Goal: Task Accomplishment & Management: Complete application form

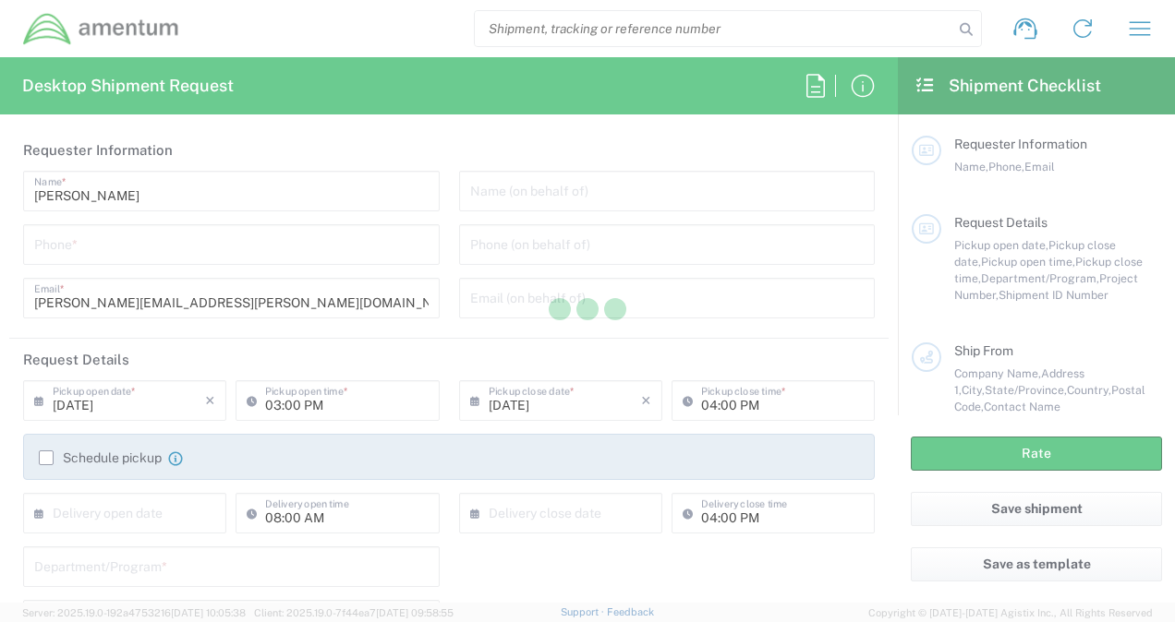
type input "United States"
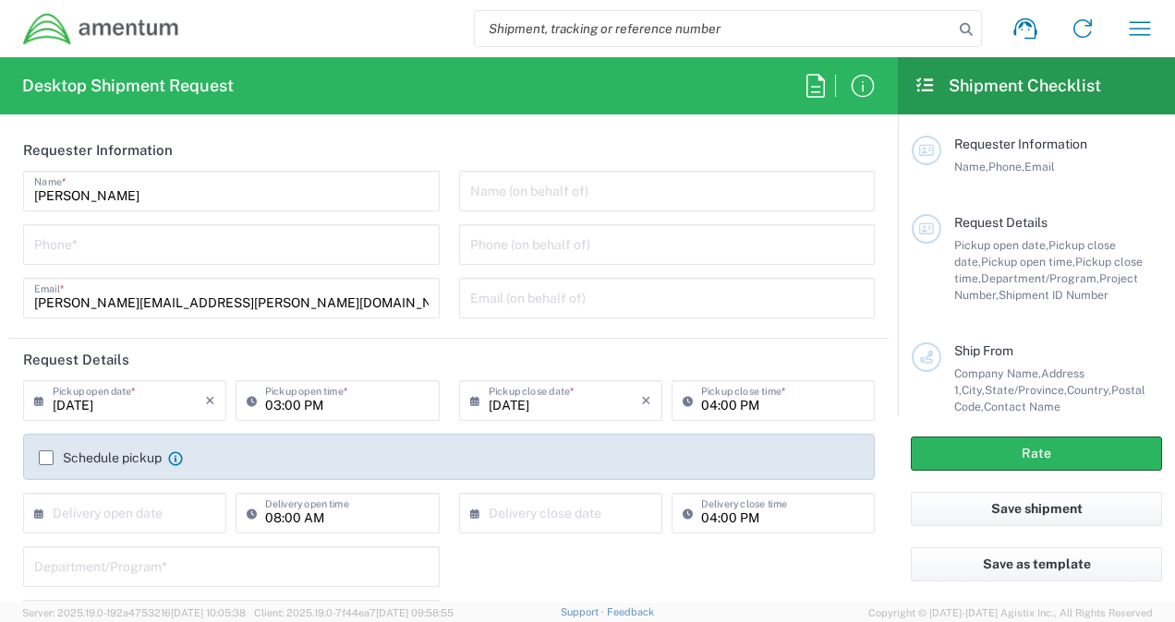
type input "United States"
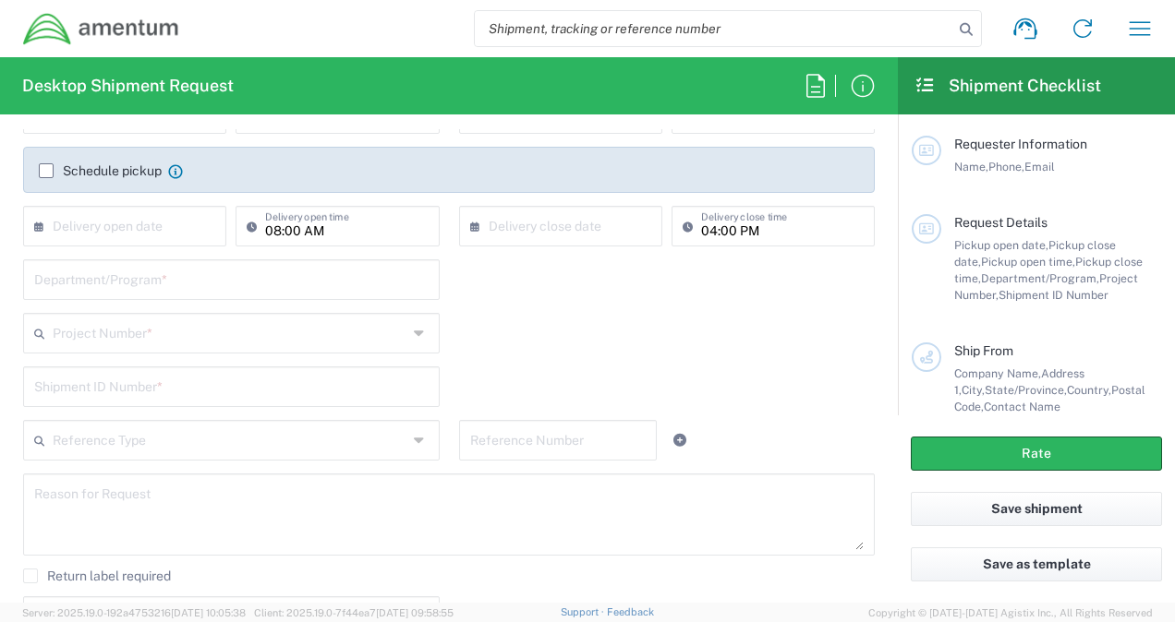
scroll to position [296, 0]
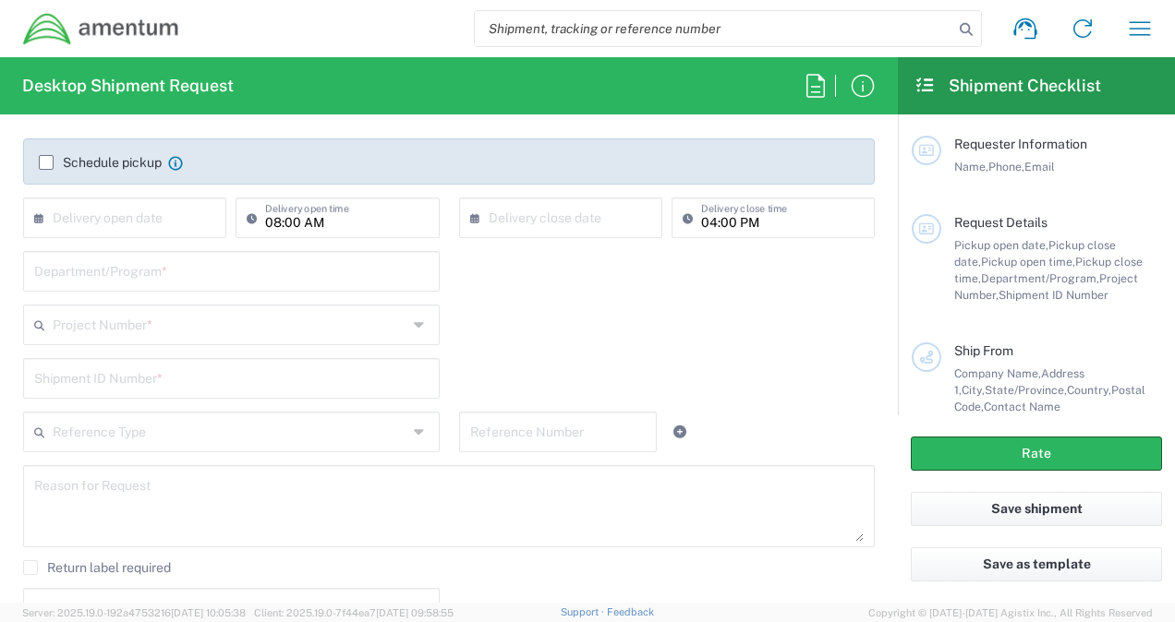
click at [366, 283] on input "text" at bounding box center [231, 270] width 394 height 32
click at [380, 320] on agx-dropdown-input "Project Number * 0915.E0002.02.000.2CE,LABOR ONLY OPT YR 1 ,1 ,82 ,9 0001.003.9…" at bounding box center [231, 325] width 417 height 41
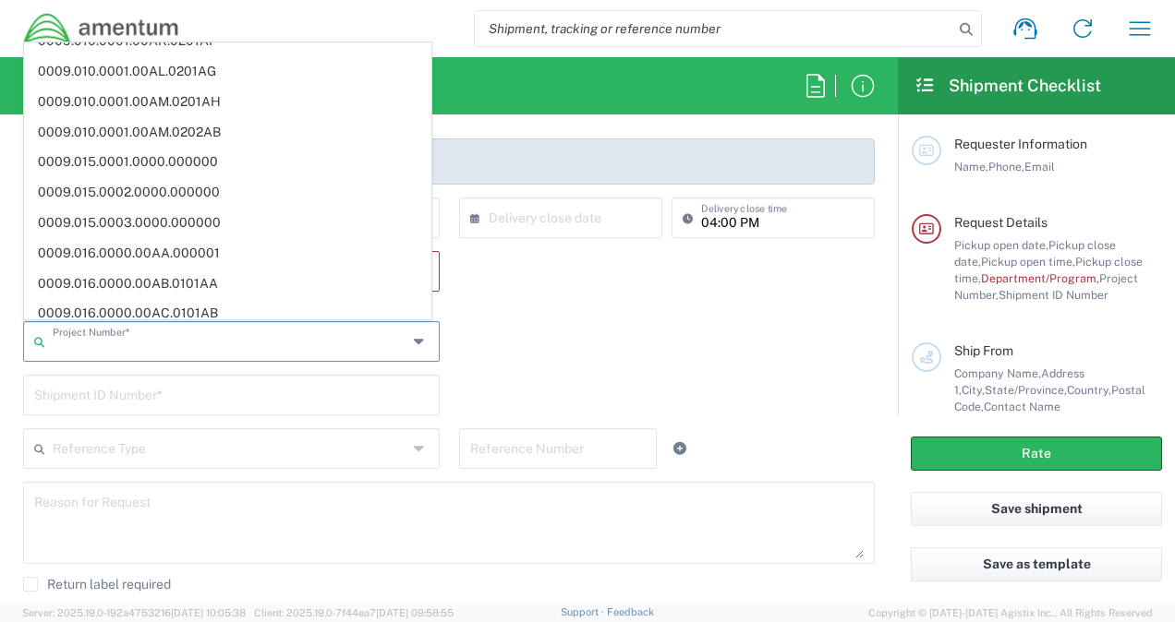
scroll to position [0, 0]
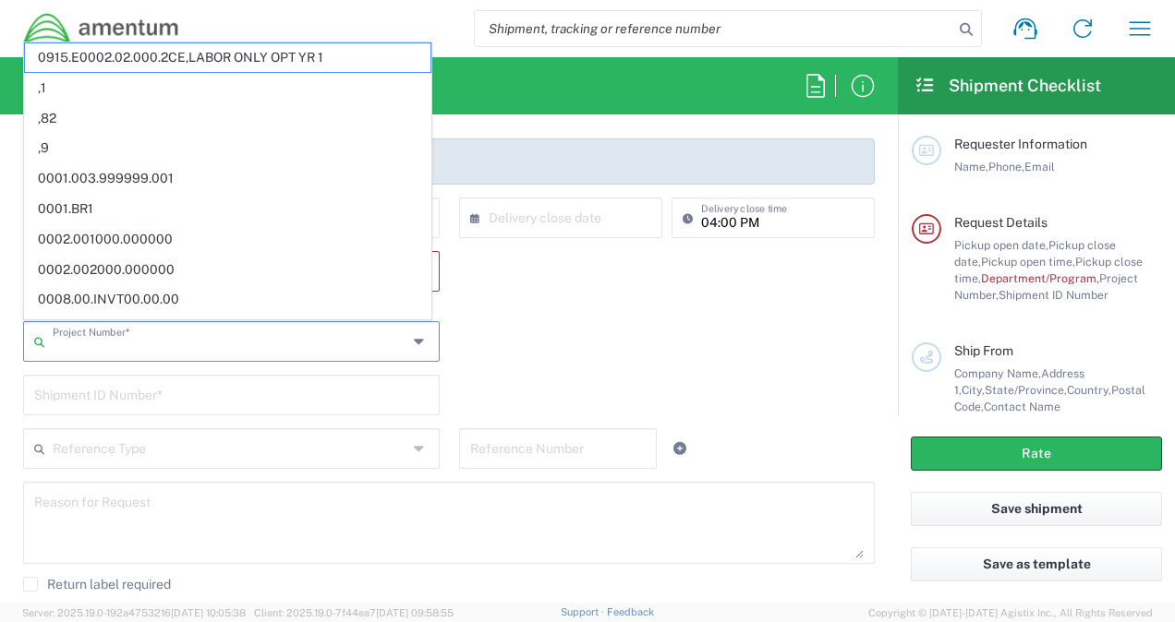
click at [570, 305] on div "Department/Program * This field is required" at bounding box center [449, 286] width 871 height 70
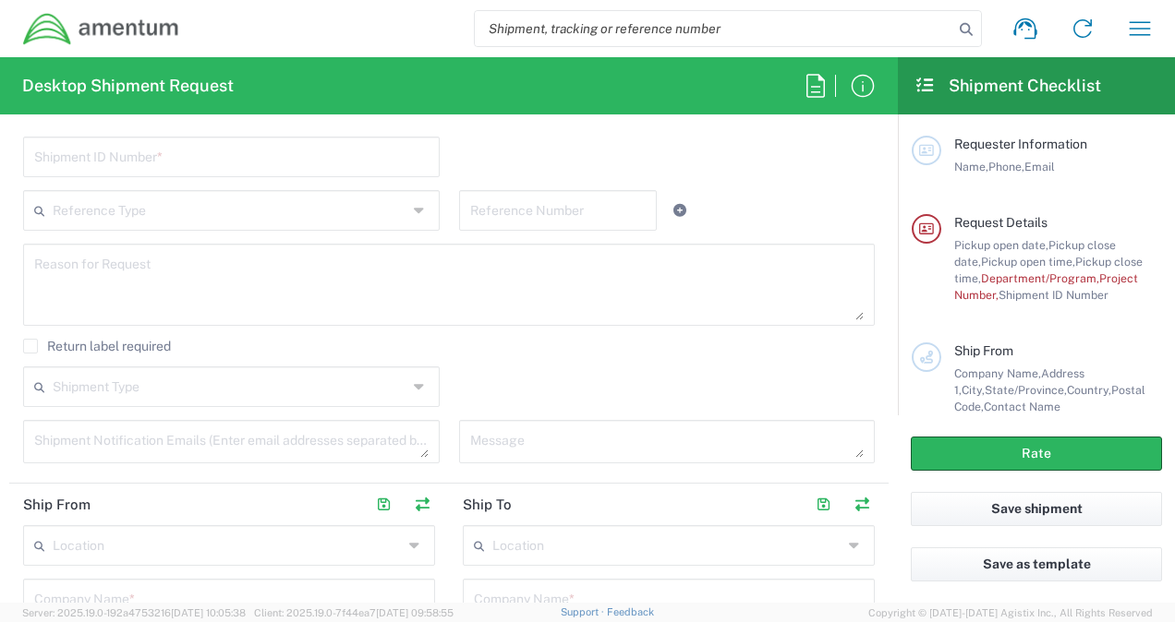
scroll to position [568, 0]
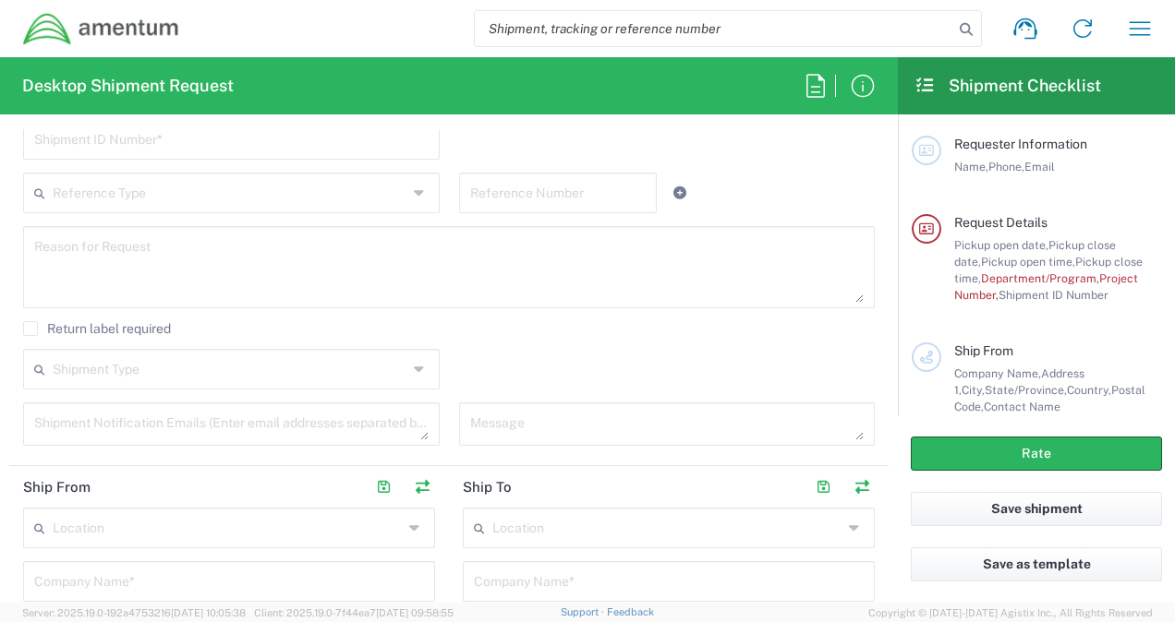
click at [414, 360] on icon at bounding box center [421, 370] width 15 height 30
click at [472, 355] on div "Shipment Type Batch Regular" at bounding box center [449, 376] width 871 height 54
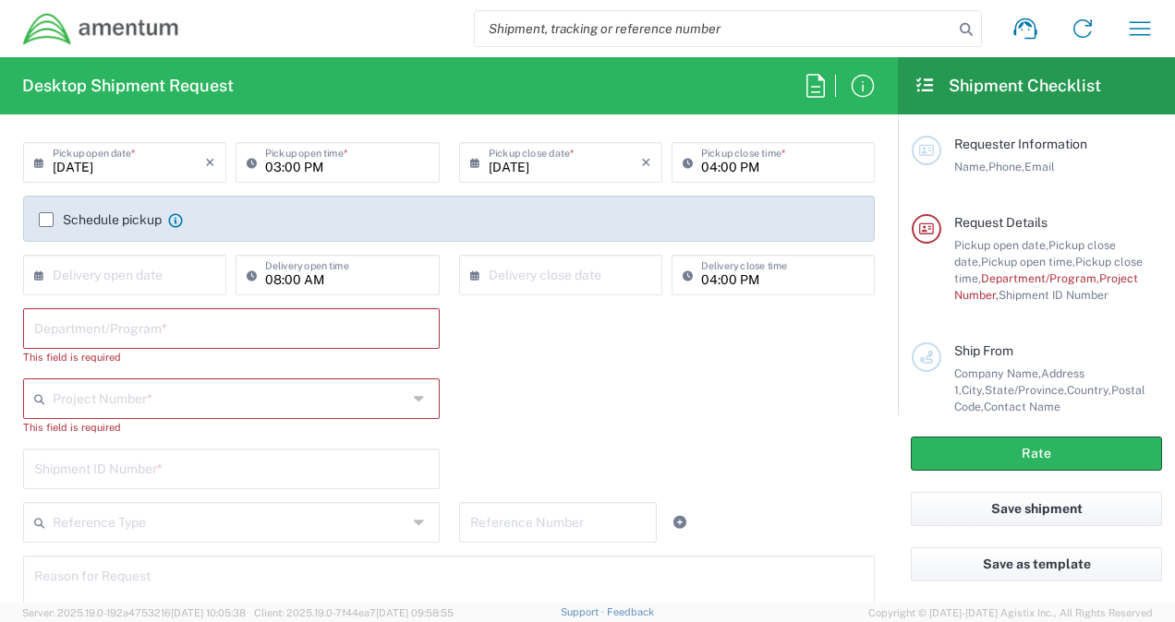
scroll to position [0, 0]
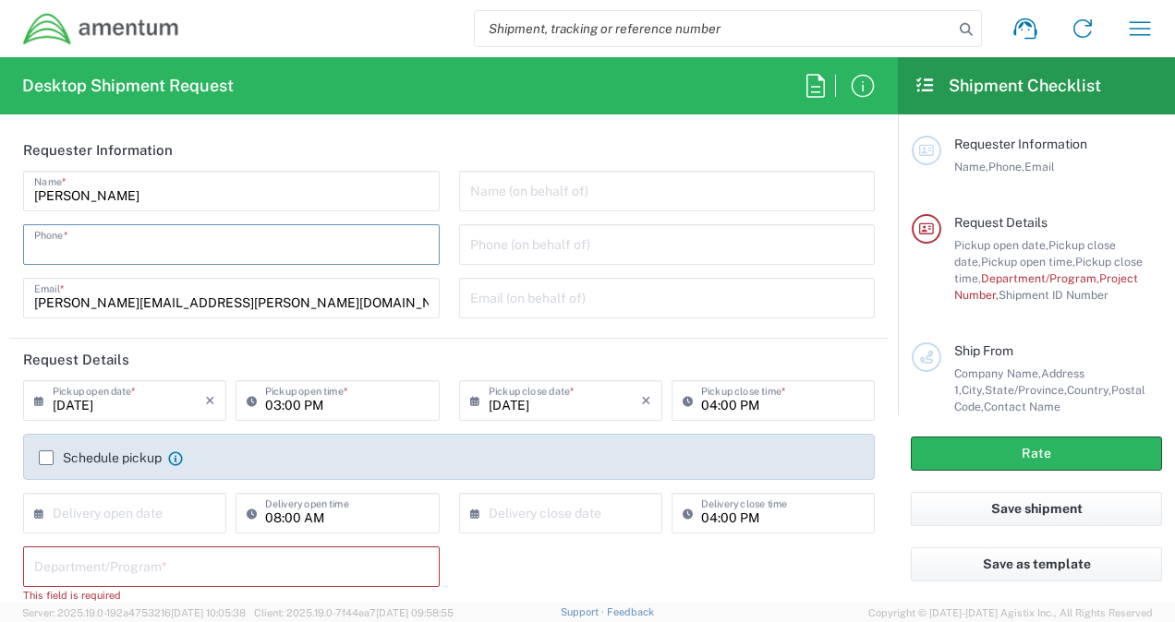
click at [171, 246] on input "tel" at bounding box center [231, 243] width 394 height 32
type input "3"
type input "2403856004"
click at [449, 225] on div "Name (on behalf of) Phone (on behalf of) Email (on behalf of)" at bounding box center [667, 251] width 436 height 161
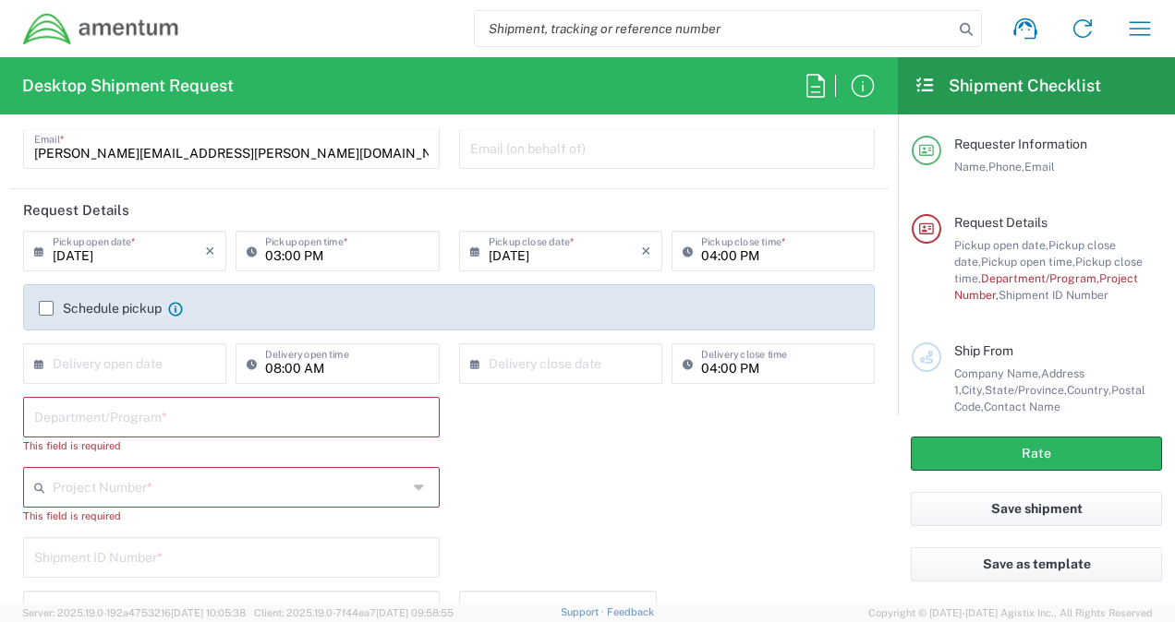
scroll to position [151, 0]
click at [374, 406] on input "text" at bounding box center [231, 415] width 394 height 32
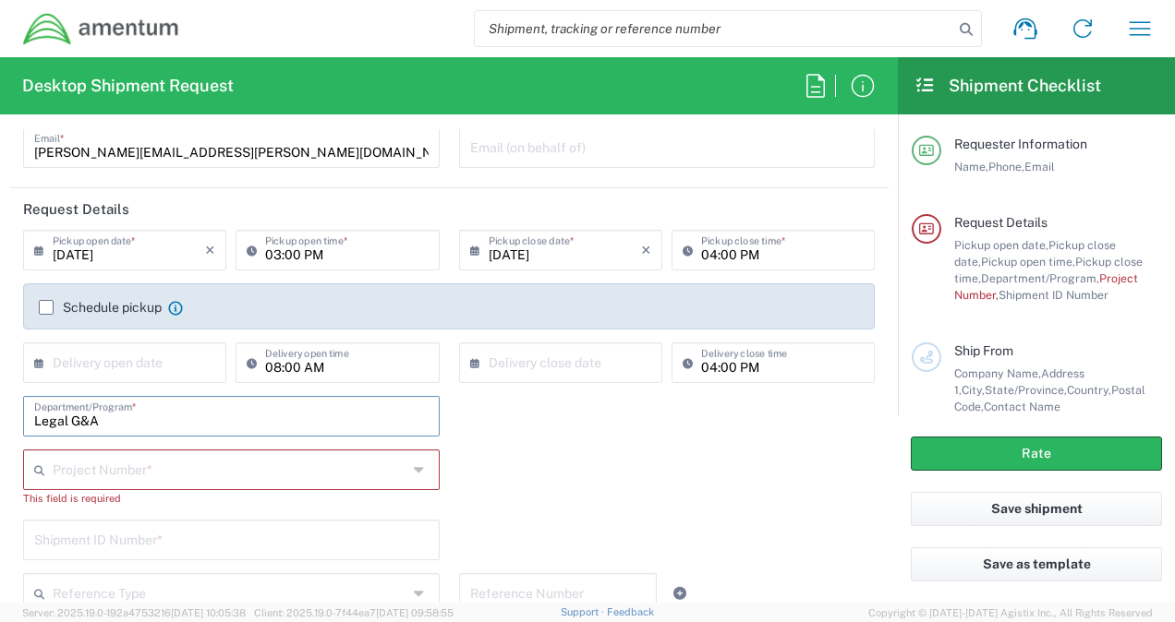
type input "Legal G&A"
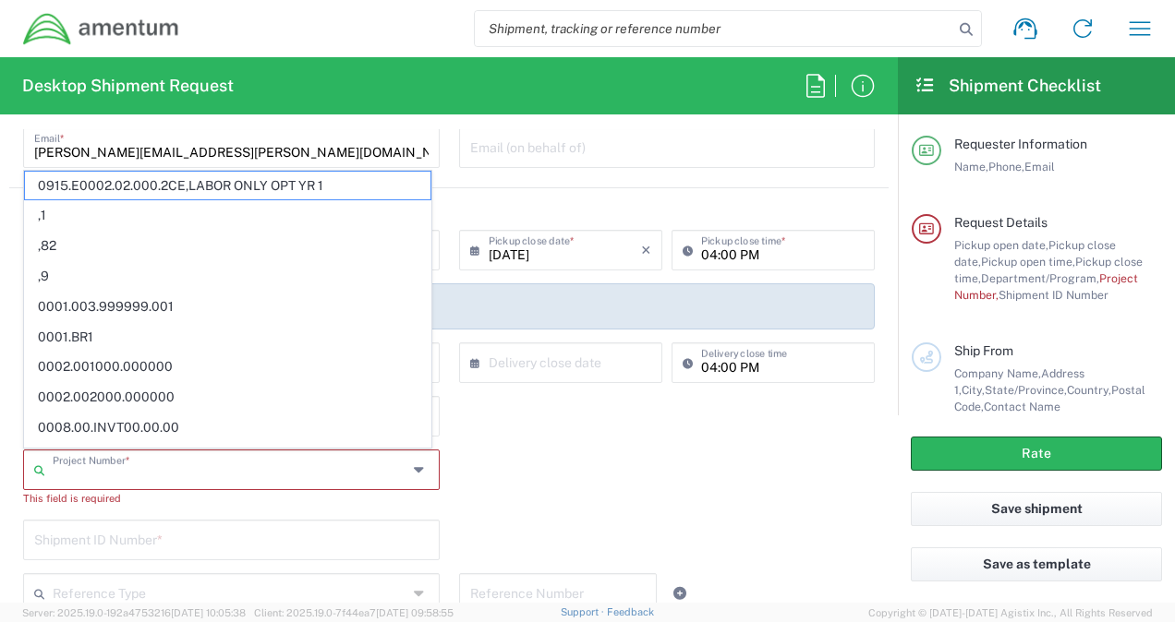
click at [320, 465] on input "text" at bounding box center [230, 469] width 355 height 32
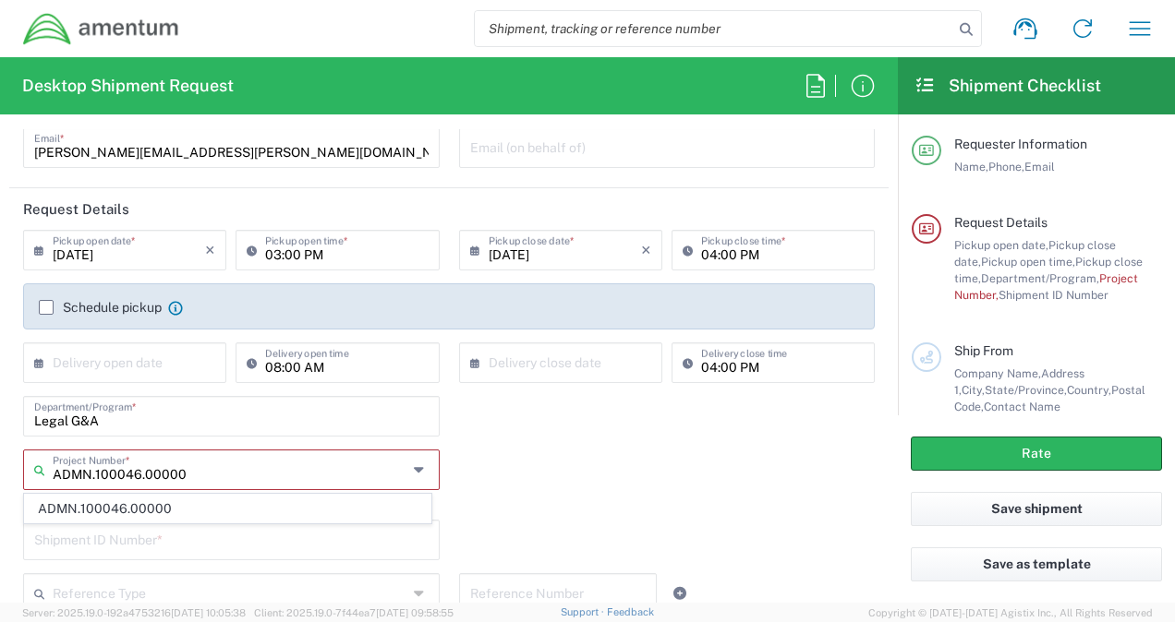
scroll to position [0, 0]
type input "ADMN.100046.00000"
click at [311, 512] on span "ADMN.100046.00000" at bounding box center [227, 509] width 405 height 29
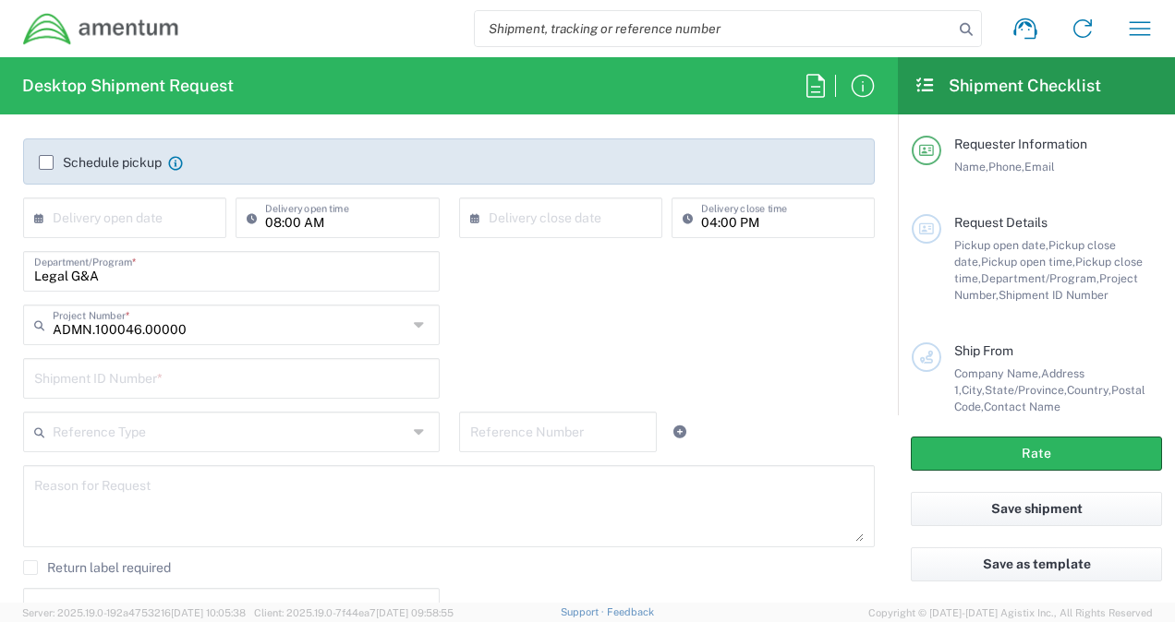
scroll to position [298, 0]
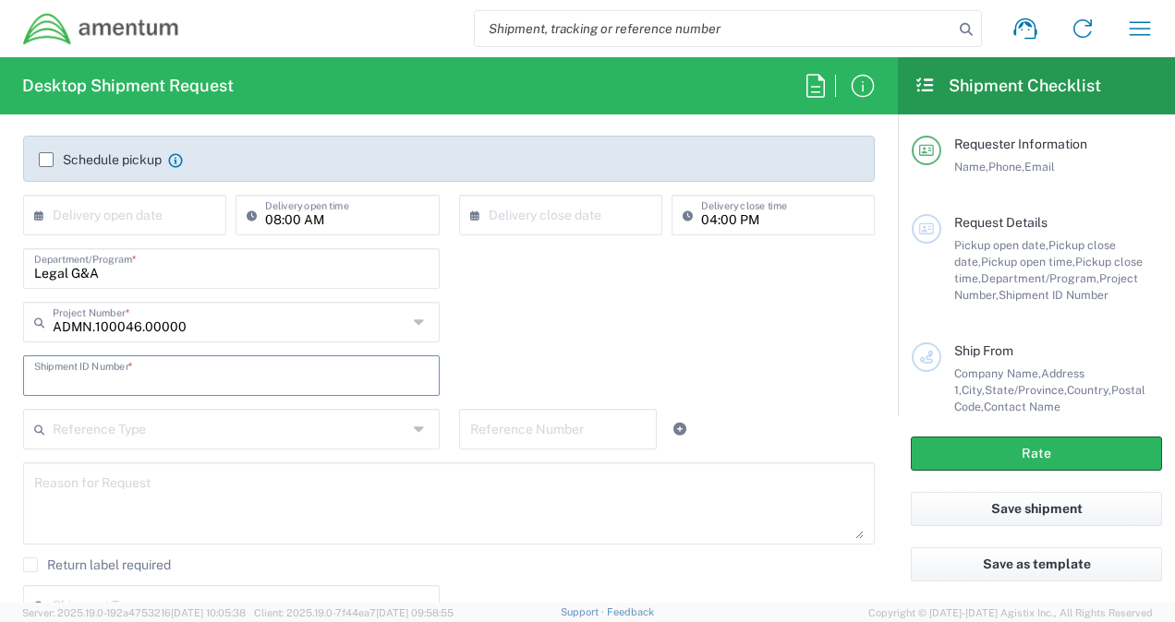
click at [281, 376] on input "text" at bounding box center [231, 374] width 394 height 32
type input "0001"
click at [546, 362] on div "0001 Shipment ID Number *" at bounding box center [449, 383] width 871 height 54
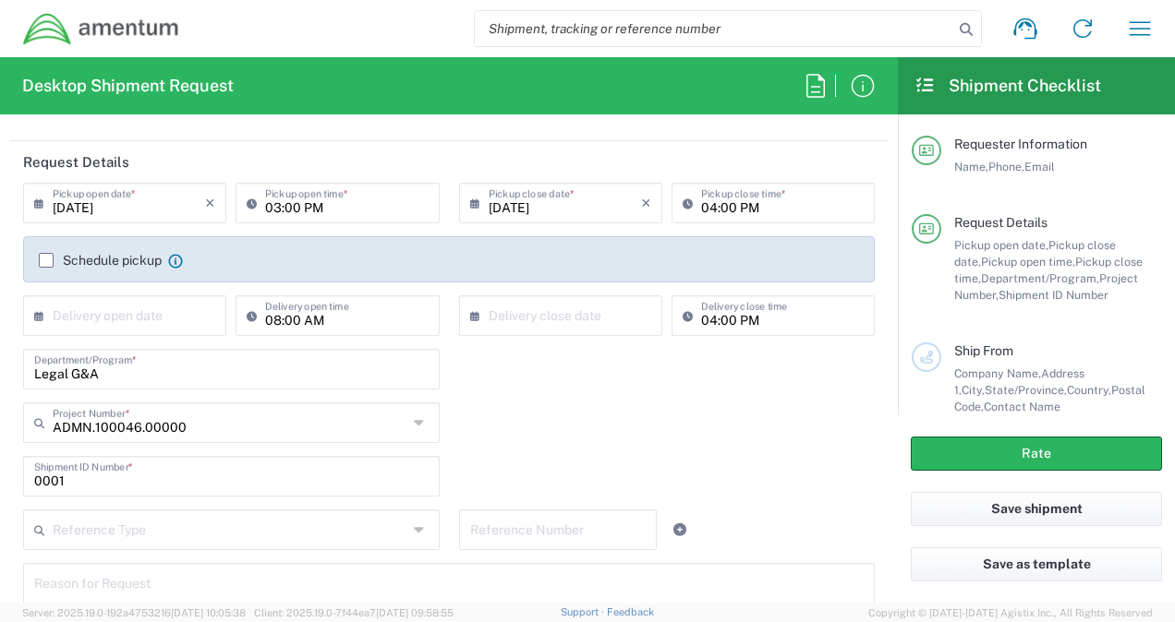
scroll to position [225, 0]
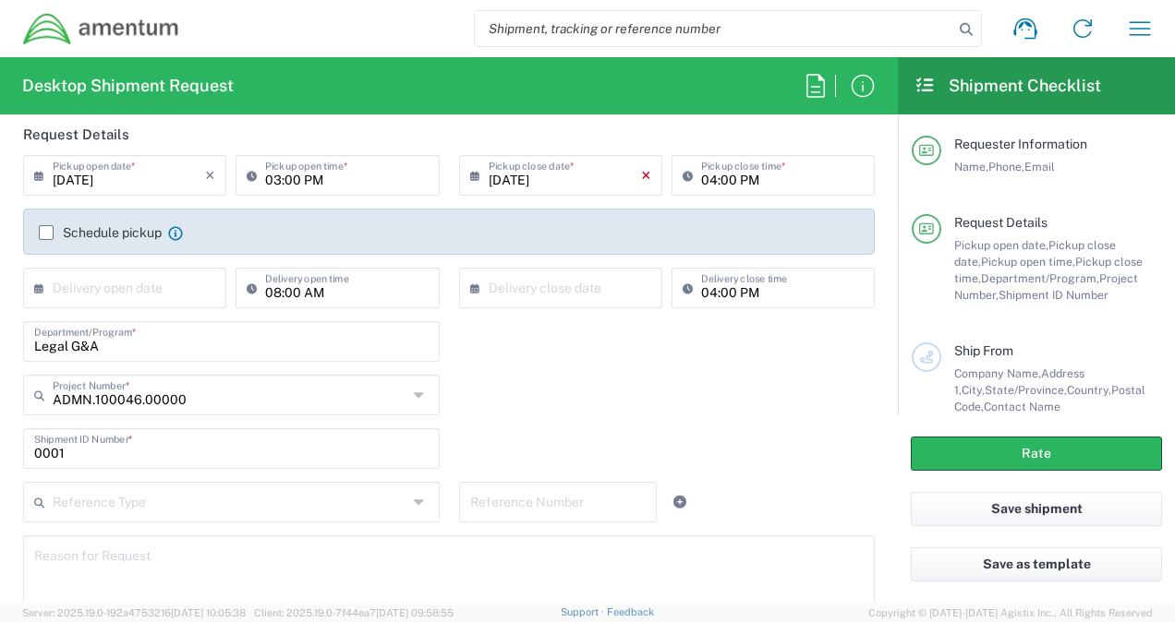
click at [641, 177] on icon "×" at bounding box center [646, 176] width 10 height 30
type input "04:00 PM"
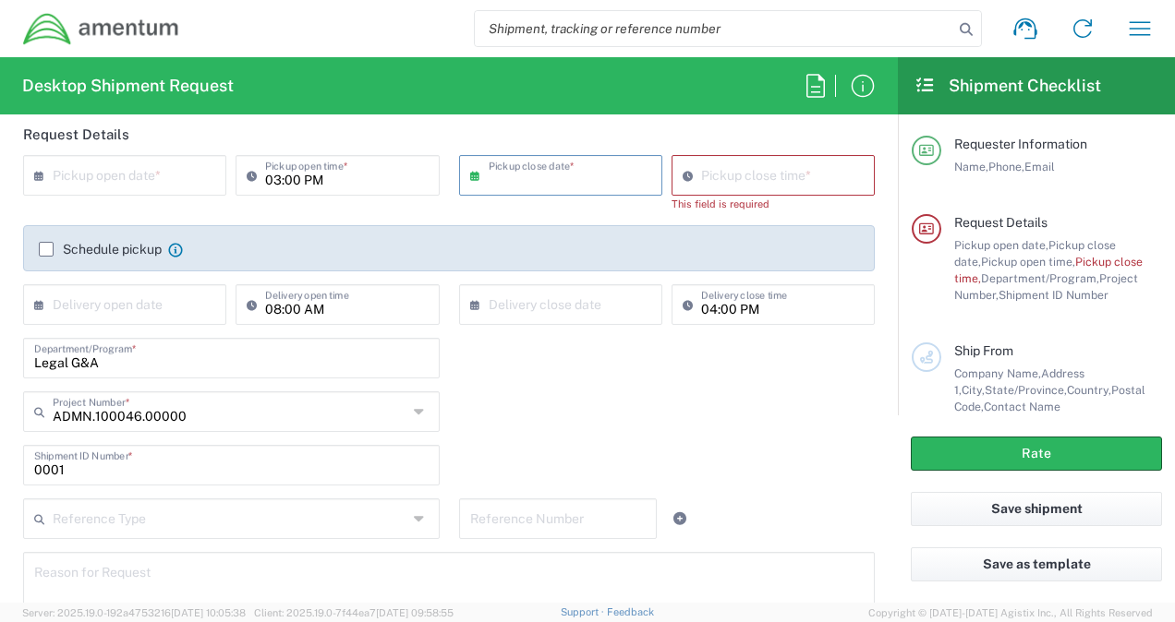
click at [182, 170] on input "text" at bounding box center [129, 174] width 152 height 32
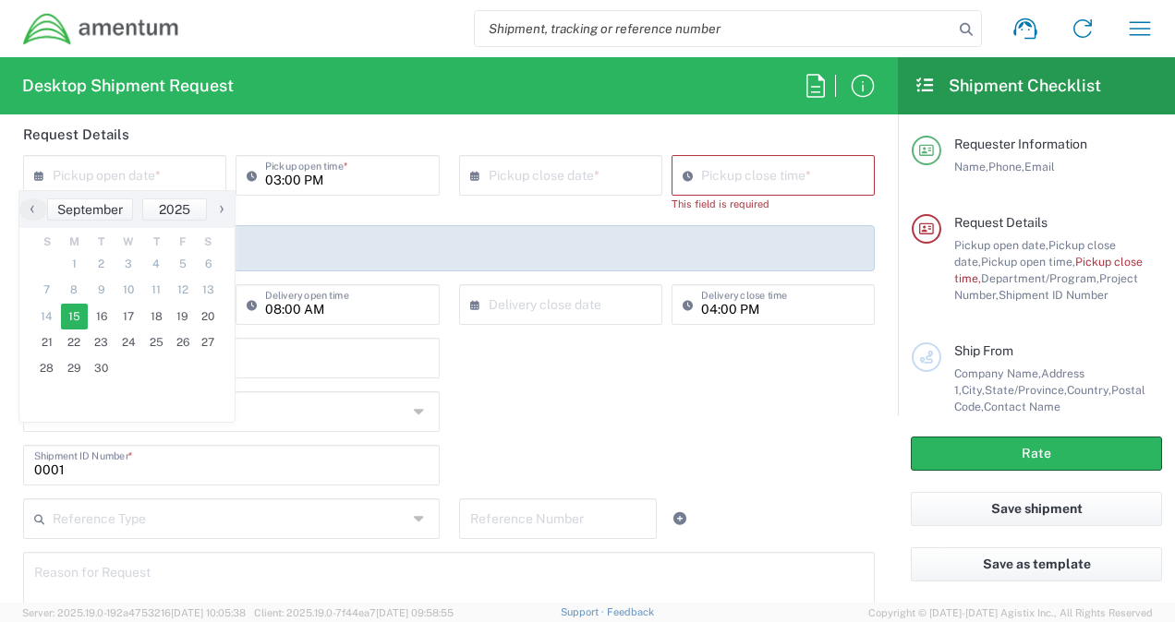
click at [79, 318] on span "15" at bounding box center [75, 317] width 28 height 26
type input "09/15/2025"
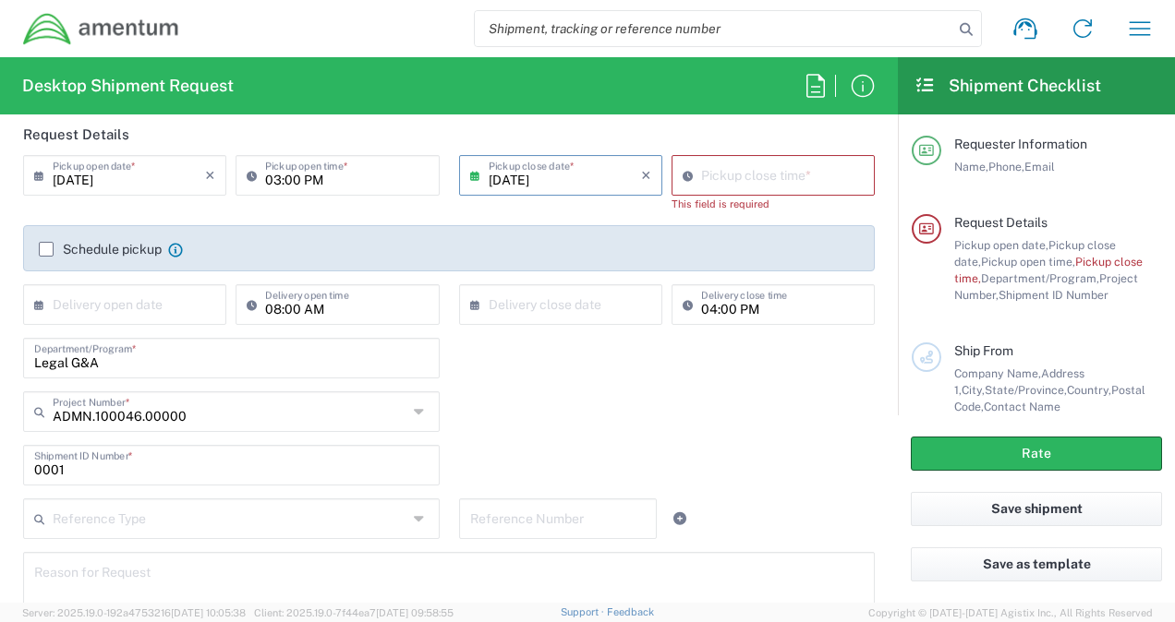
click at [557, 186] on input "09/15/2025" at bounding box center [565, 174] width 152 height 32
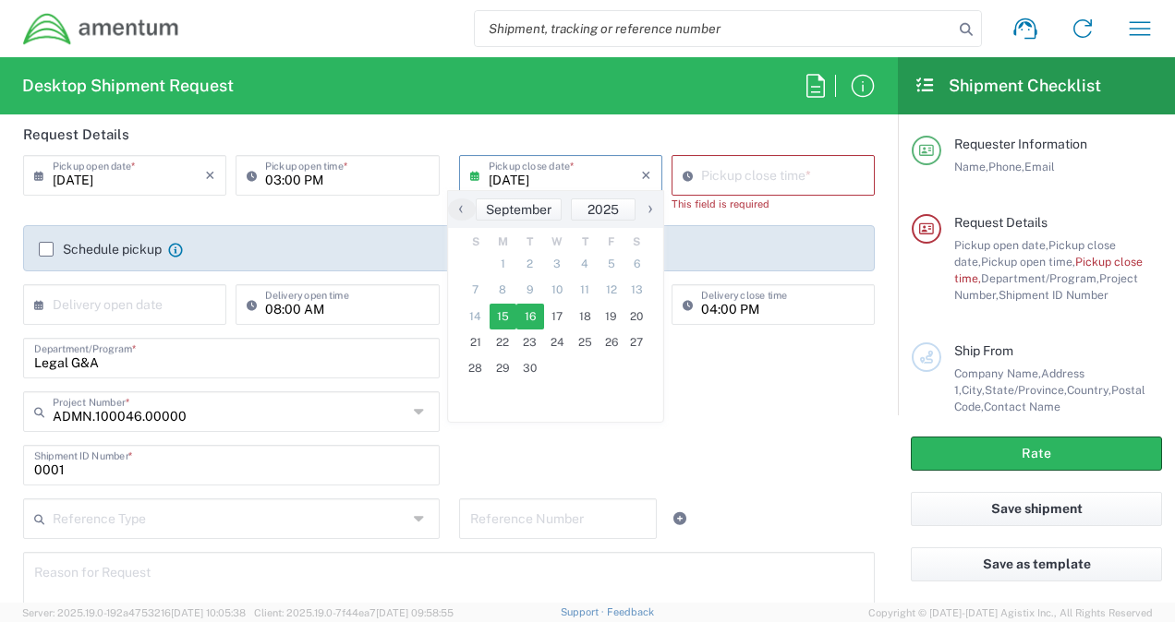
click at [522, 320] on span "16" at bounding box center [530, 317] width 28 height 26
type input "09/16/2025"
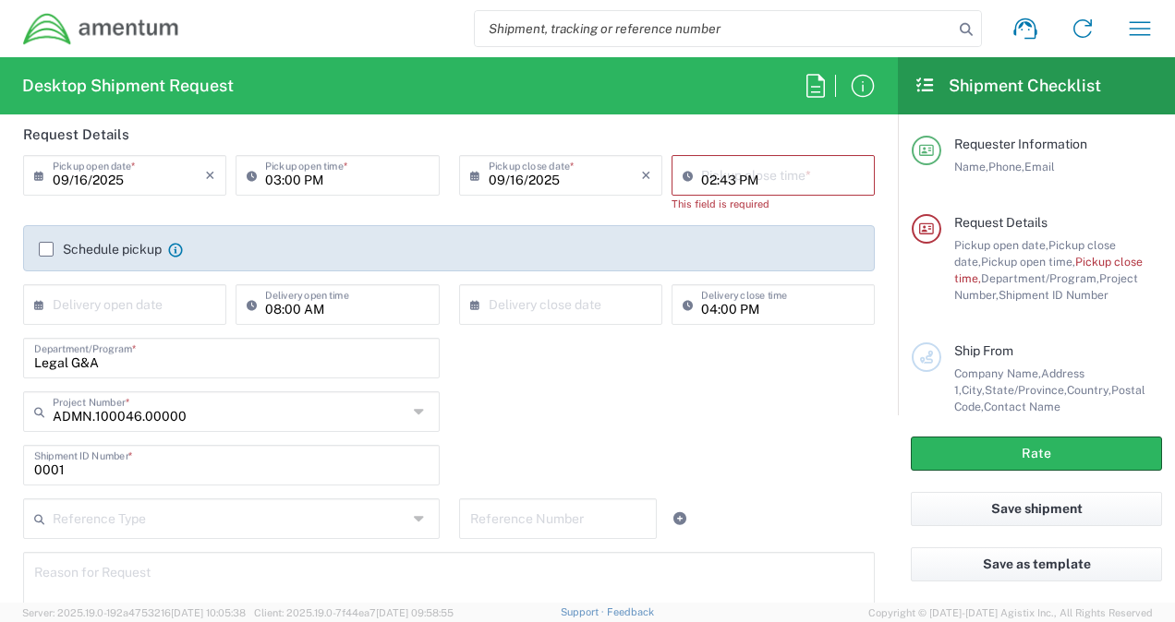
click at [726, 180] on input "02:43 PM" at bounding box center [782, 174] width 163 height 32
click at [725, 181] on input "02:43 PM" at bounding box center [782, 174] width 163 height 32
type input "04:00 PM"
click at [596, 206] on div "09/16/2025 × Pickup close date * Cancel Apply" at bounding box center [560, 190] width 212 height 70
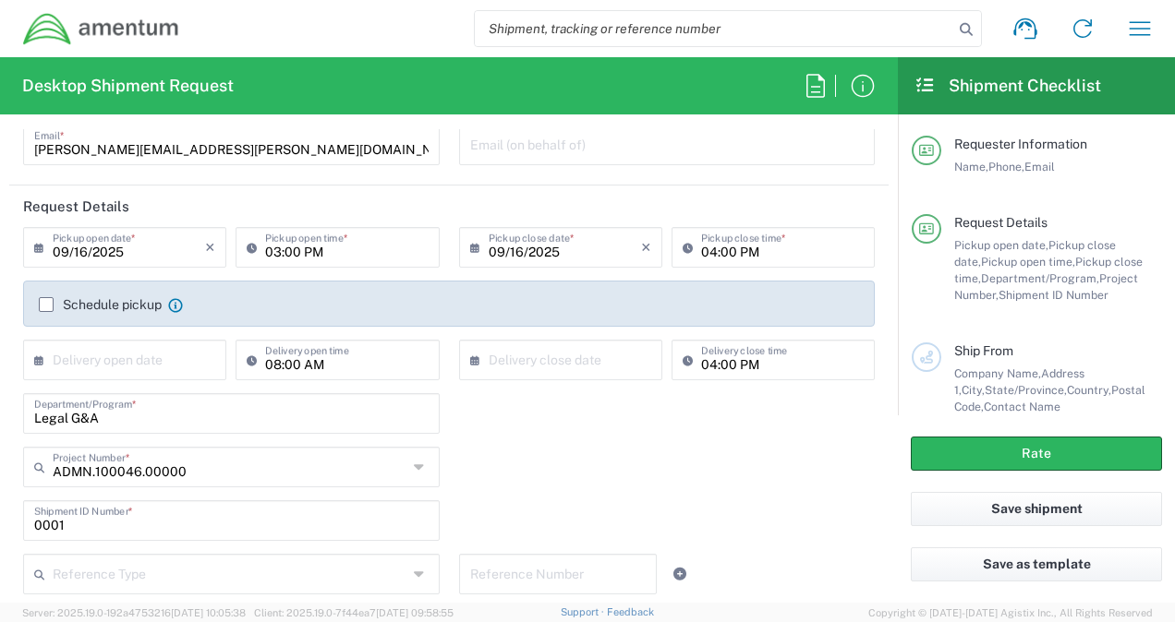
scroll to position [152, 0]
click at [154, 362] on input "text" at bounding box center [129, 360] width 152 height 32
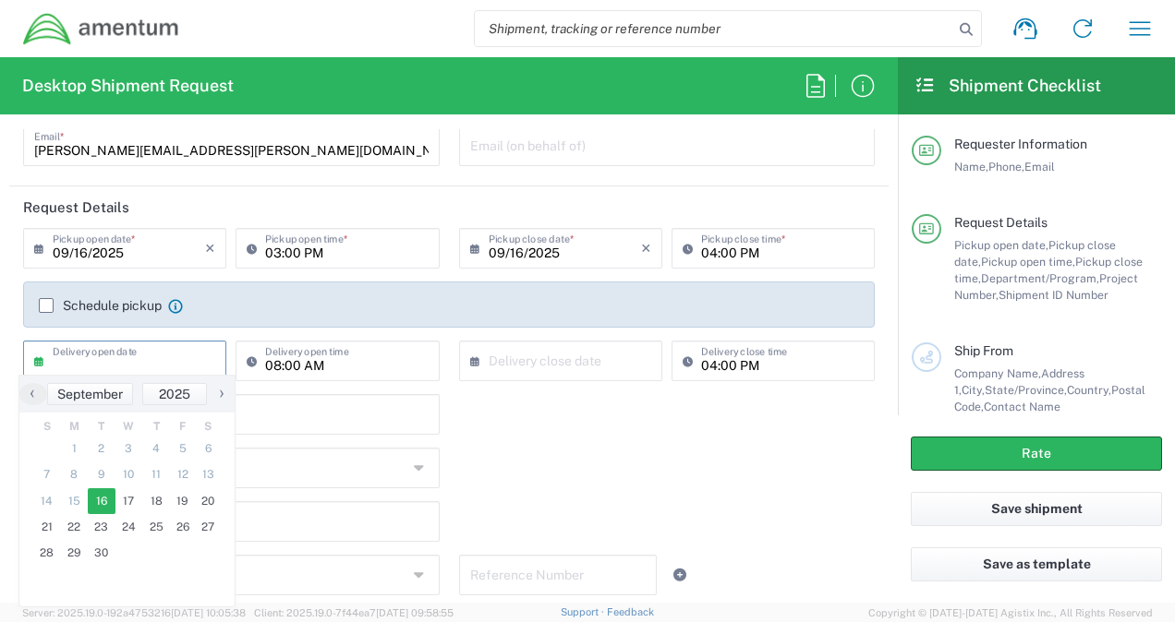
click at [106, 505] on span "16" at bounding box center [102, 502] width 28 height 26
type input "09/16/2025"
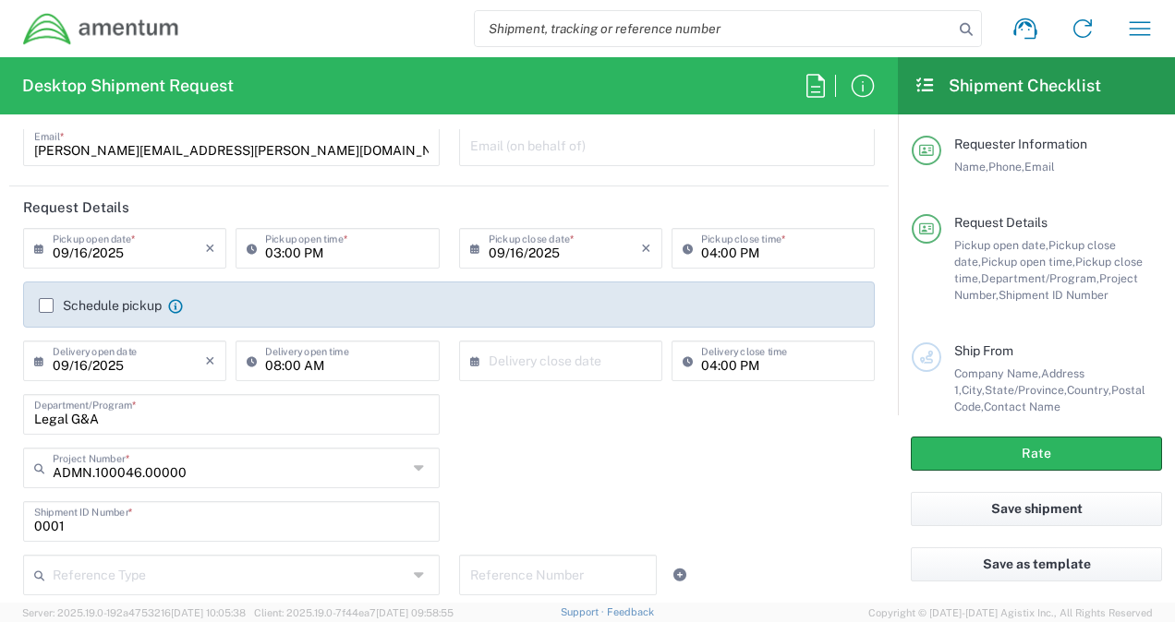
click at [538, 360] on input "text" at bounding box center [565, 360] width 152 height 32
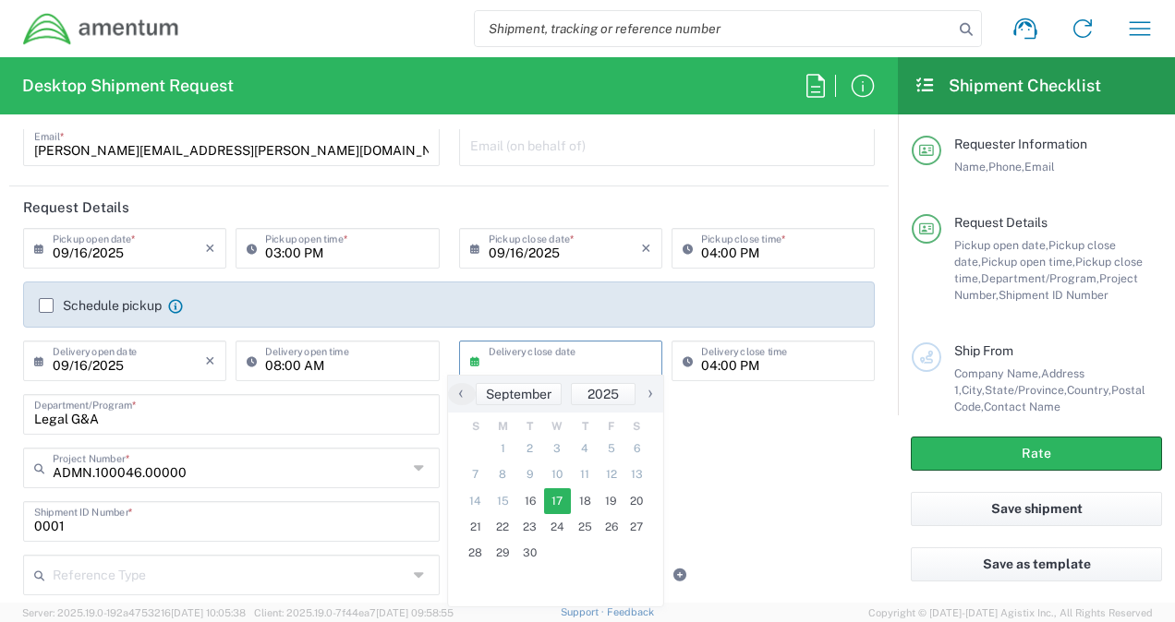
click at [562, 502] on span "17" at bounding box center [558, 502] width 28 height 26
type input "09/17/2025"
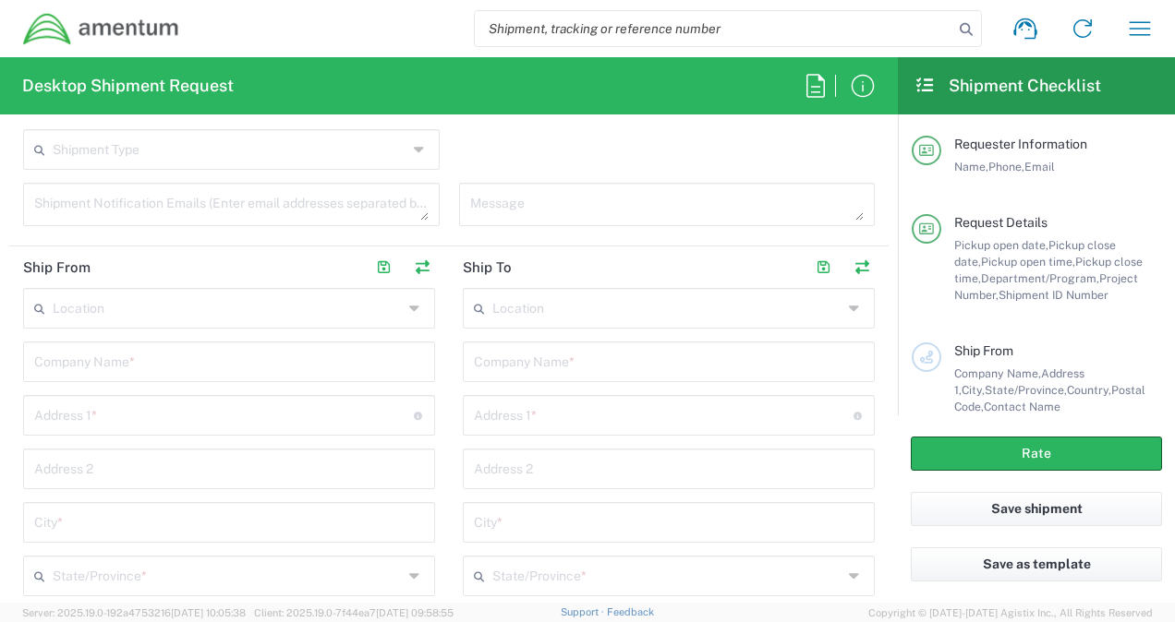
scroll to position [756, 0]
click at [194, 365] on input "text" at bounding box center [229, 359] width 390 height 32
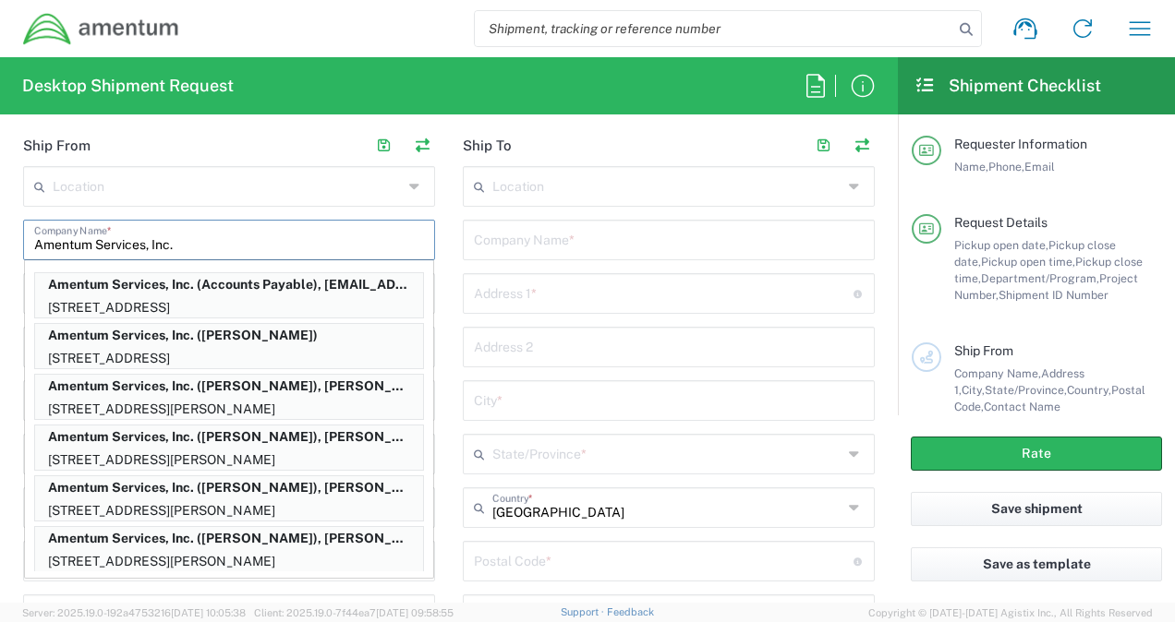
scroll to position [877, 0]
type input "Amentum Services, Inc."
click at [440, 317] on main "Location 1002-4122-6 1006-5256-0 1026-8910-0 1281-0560-3 1369-6441-0 1402-6962-…" at bounding box center [229, 501] width 440 height 672
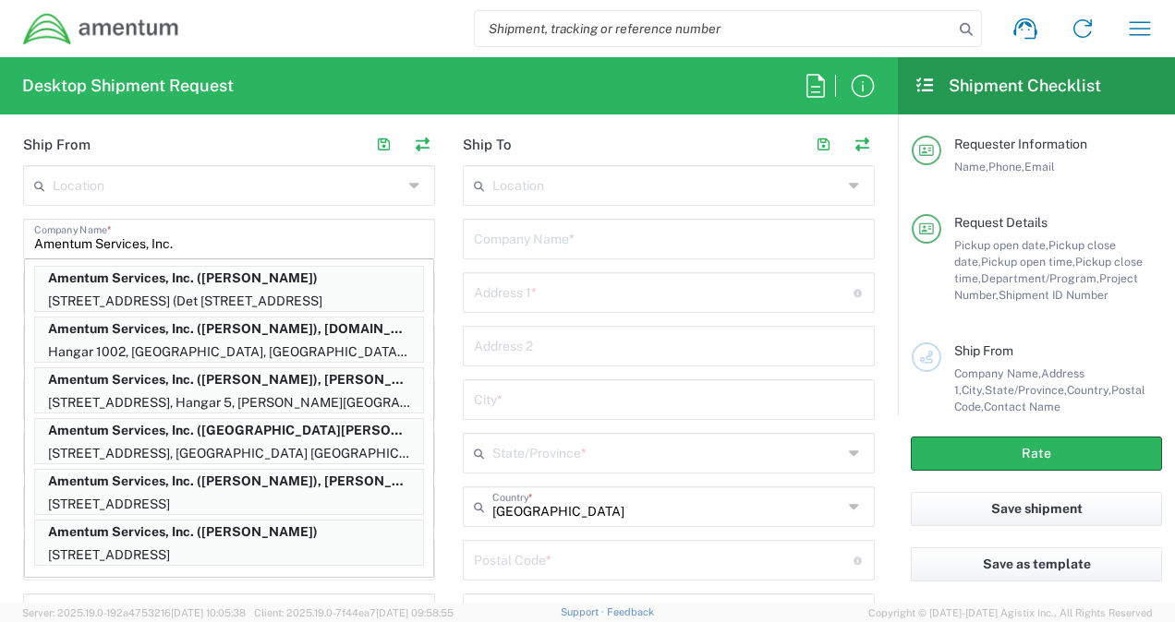
click at [449, 451] on main "Location 1002-4122-6 1006-5256-0 1026-8910-0 1281-0560-3 1369-6441-0 1402-6962-…" at bounding box center [669, 501] width 440 height 672
click at [290, 240] on input "Amentum Services, Inc." at bounding box center [229, 238] width 390 height 32
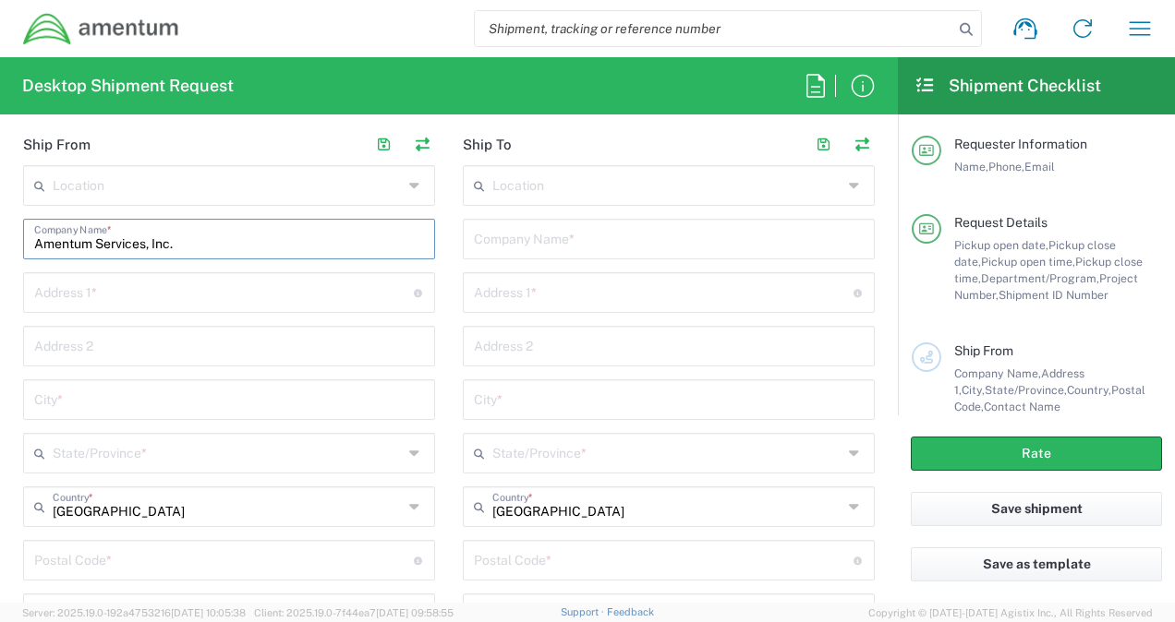
click at [130, 292] on input "text" at bounding box center [224, 291] width 380 height 32
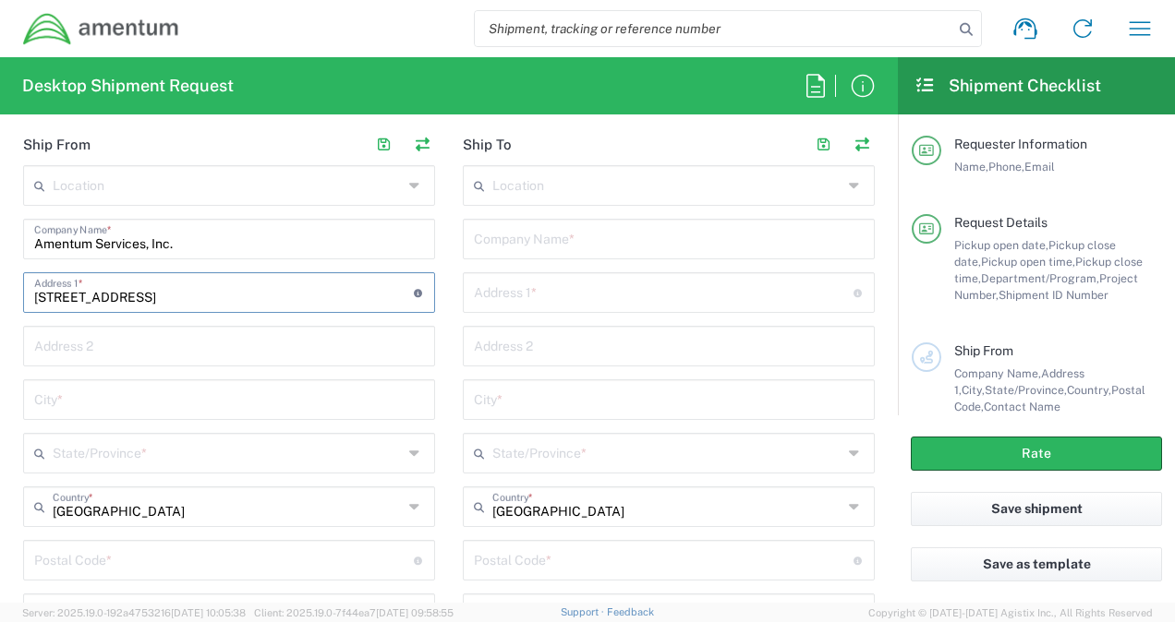
type input "205 East Main St."
click at [122, 396] on input "text" at bounding box center [229, 398] width 390 height 32
type input "Burkittsville"
click at [116, 442] on input "text" at bounding box center [228, 452] width 350 height 32
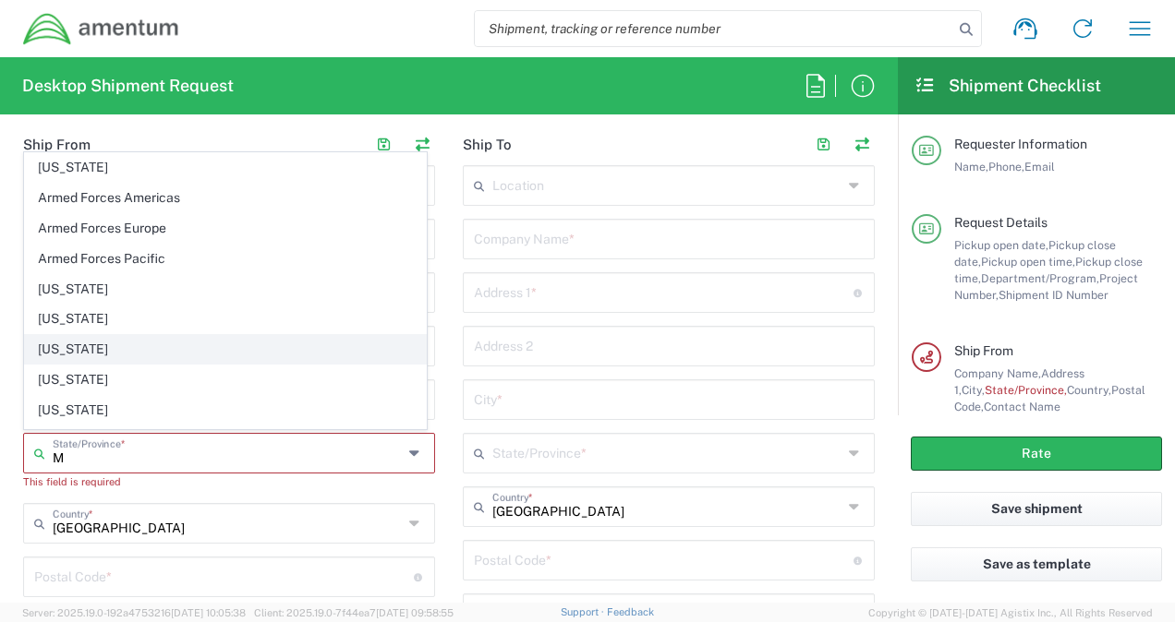
click at [91, 347] on span "Maryland" at bounding box center [225, 349] width 401 height 29
type input "Maryland"
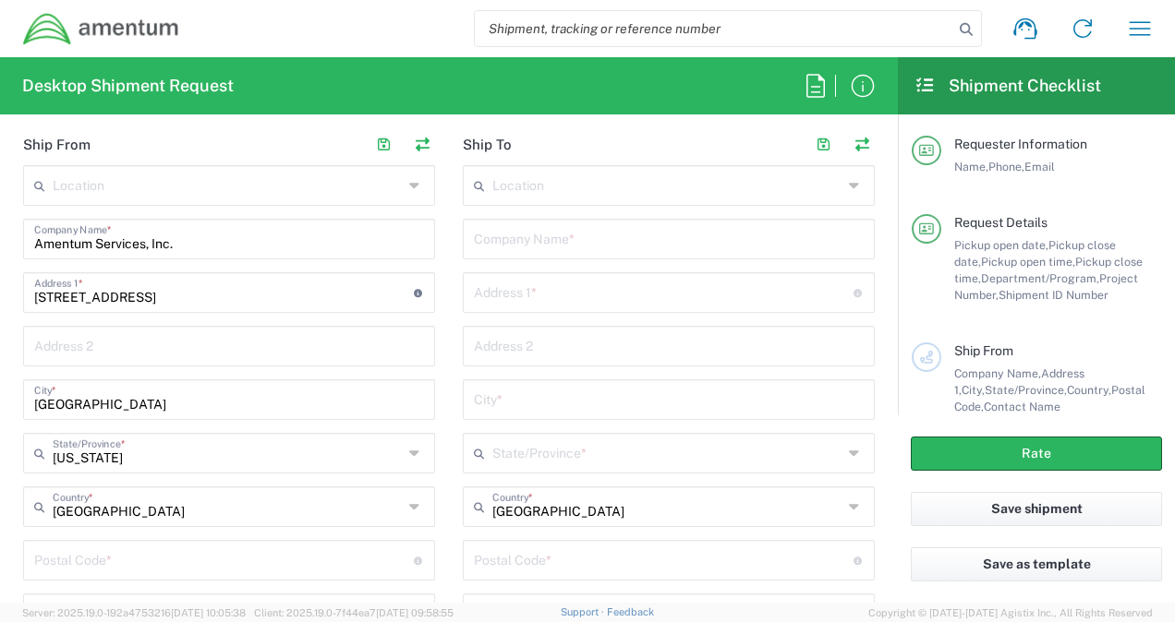
click at [83, 562] on input "undefined" at bounding box center [224, 559] width 380 height 32
type input "21718"
click at [440, 443] on main "Location 1002-4122-6 1006-5256-0 1026-8910-0 1281-0560-3 1369-6441-0 1402-6962-…" at bounding box center [229, 501] width 440 height 672
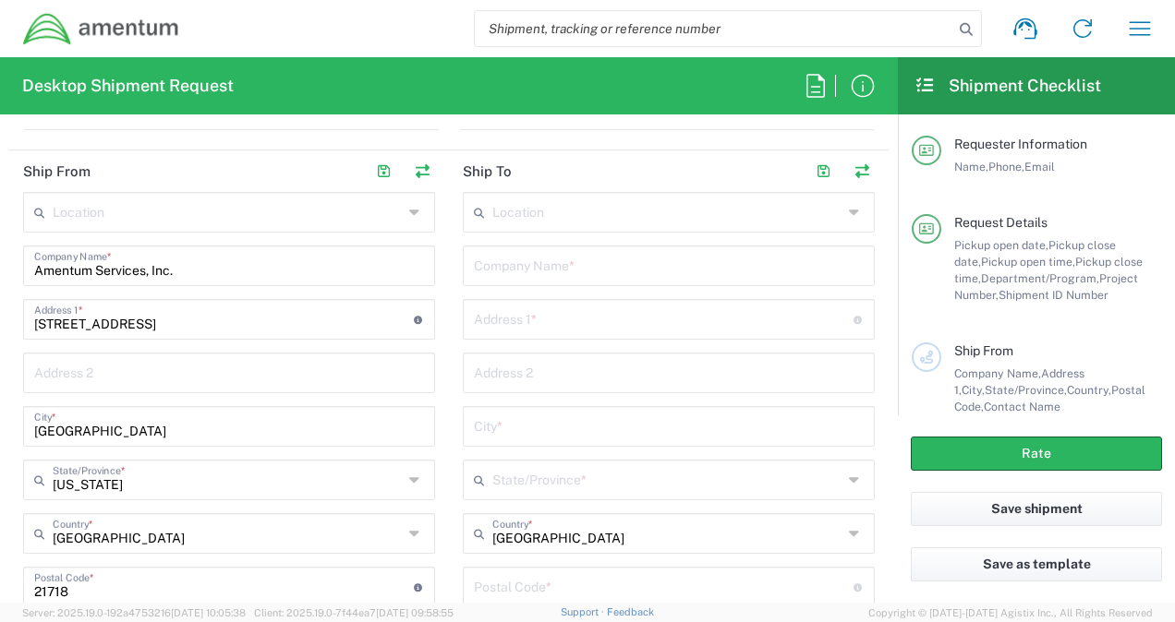
scroll to position [852, 0]
click at [572, 278] on div "Company Name *" at bounding box center [669, 265] width 412 height 41
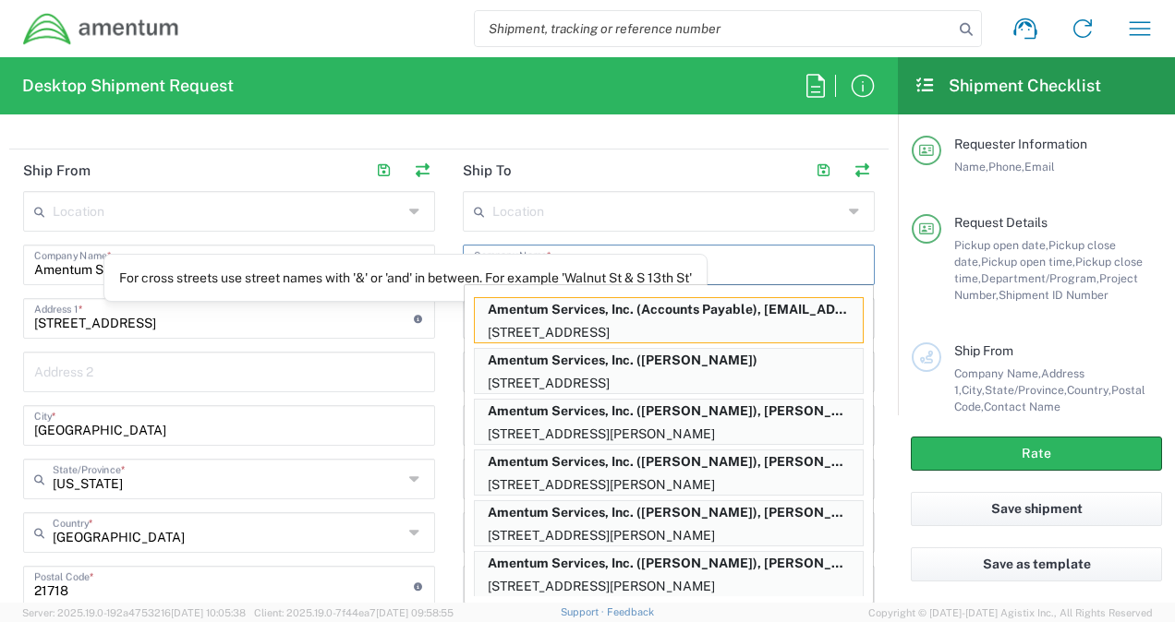
type input "Amentum Services, Inc."
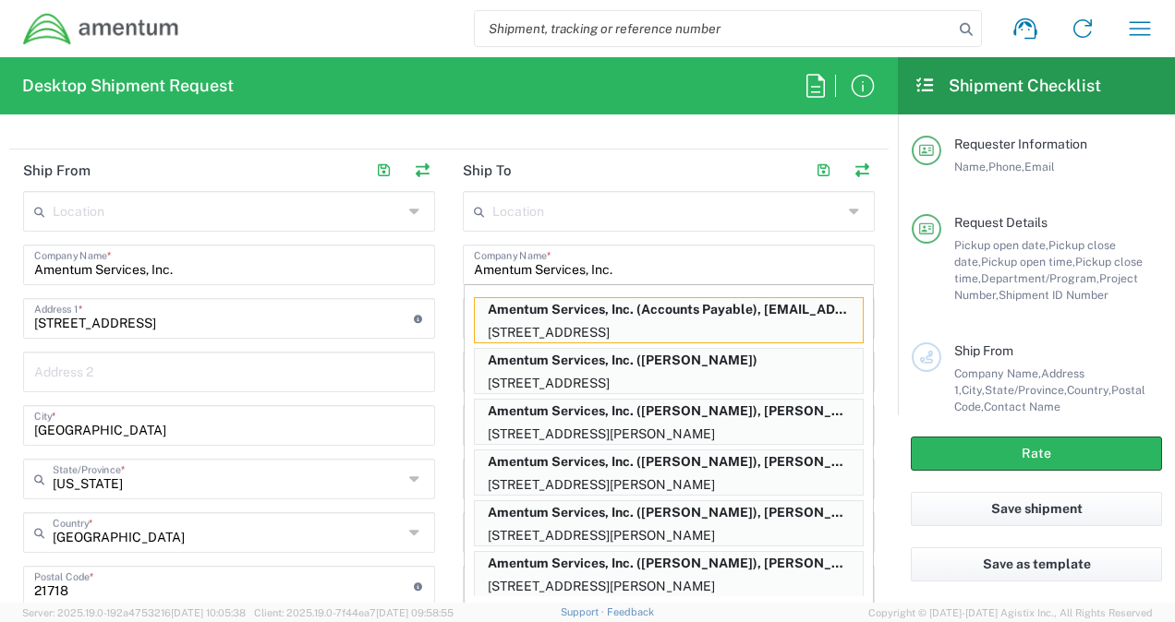
click at [449, 320] on main "Location 1002-4122-6 1006-5256-0 1026-8910-0 1281-0560-3 1369-6441-0 1402-6962-…" at bounding box center [669, 527] width 440 height 672
click at [449, 340] on main "Location 1002-4122-6 1006-5256-0 1026-8910-0 1281-0560-3 1369-6441-0 1402-6962-…" at bounding box center [669, 527] width 440 height 672
click at [450, 355] on main "Location 1002-4122-6 1006-5256-0 1026-8910-0 1281-0560-3 1369-6441-0 1402-6962-…" at bounding box center [669, 527] width 440 height 672
click at [451, 327] on main "Location 1002-4122-6 1006-5256-0 1026-8910-0 1281-0560-3 1369-6441-0 1402-6962-…" at bounding box center [669, 527] width 440 height 672
click at [877, 255] on form "Requester Information Alexander Byrd Name * 2403856004 Phone * alexander.byrd@a…" at bounding box center [449, 366] width 898 height 474
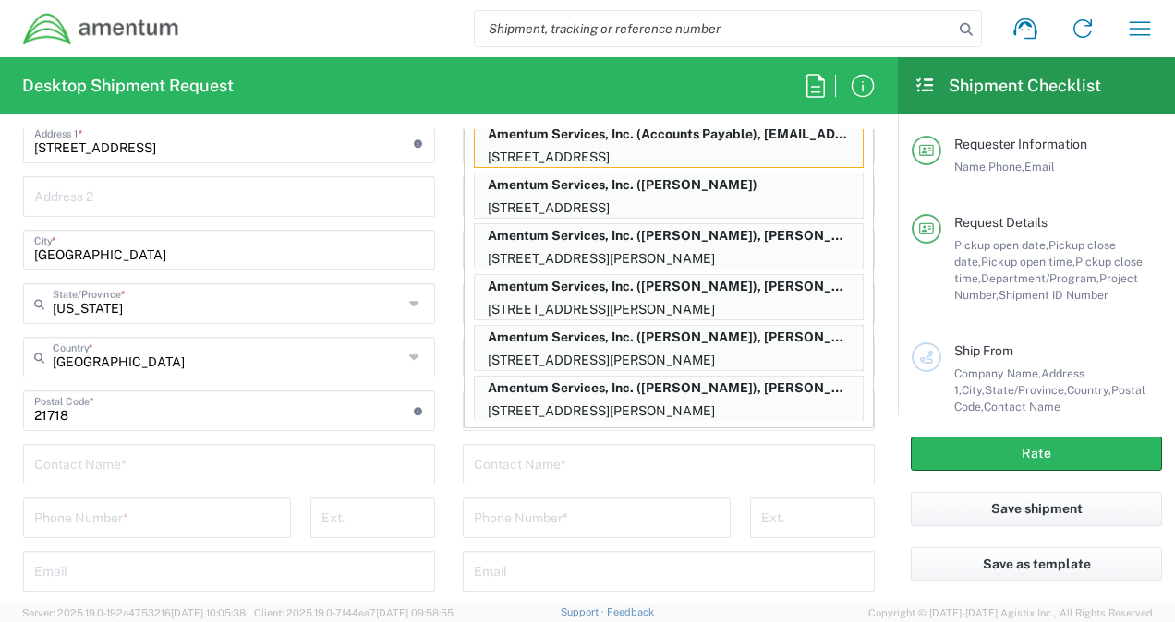
scroll to position [1026, 0]
click at [432, 296] on main "Location 1002-4122-6 1006-5256-0 1026-8910-0 1281-0560-3 1369-6441-0 1402-6962-…" at bounding box center [229, 353] width 440 height 672
click at [565, 464] on input "text" at bounding box center [669, 464] width 390 height 32
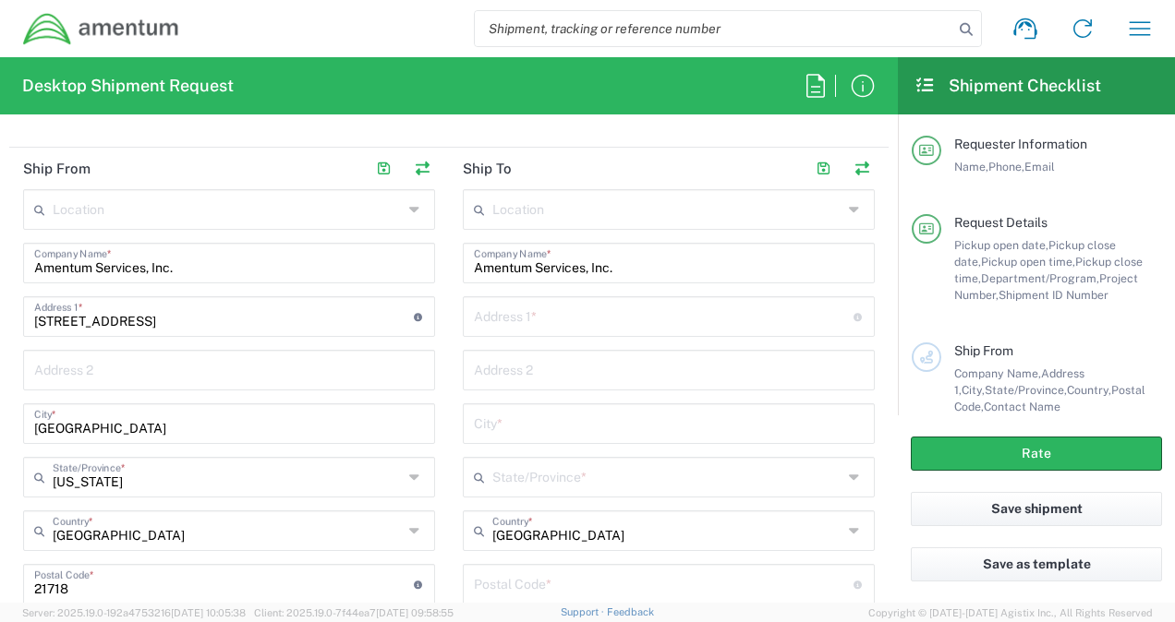
scroll to position [852, 0]
click at [560, 315] on input "text" at bounding box center [664, 317] width 380 height 32
type input "4017 Broadstone St."
click at [504, 434] on input "text" at bounding box center [669, 424] width 390 height 32
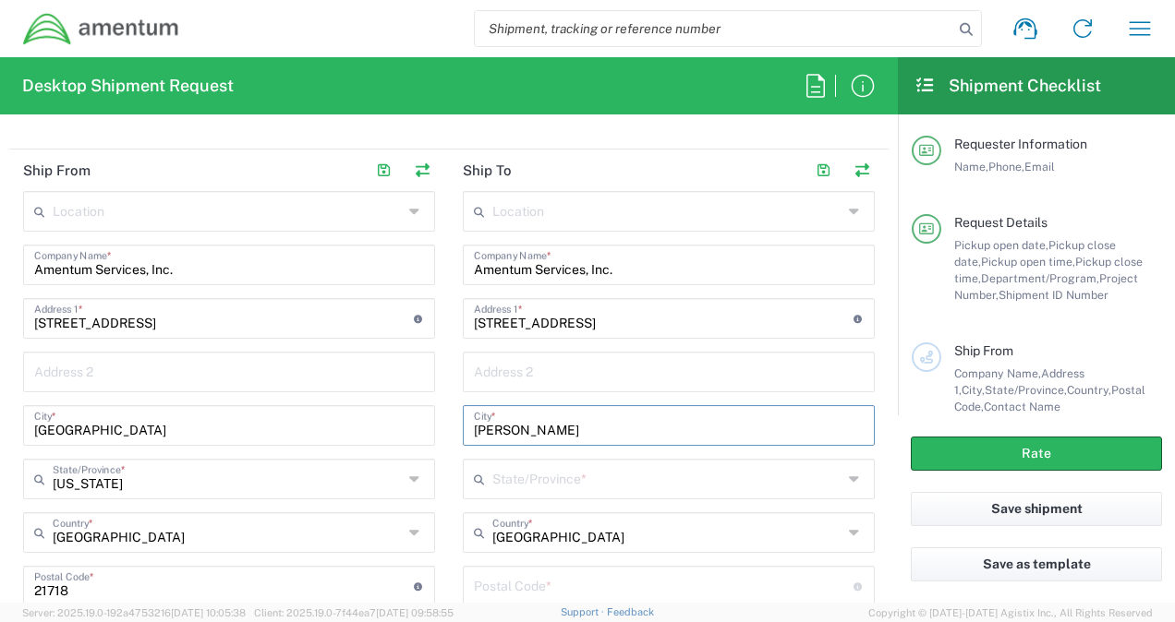
type input "Frederick"
click at [521, 482] on input "text" at bounding box center [667, 478] width 350 height 32
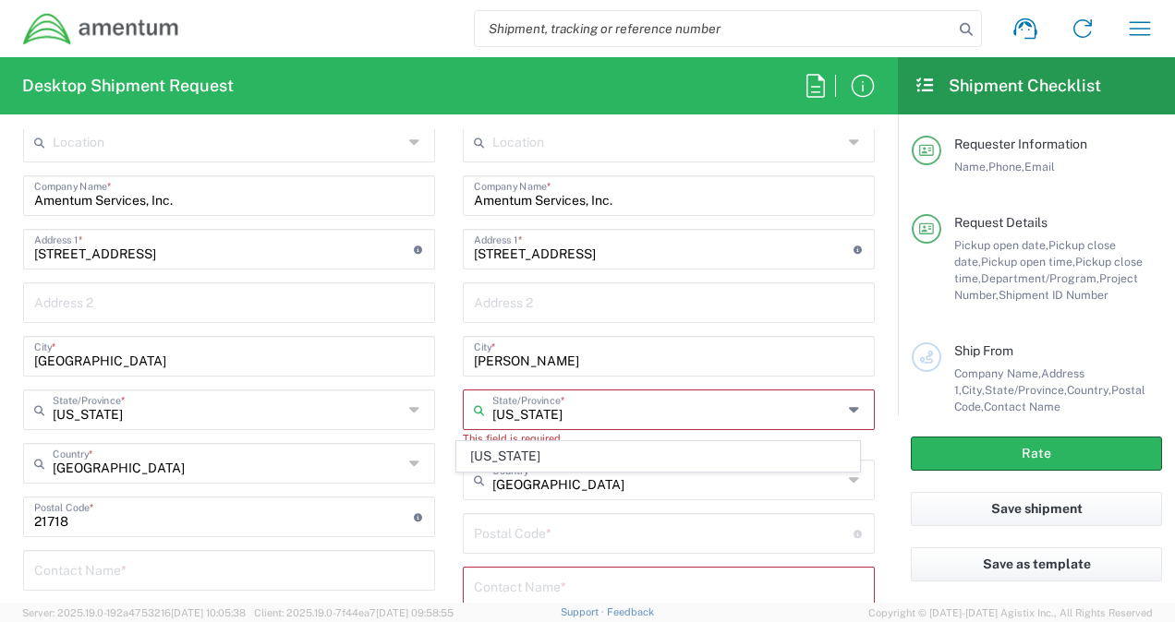
scroll to position [923, 0]
type input "Maryland"
click at [536, 519] on input "undefined" at bounding box center [664, 530] width 380 height 32
type input "21704"
click at [449, 521] on main "Location 1002-4122-6 1006-5256-0 1026-8910-0 1281-0560-3 1369-6441-0 1402-6962-…" at bounding box center [669, 473] width 440 height 706
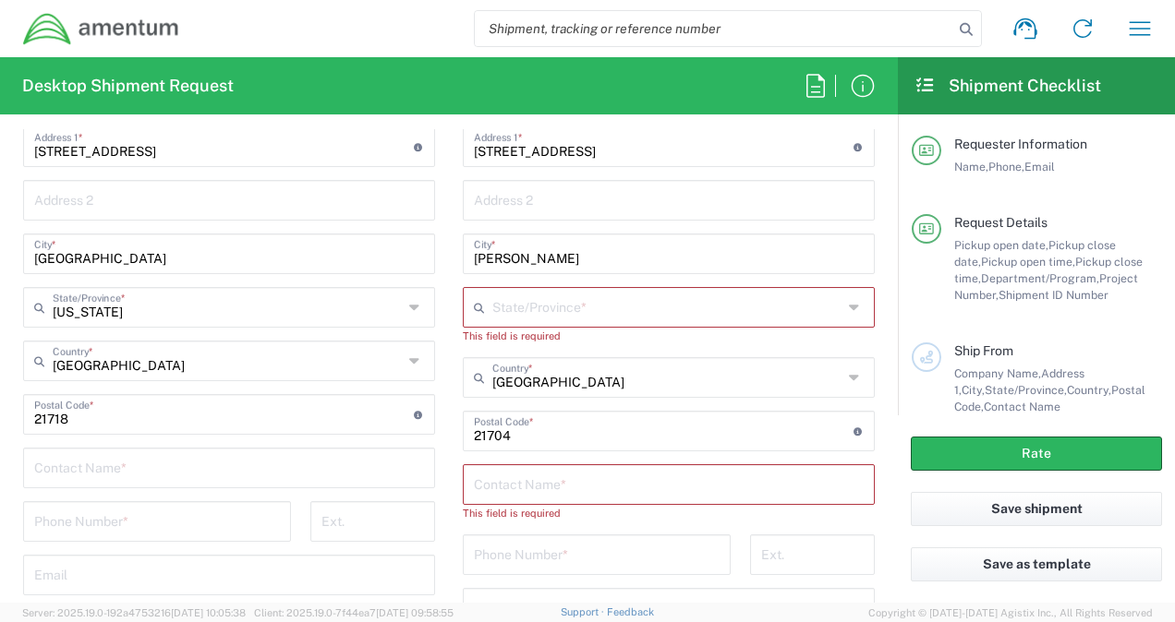
scroll to position [1024, 0]
click at [508, 481] on input "text" at bounding box center [669, 482] width 390 height 32
type input "Mark Esposito"
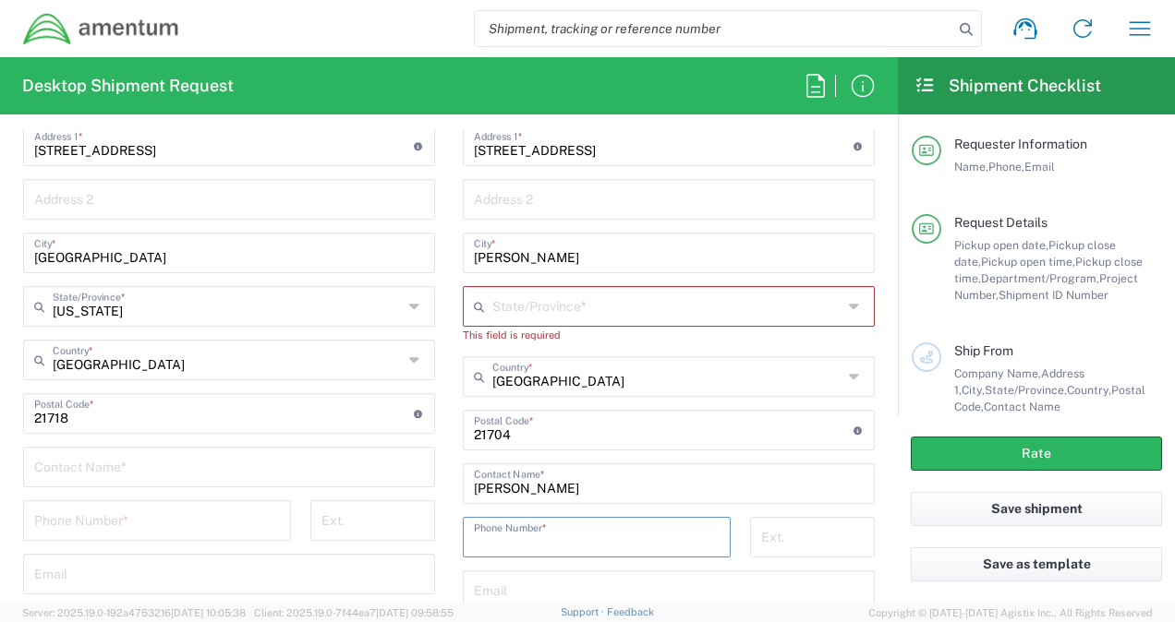
click at [478, 538] on input "tel" at bounding box center [597, 536] width 246 height 32
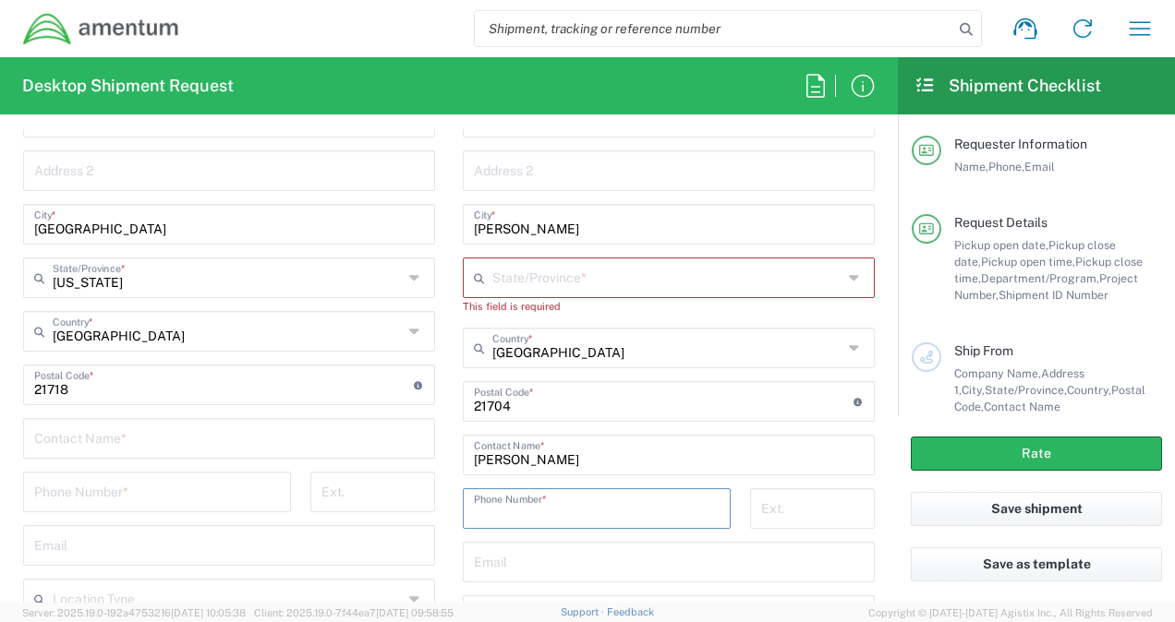
scroll to position [1057, 0]
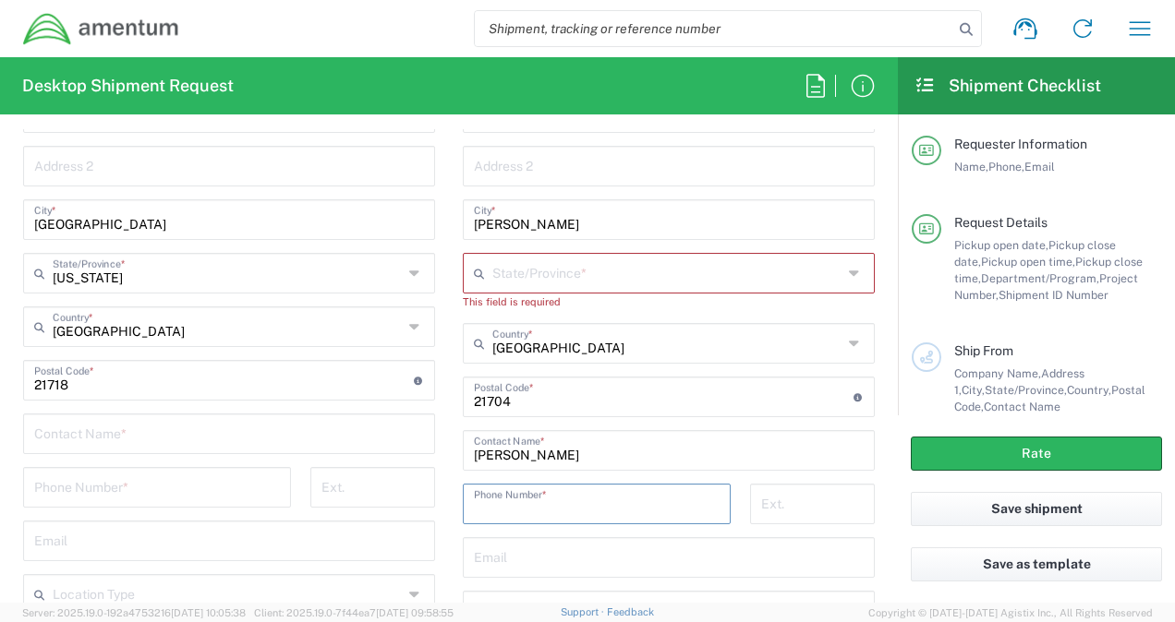
click at [449, 451] on main "Location 1002-4122-6 1006-5256-0 1026-8910-0 1281-0560-3 1369-6441-0 1402-6962-…" at bounding box center [669, 329] width 440 height 689
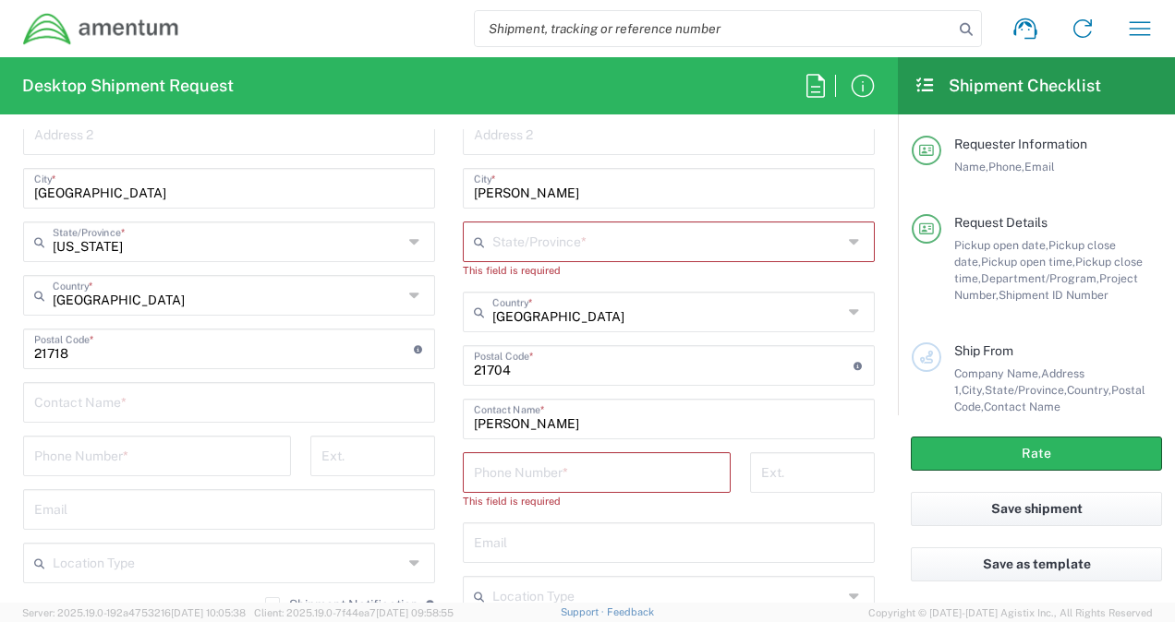
scroll to position [1090, 0]
click at [262, 397] on input "text" at bounding box center [229, 400] width 390 height 32
type input "Alexander Byrd"
click at [181, 455] on input "tel" at bounding box center [157, 454] width 246 height 32
type input "2403856004"
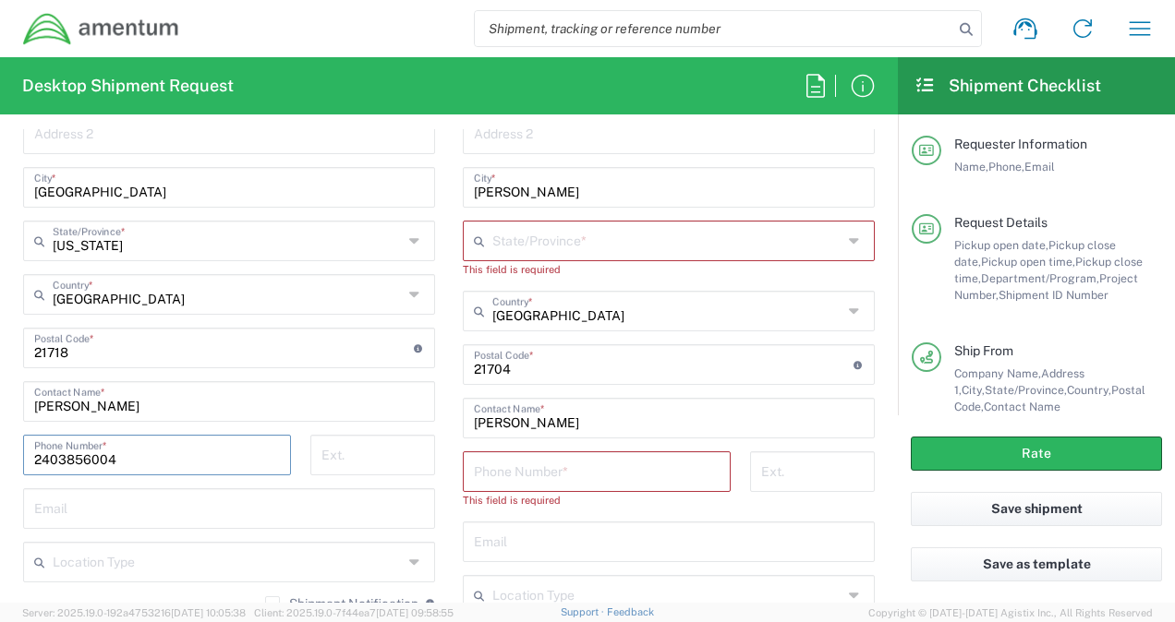
click at [298, 423] on div "Location 1002-4122-6 1006-5256-0 1026-8910-0 1281-0560-3 1369-6441-0 1402-6962-…" at bounding box center [229, 289] width 412 height 672
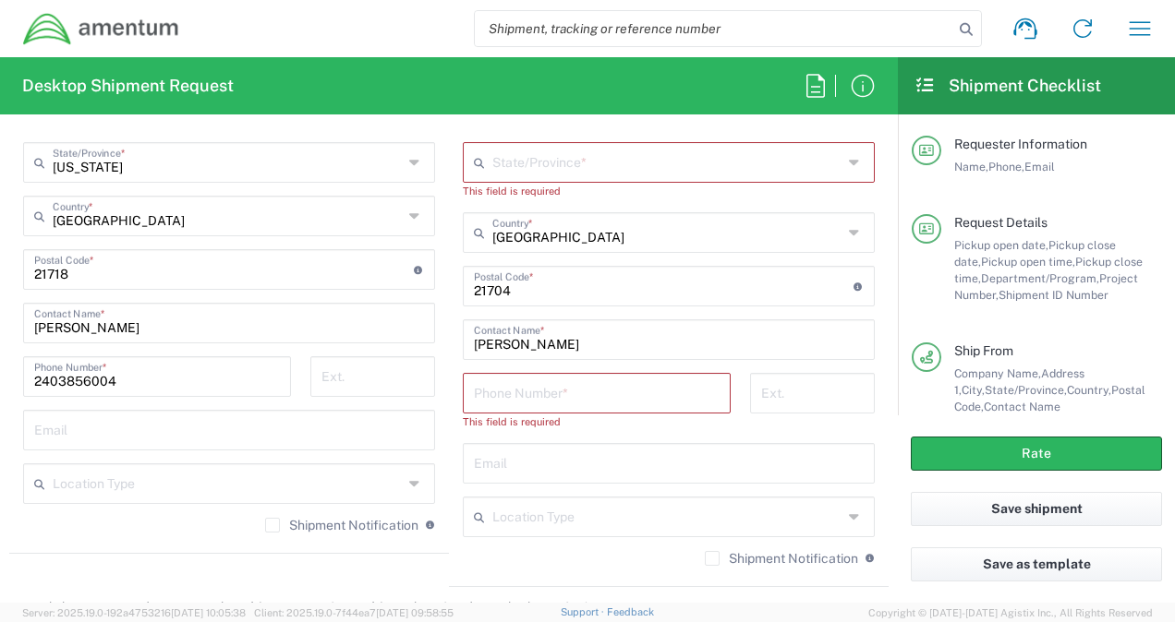
scroll to position [1173, 0]
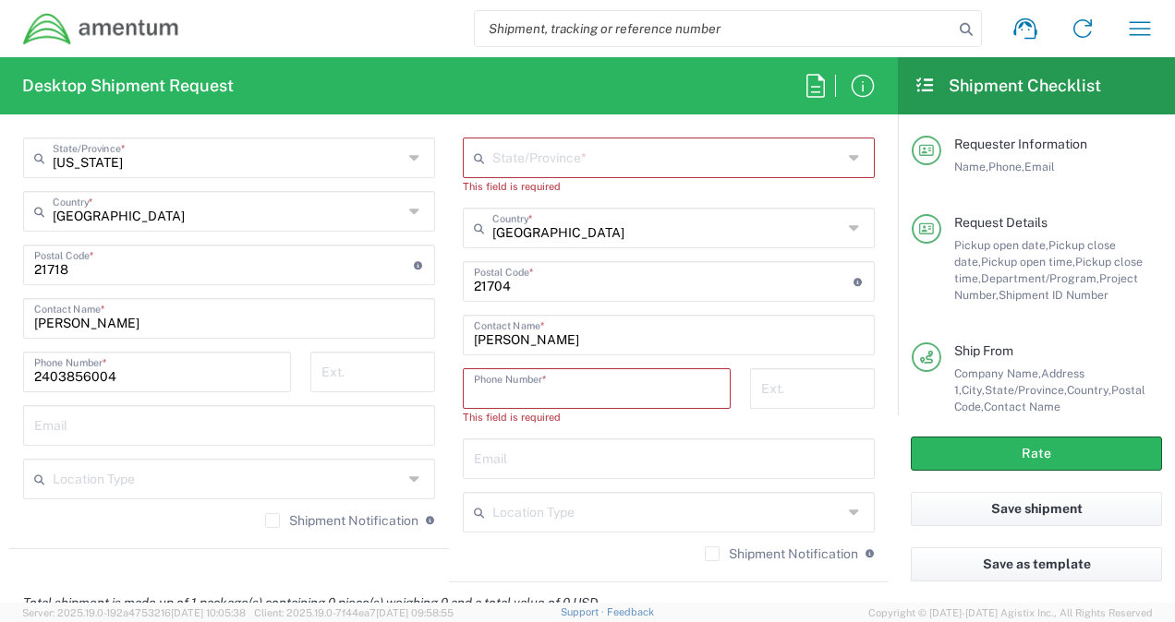
click at [500, 389] on input "tel" at bounding box center [597, 387] width 246 height 32
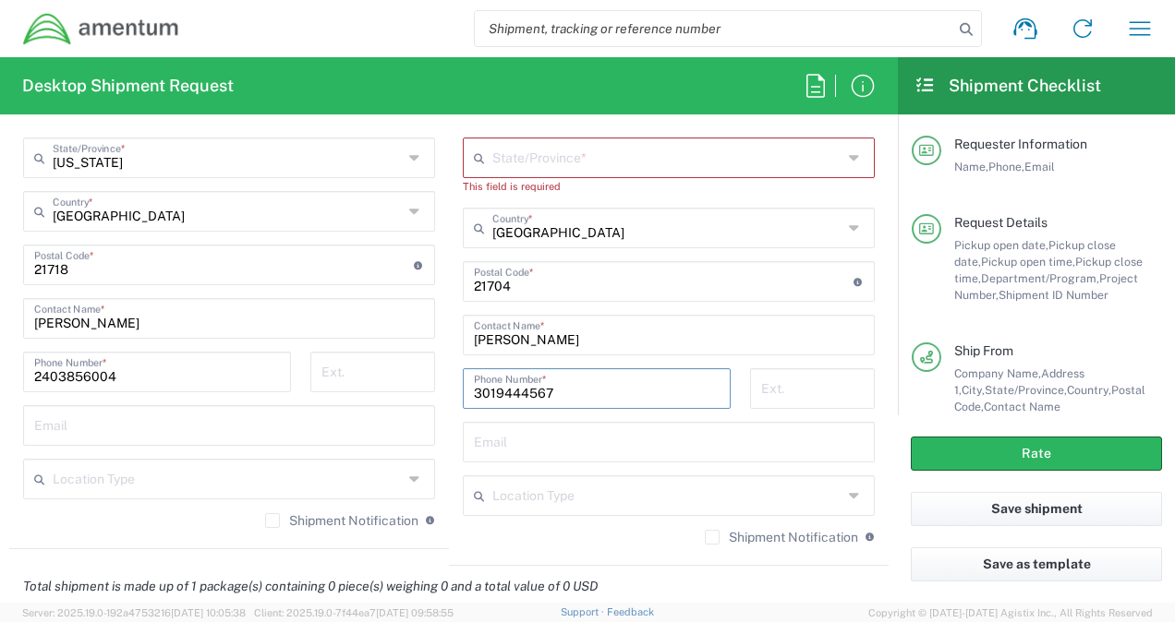
type input "3019444567"
click at [453, 403] on div "3019444567 Phone Number *" at bounding box center [596, 395] width 287 height 54
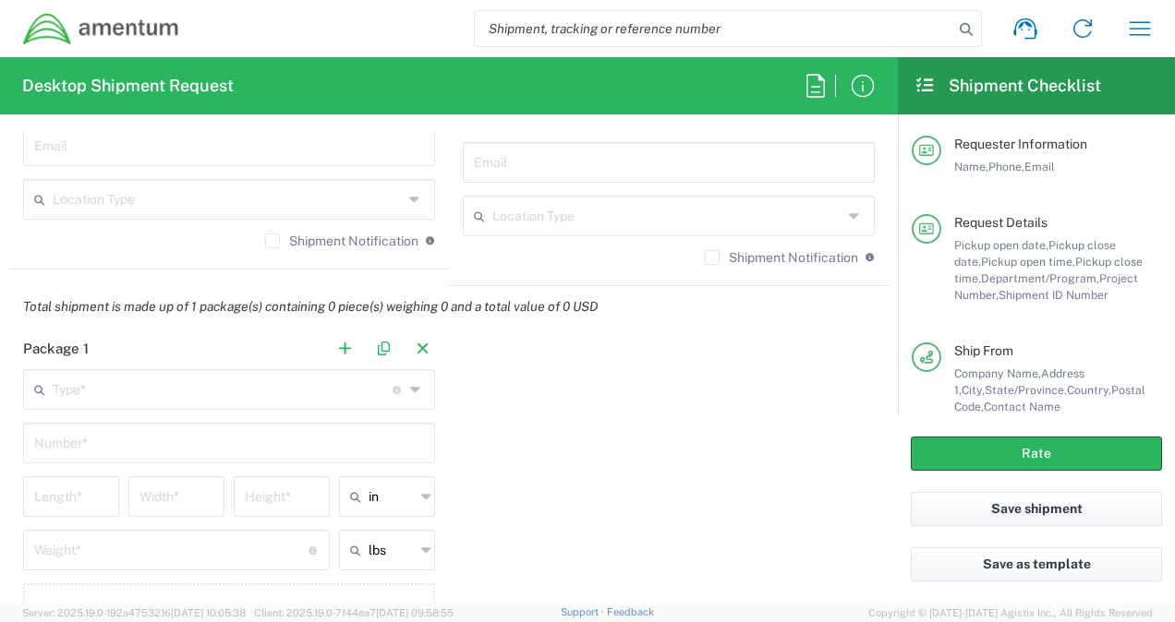
scroll to position [1456, 0]
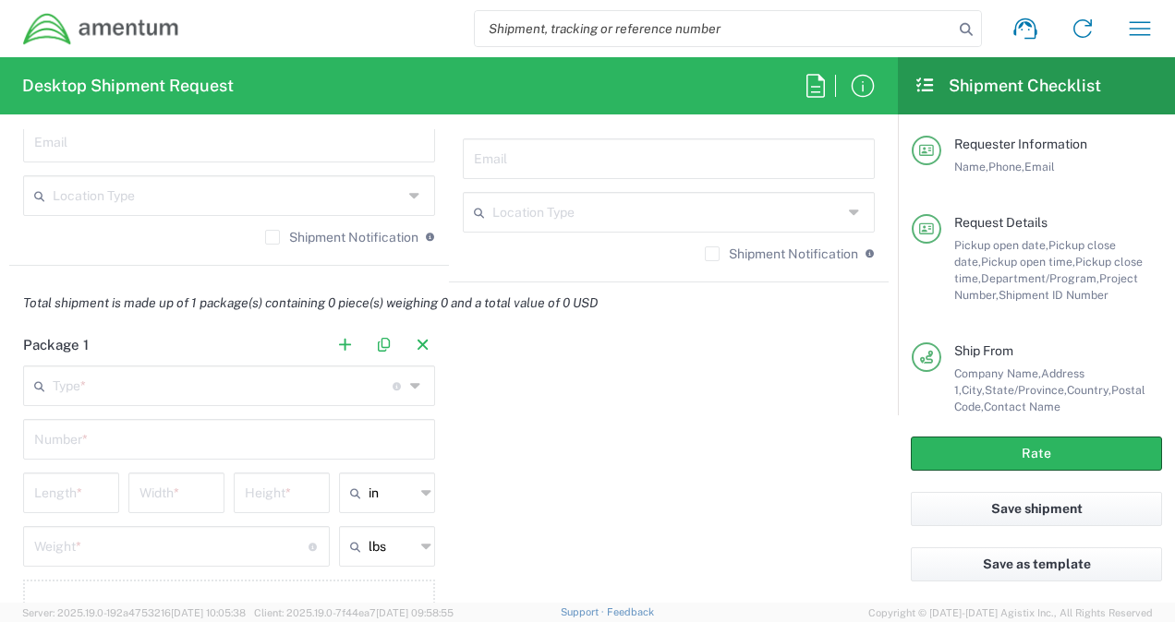
click at [410, 381] on icon at bounding box center [417, 386] width 14 height 30
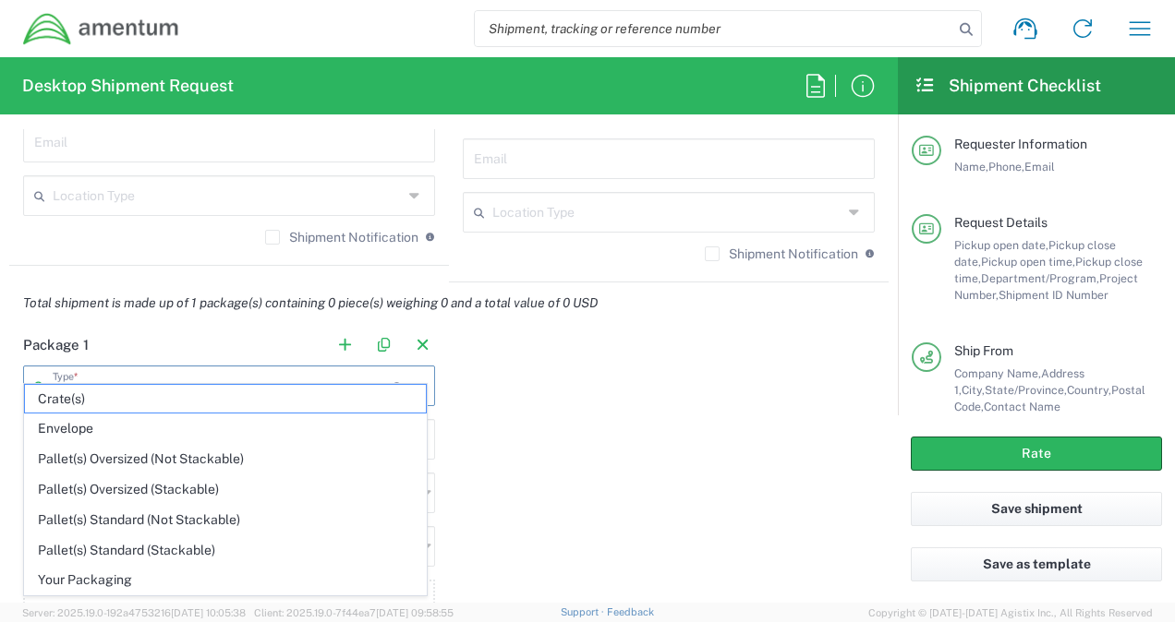
scroll to position [1499, 0]
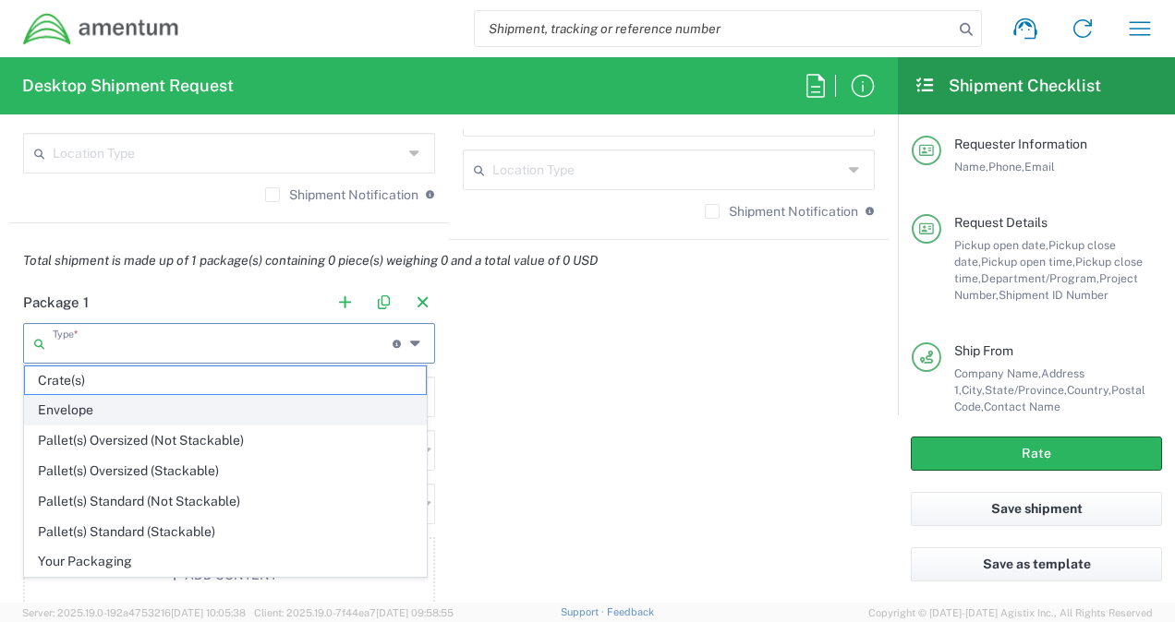
click at [99, 402] on span "Envelope" at bounding box center [225, 410] width 401 height 29
type input "Envelope"
type input "1"
type input "9.5"
type input "12.5"
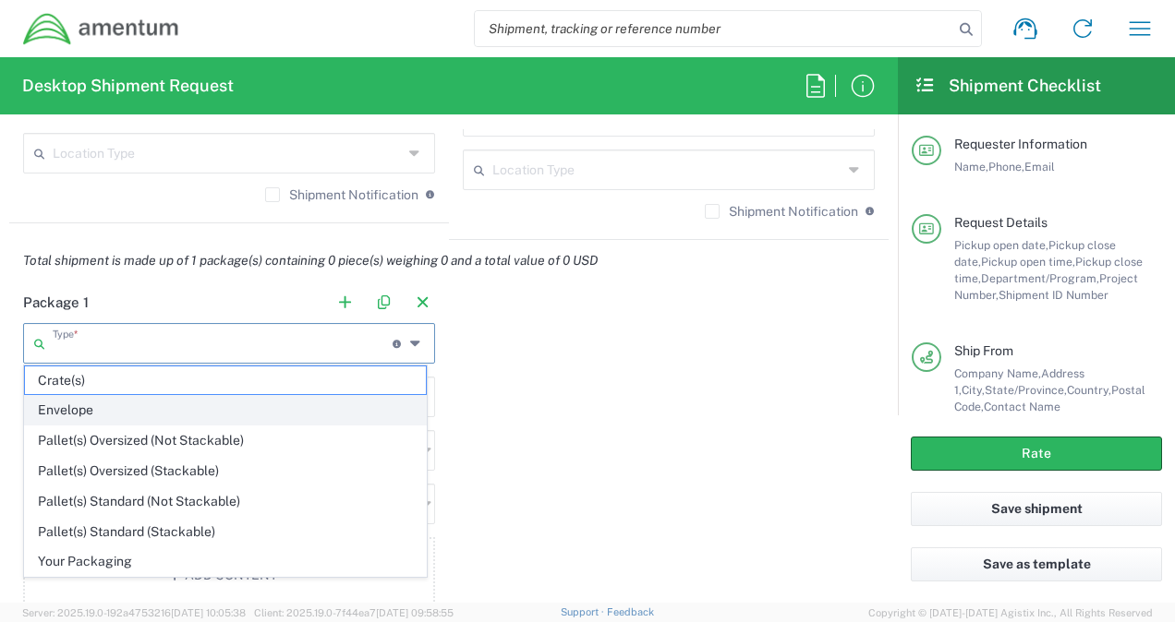
type input "0.25"
type input "1"
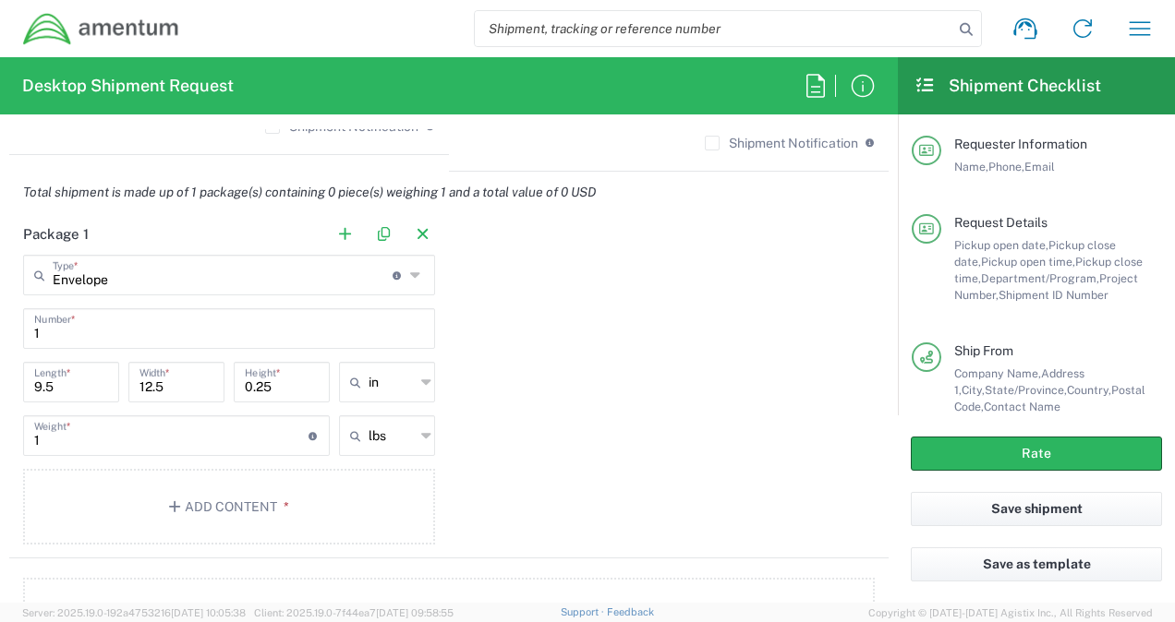
scroll to position [1574, 0]
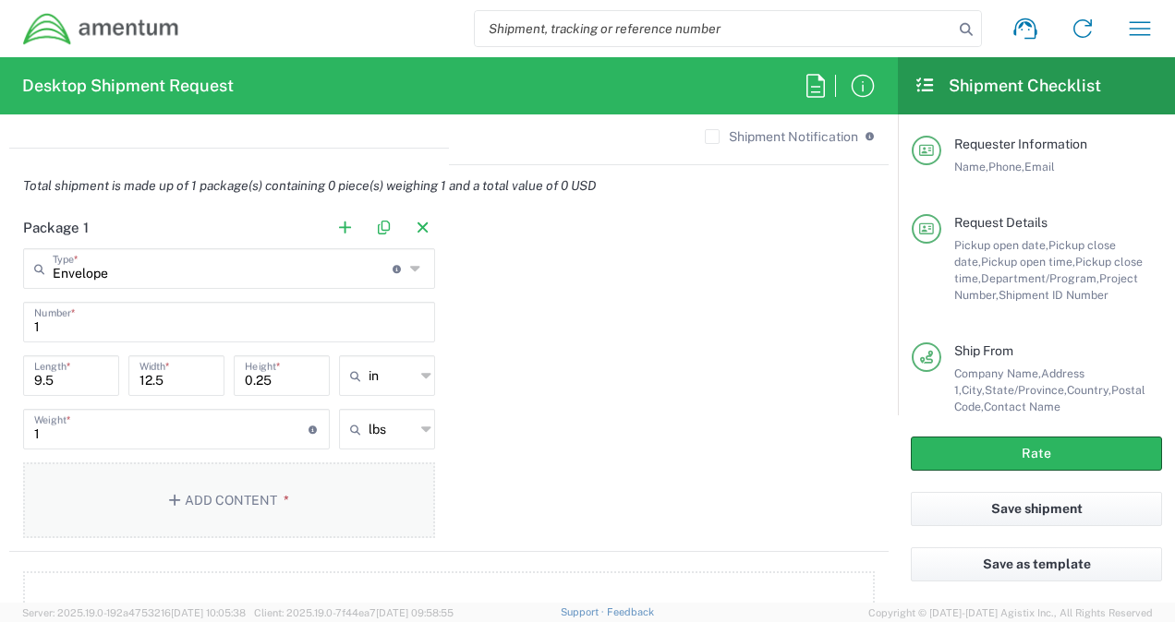
click at [213, 496] on button "Add Content *" at bounding box center [229, 501] width 412 height 76
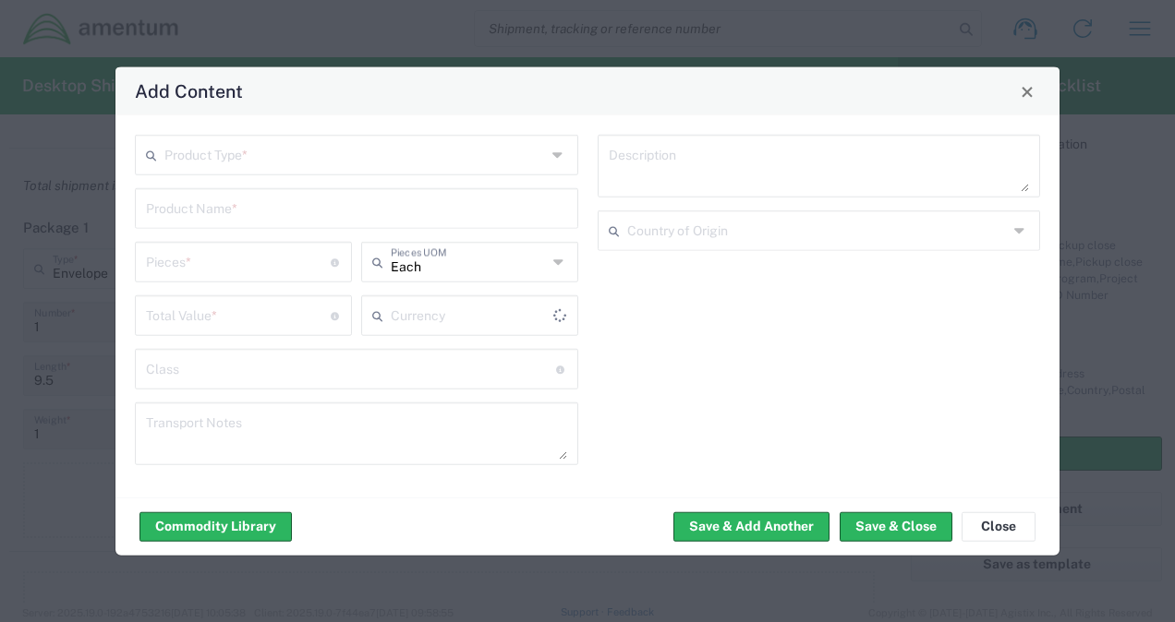
type input "US Dollar"
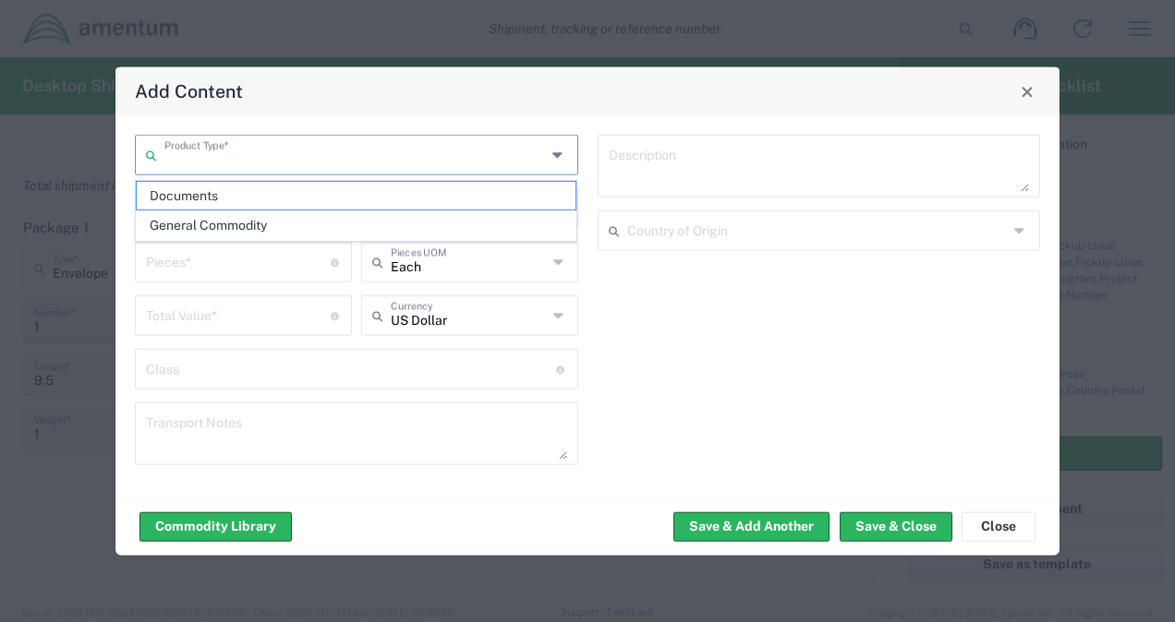
click at [470, 152] on input "text" at bounding box center [354, 154] width 381 height 32
click at [249, 193] on span "Documents" at bounding box center [357, 196] width 440 height 29
type input "Documents"
type input "1"
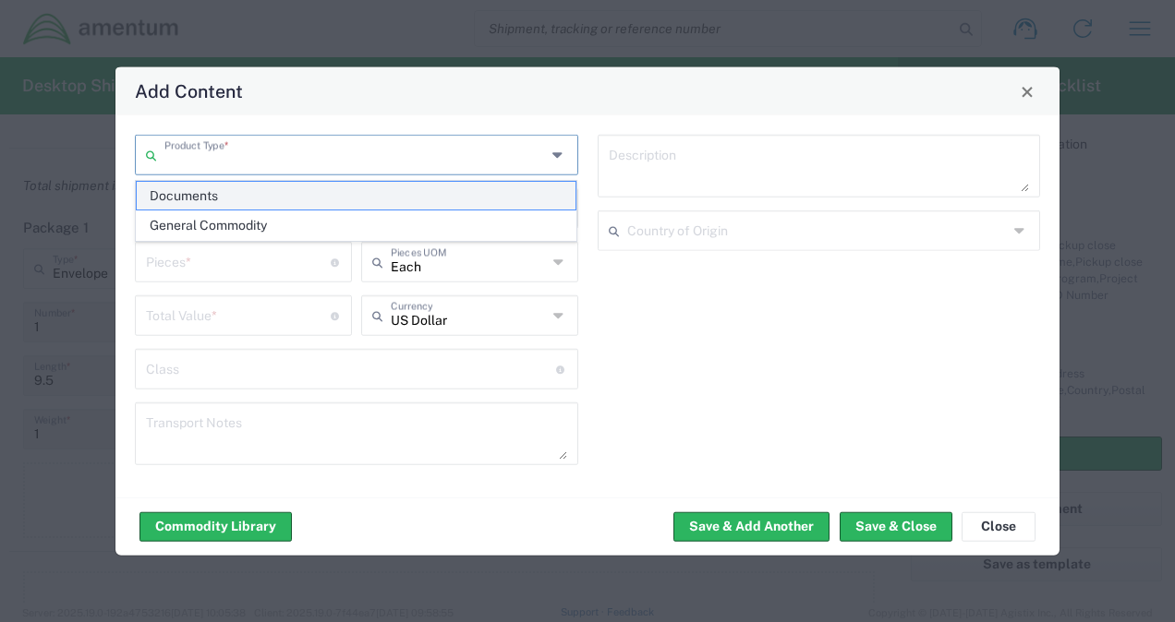
type input "1"
type textarea "Documents"
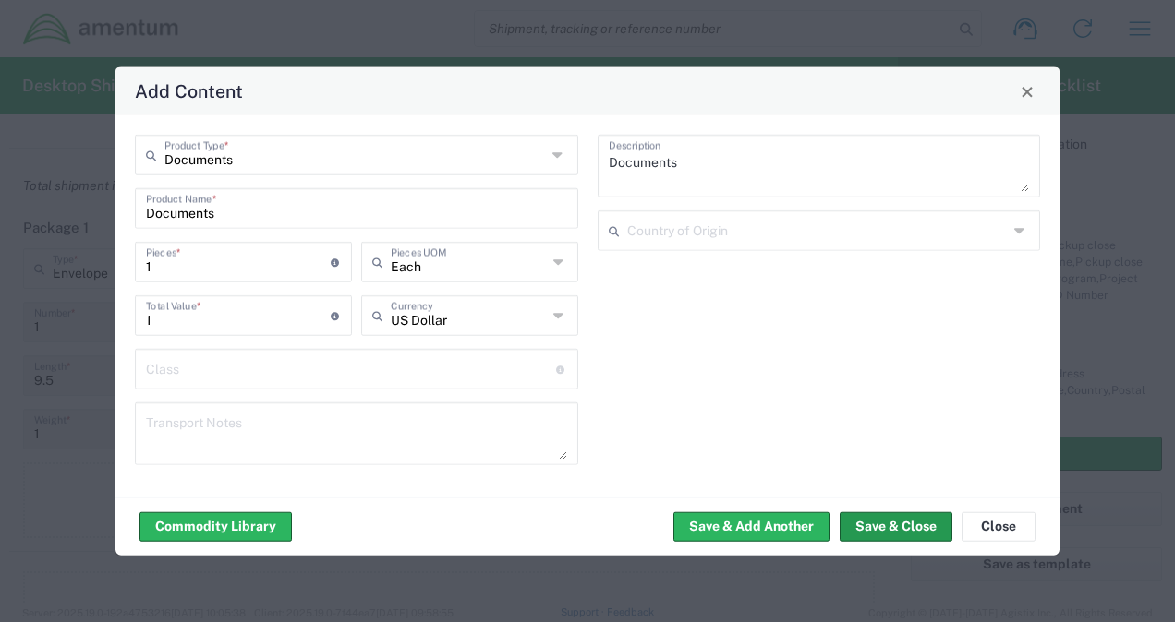
click at [872, 523] on button "Save & Close" at bounding box center [896, 527] width 113 height 30
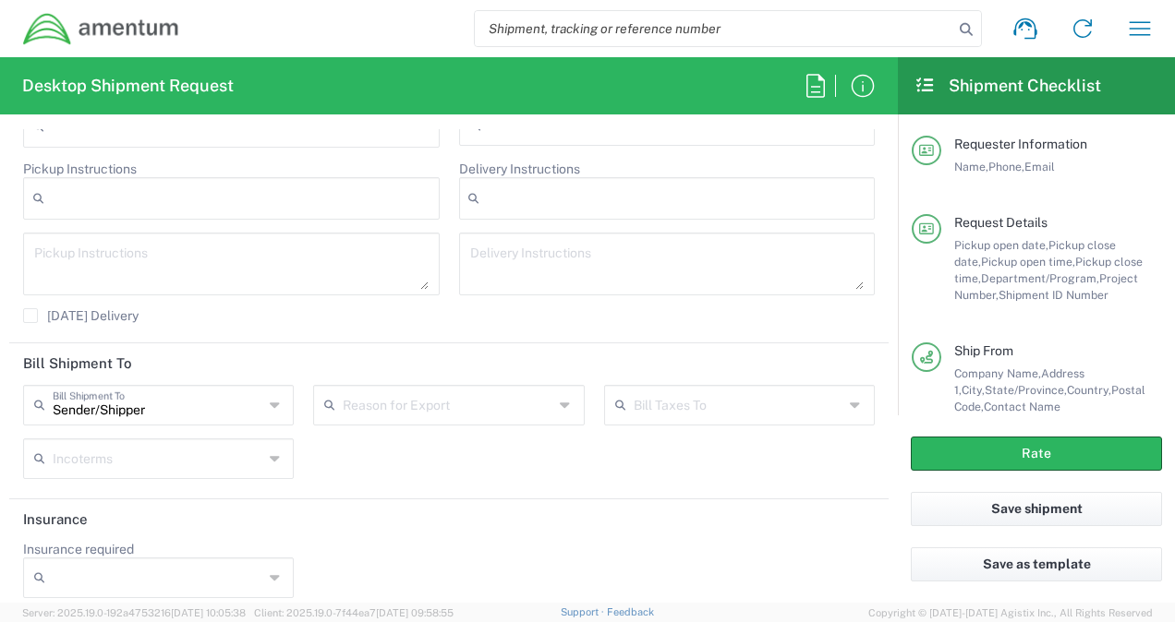
scroll to position [2493, 0]
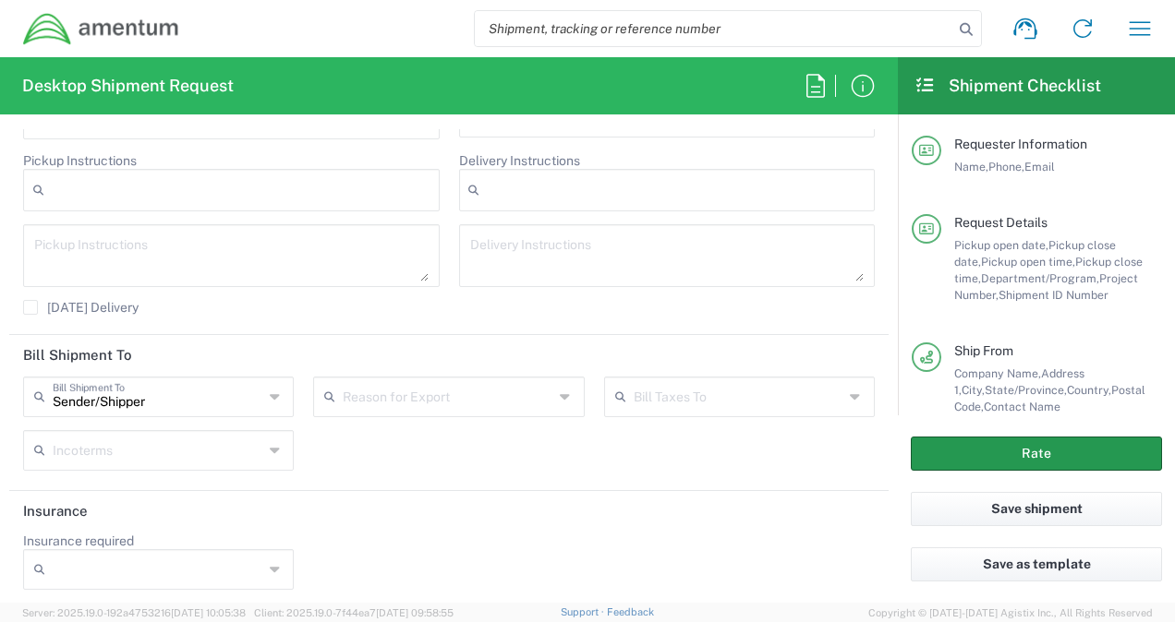
click at [924, 452] on button "Rate" at bounding box center [1036, 454] width 251 height 34
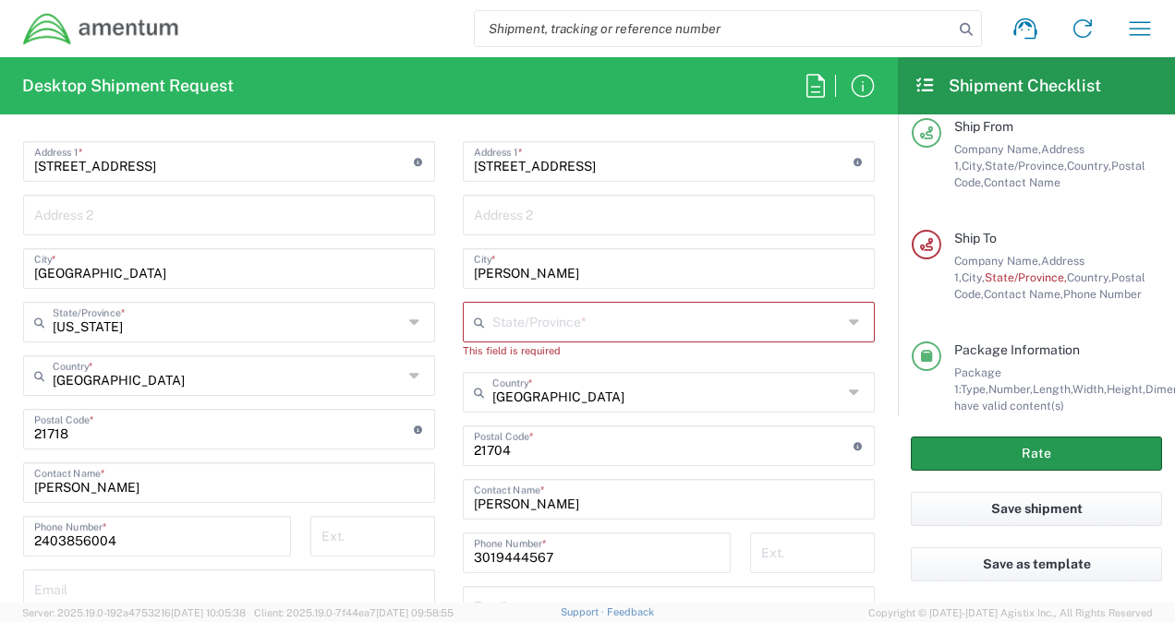
scroll to position [993, 0]
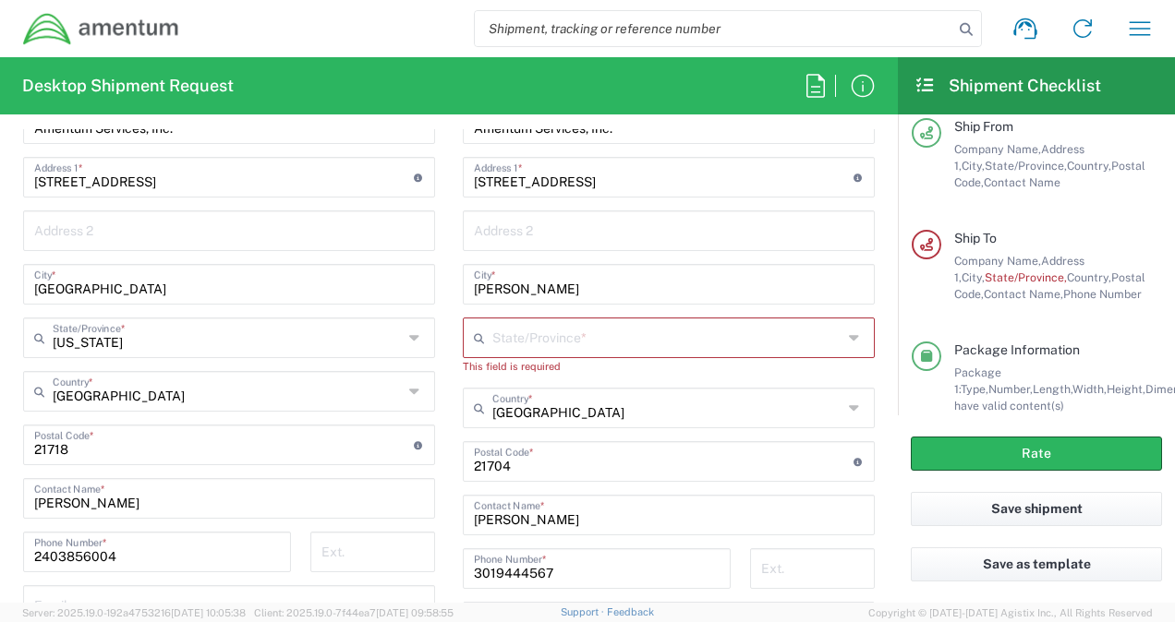
click at [578, 339] on input "text" at bounding box center [667, 336] width 350 height 32
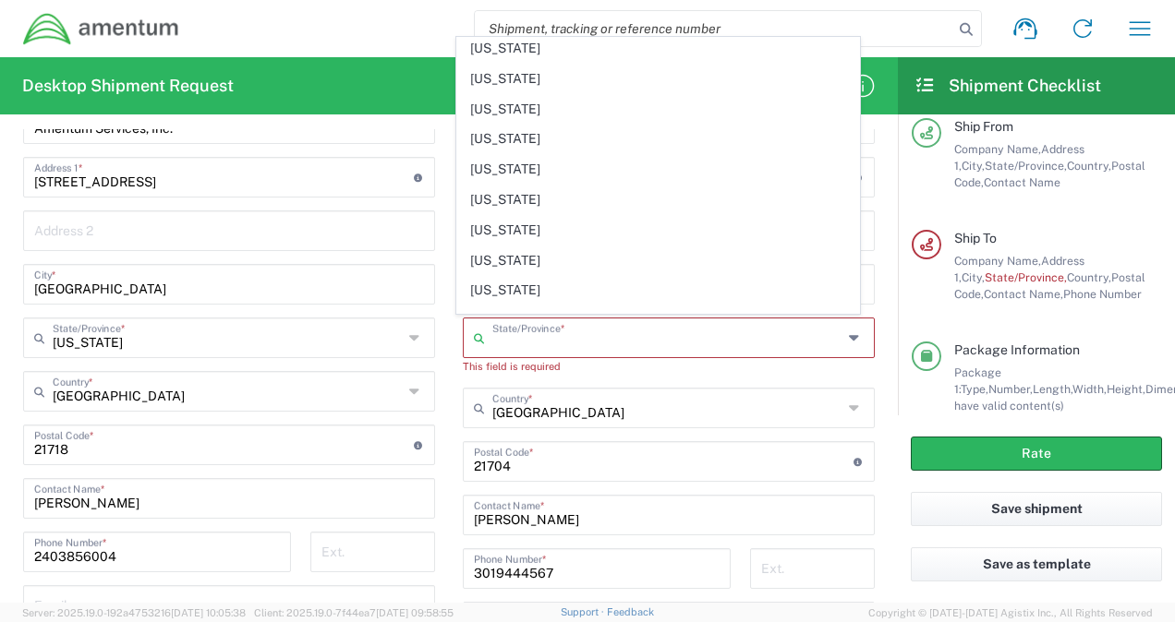
scroll to position [468, 0]
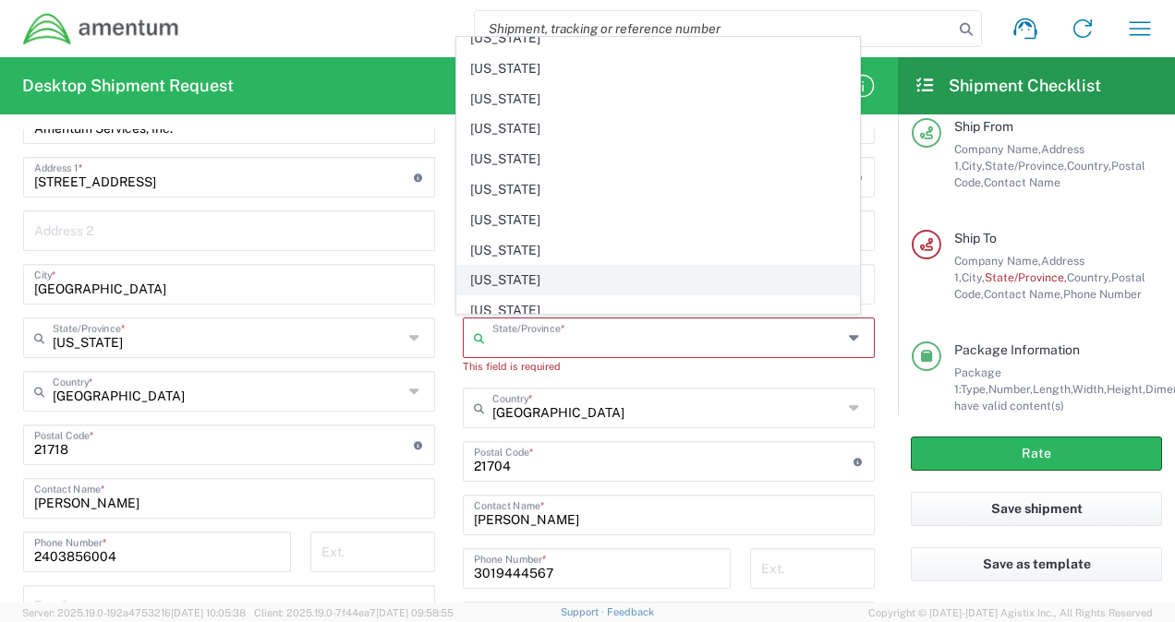
click at [492, 266] on span "Maryland" at bounding box center [657, 280] width 401 height 29
type input "Maryland"
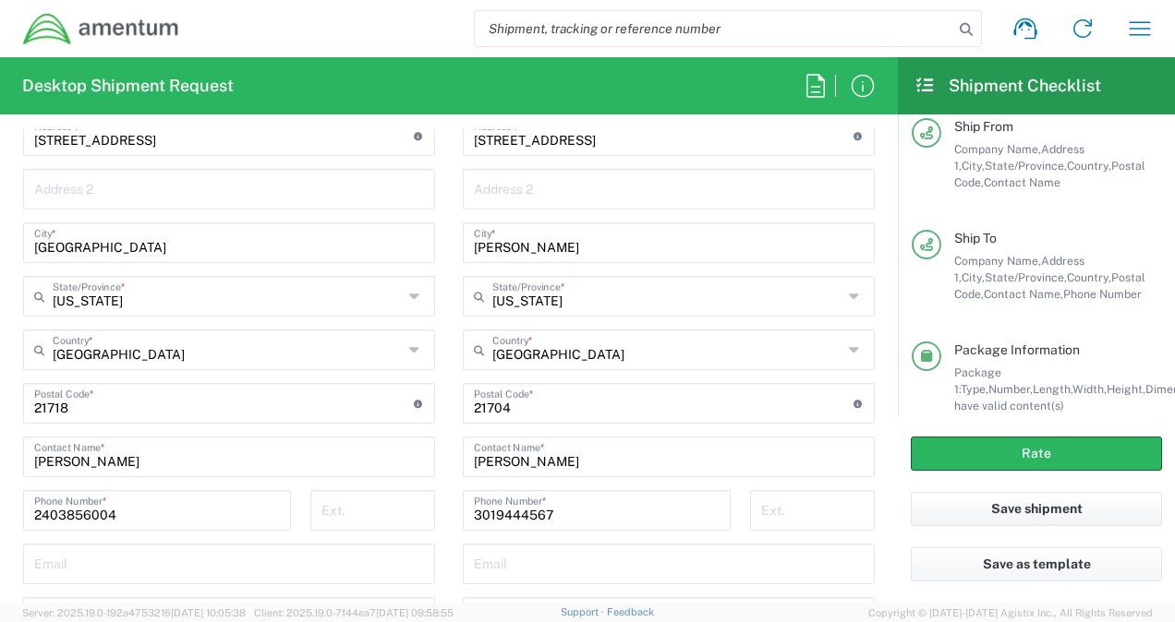
scroll to position [1035, 0]
click at [968, 454] on button "Rate" at bounding box center [1036, 454] width 251 height 34
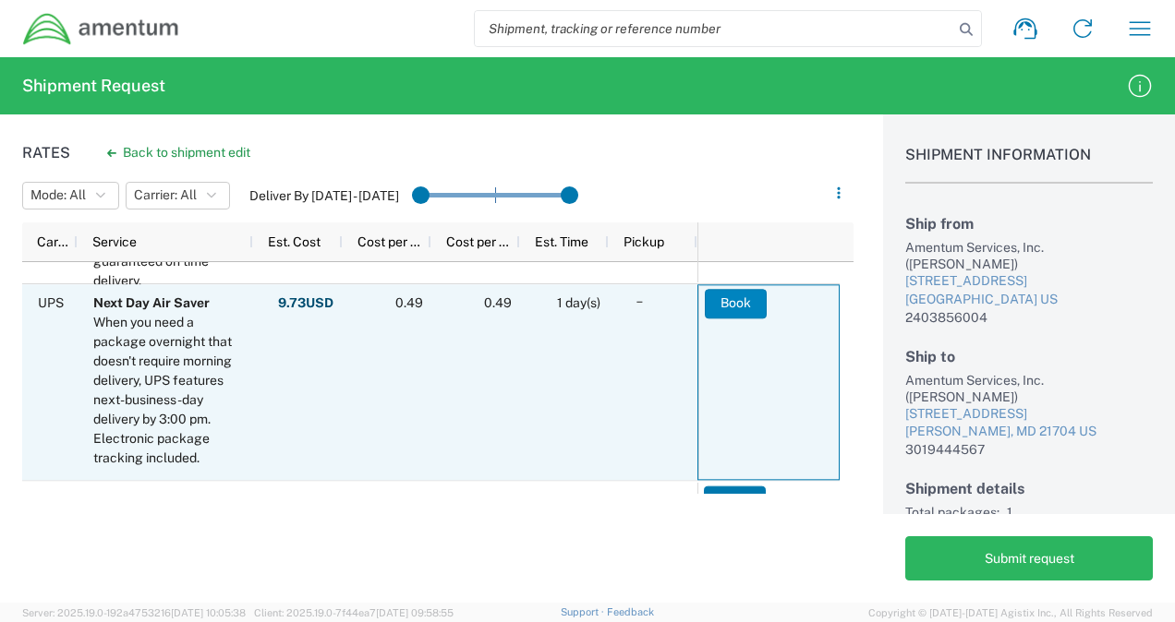
click at [733, 301] on button "Book" at bounding box center [736, 304] width 62 height 30
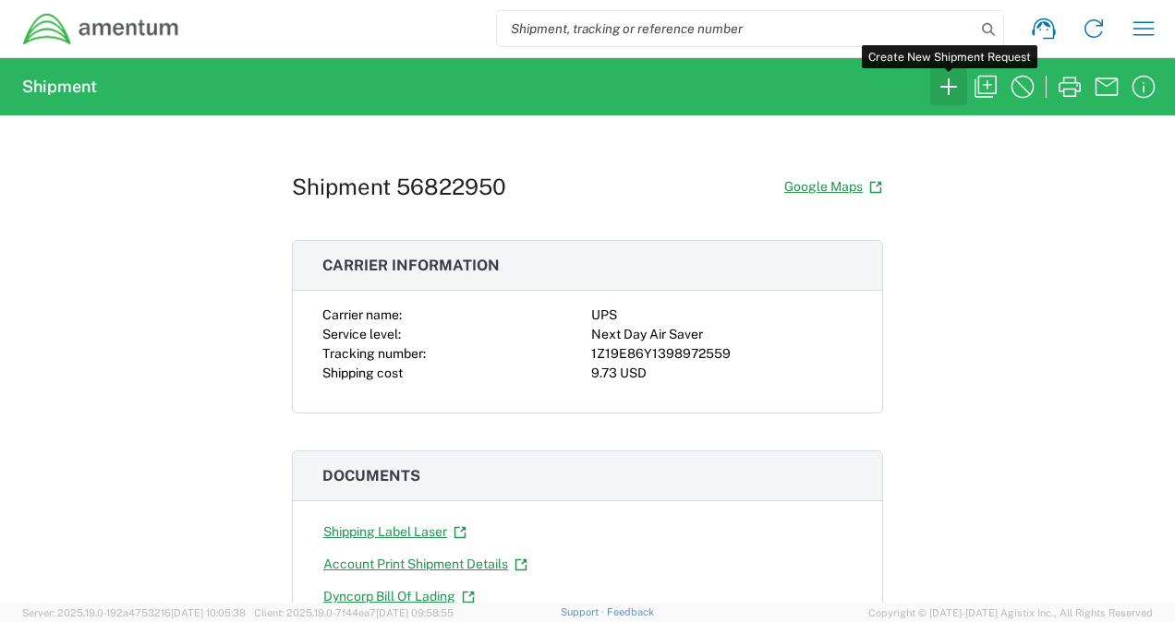
click at [960, 83] on icon "button" at bounding box center [949, 87] width 30 height 30
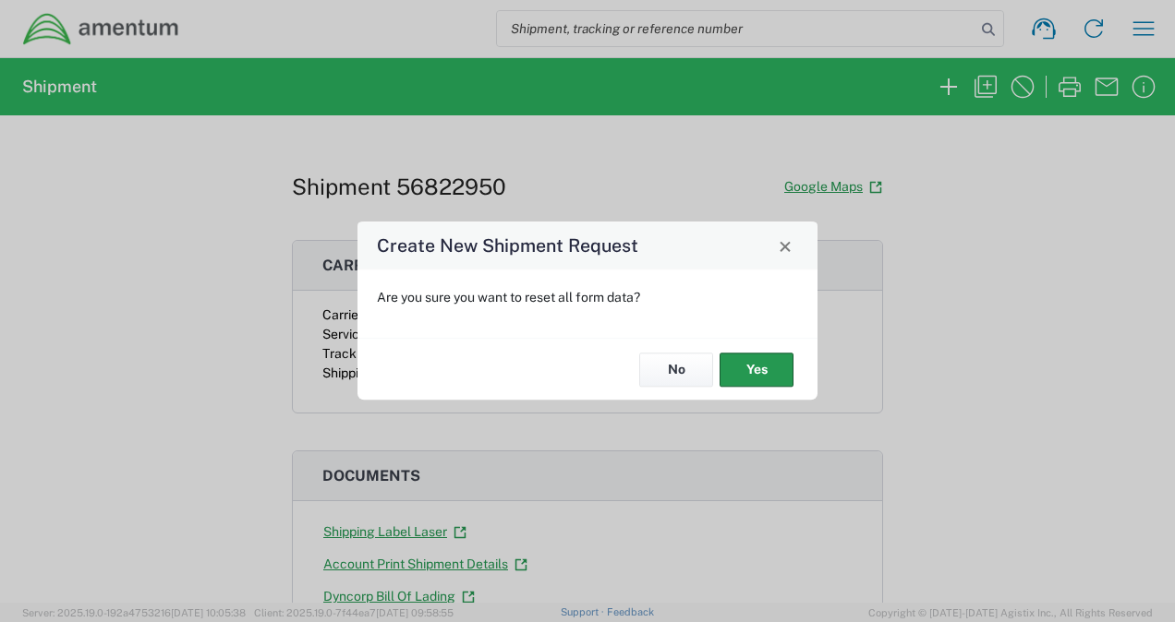
click at [765, 360] on button "Yes" at bounding box center [756, 370] width 74 height 34
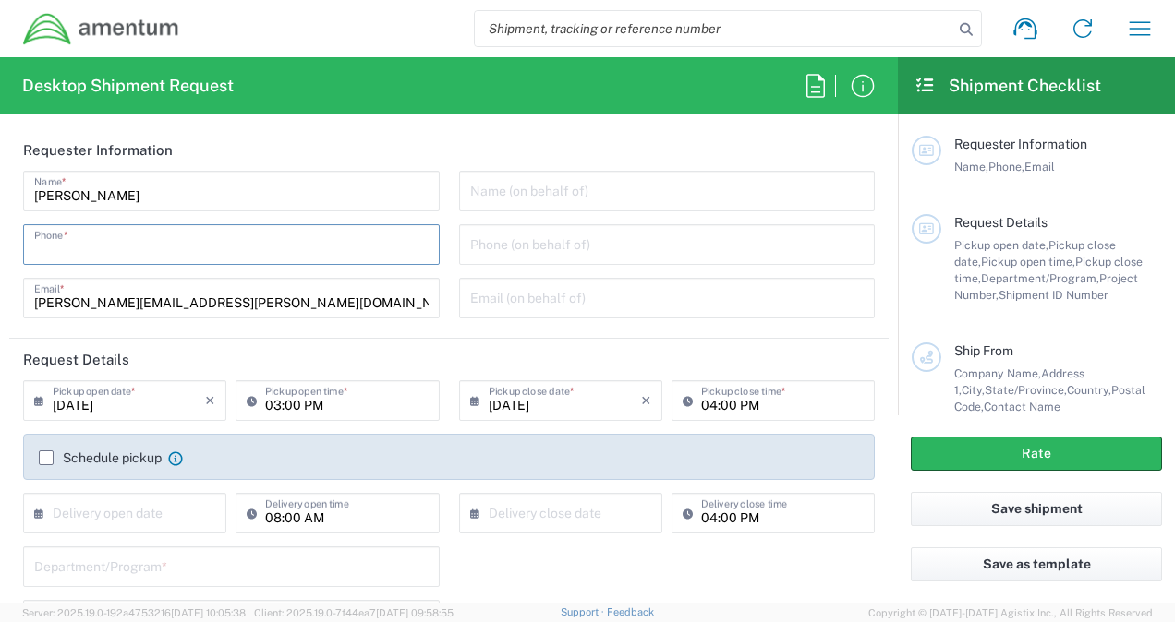
click at [233, 248] on input "tel" at bounding box center [231, 243] width 394 height 32
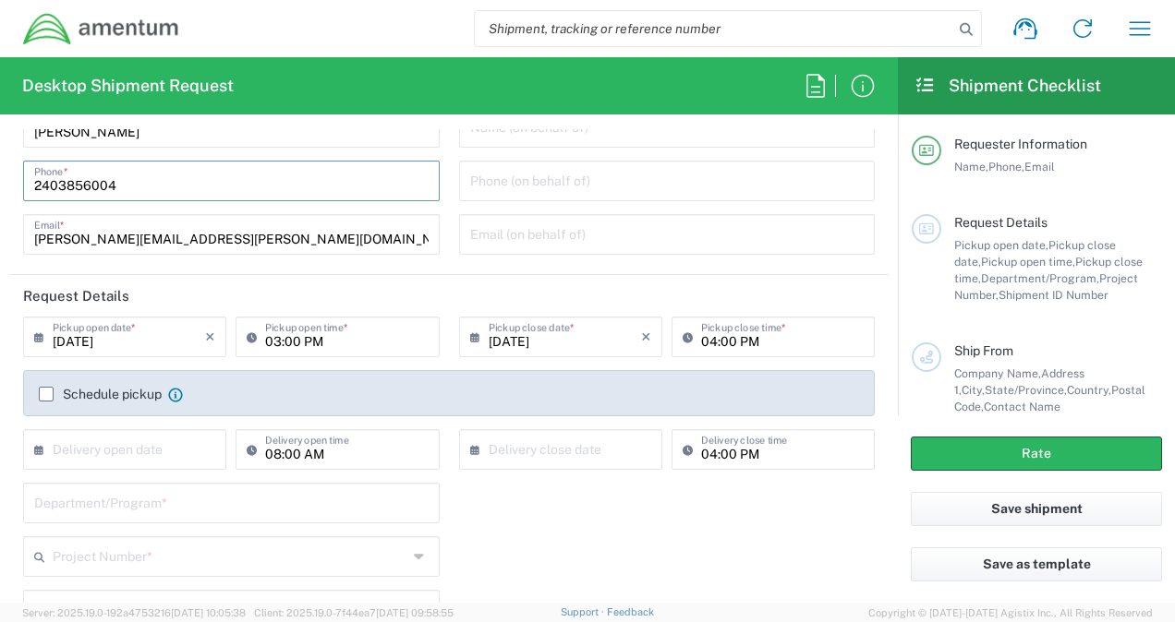
scroll to position [115, 0]
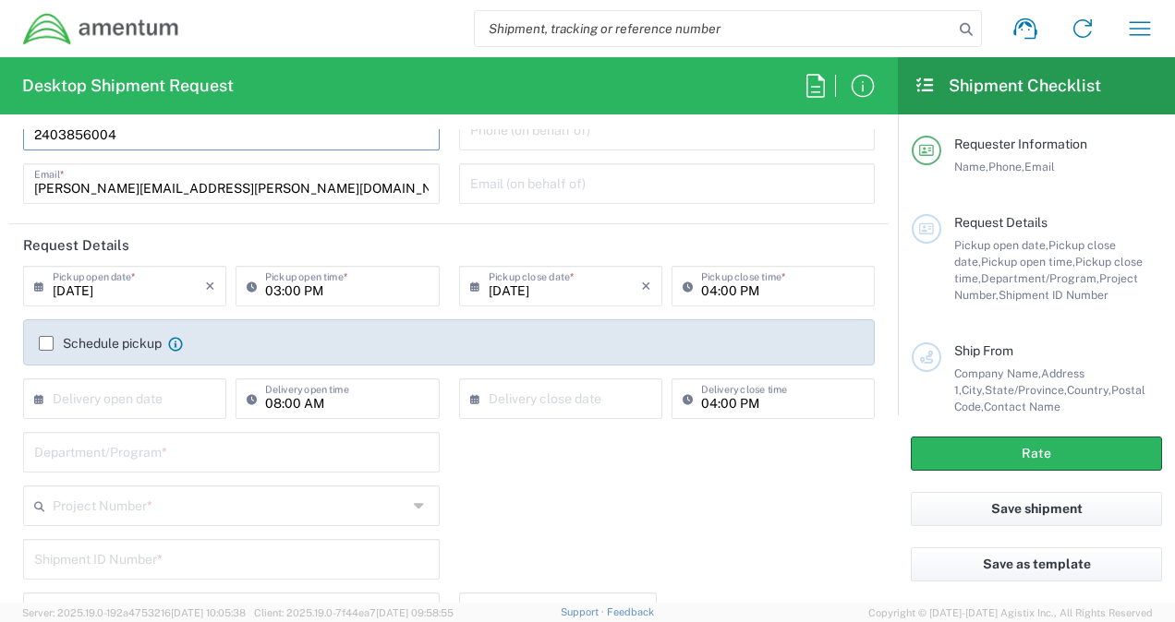
type input "2403856004"
click at [553, 297] on input "09/15/2025" at bounding box center [565, 285] width 152 height 32
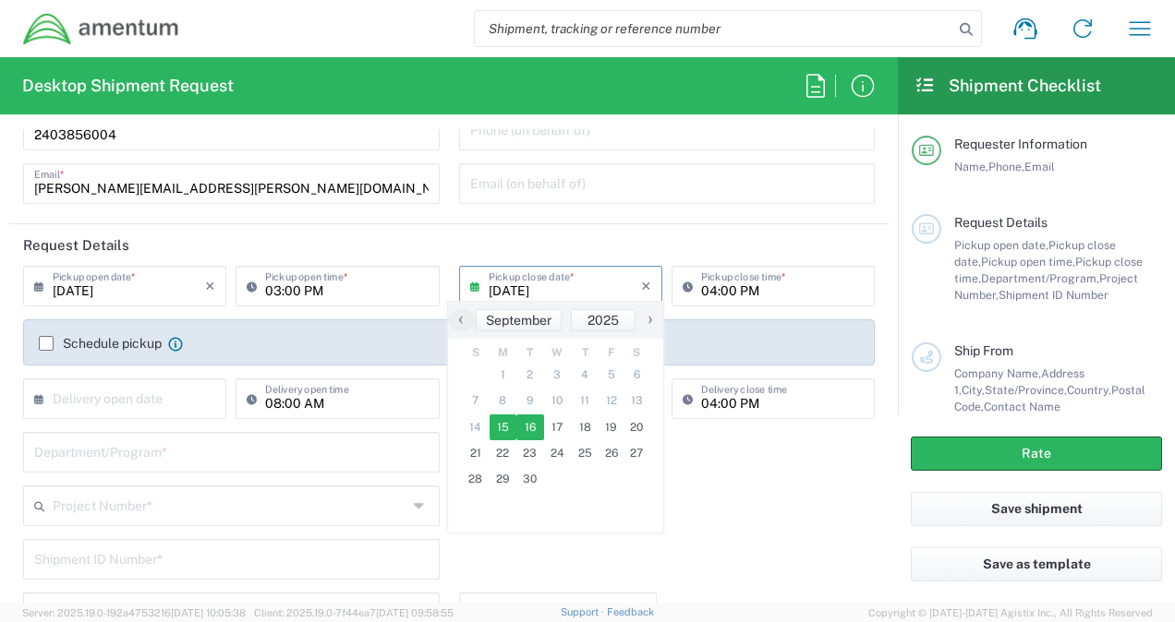
click at [523, 438] on span "16" at bounding box center [530, 428] width 28 height 26
type input "09/16/2025"
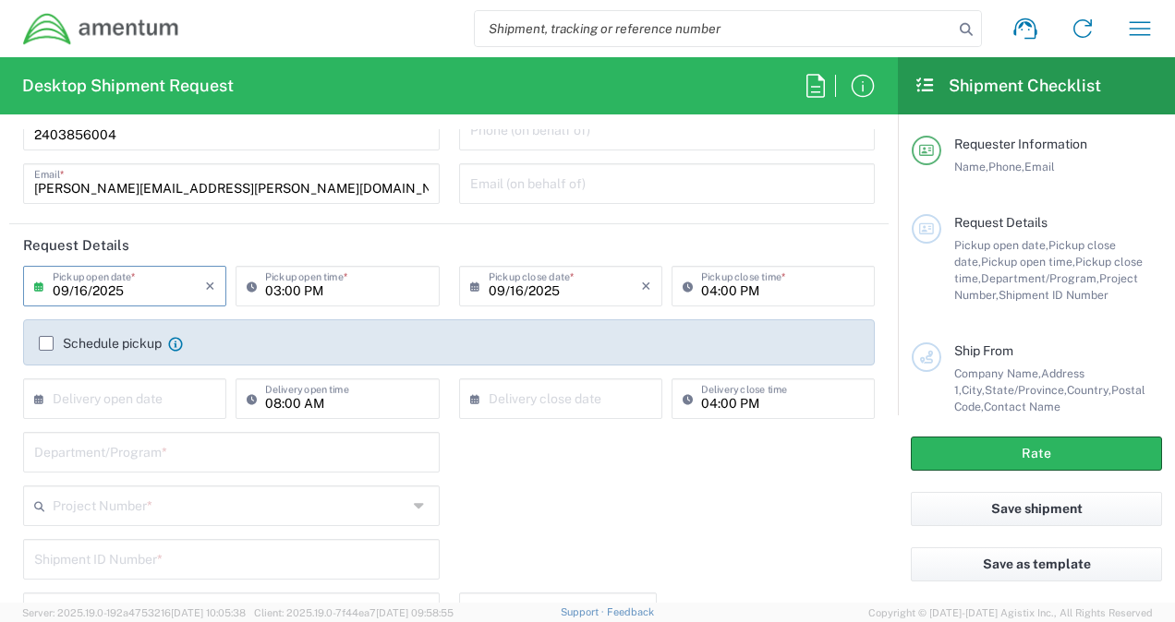
click at [127, 292] on input "09/16/2025" at bounding box center [129, 285] width 152 height 32
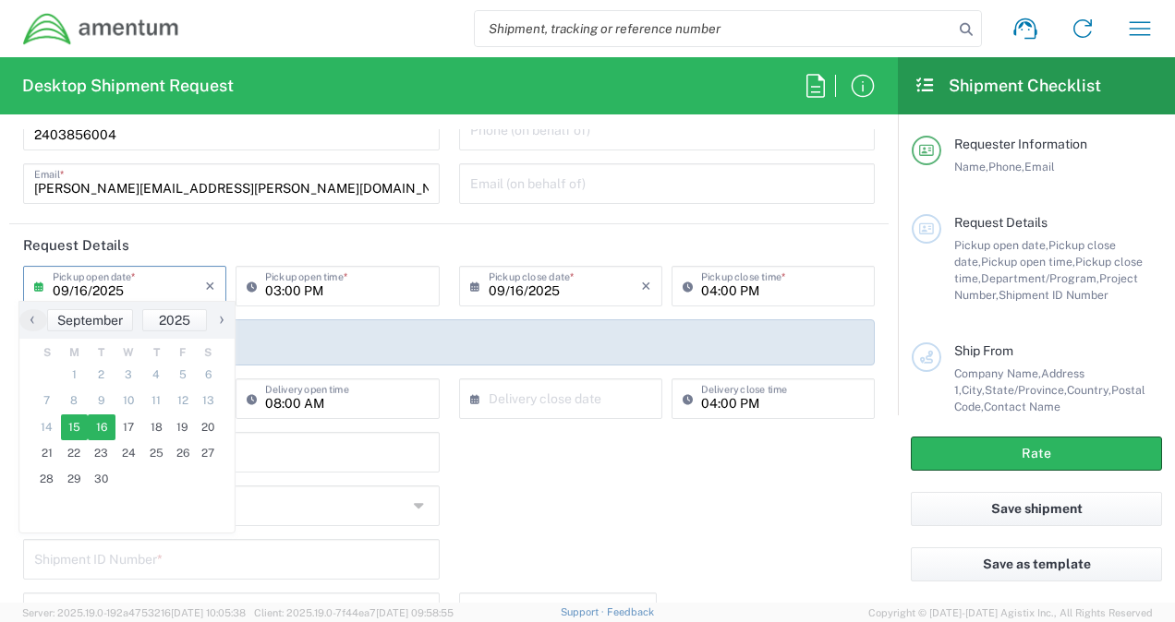
click at [74, 424] on span "15" at bounding box center [75, 428] width 28 height 26
type input "09/15/2025"
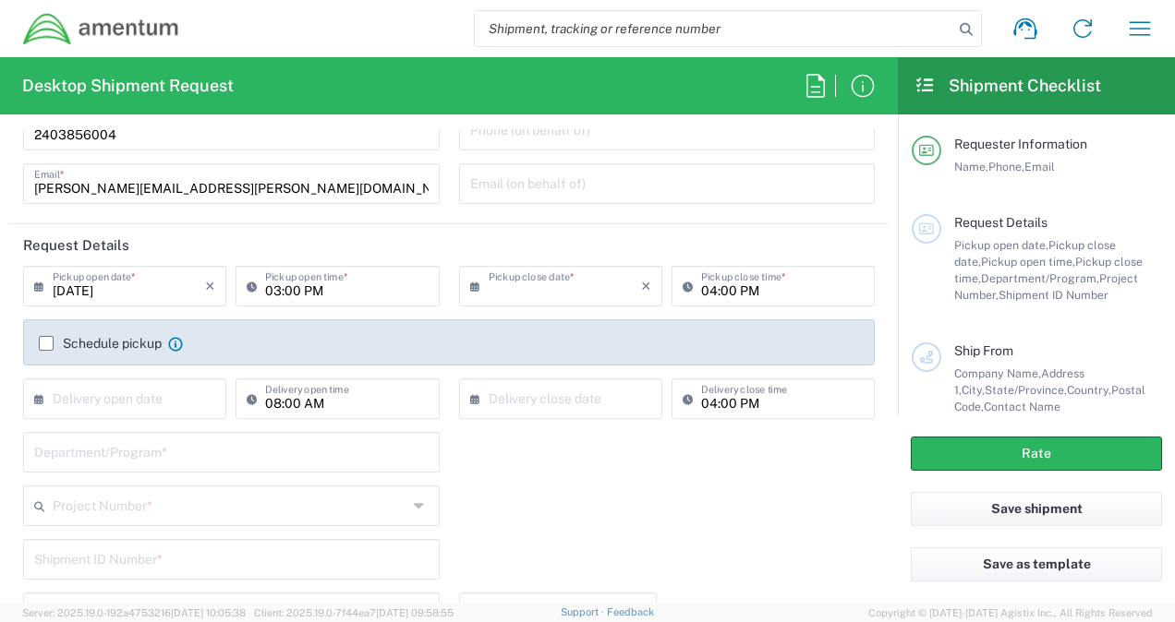
type input "09/15/2025"
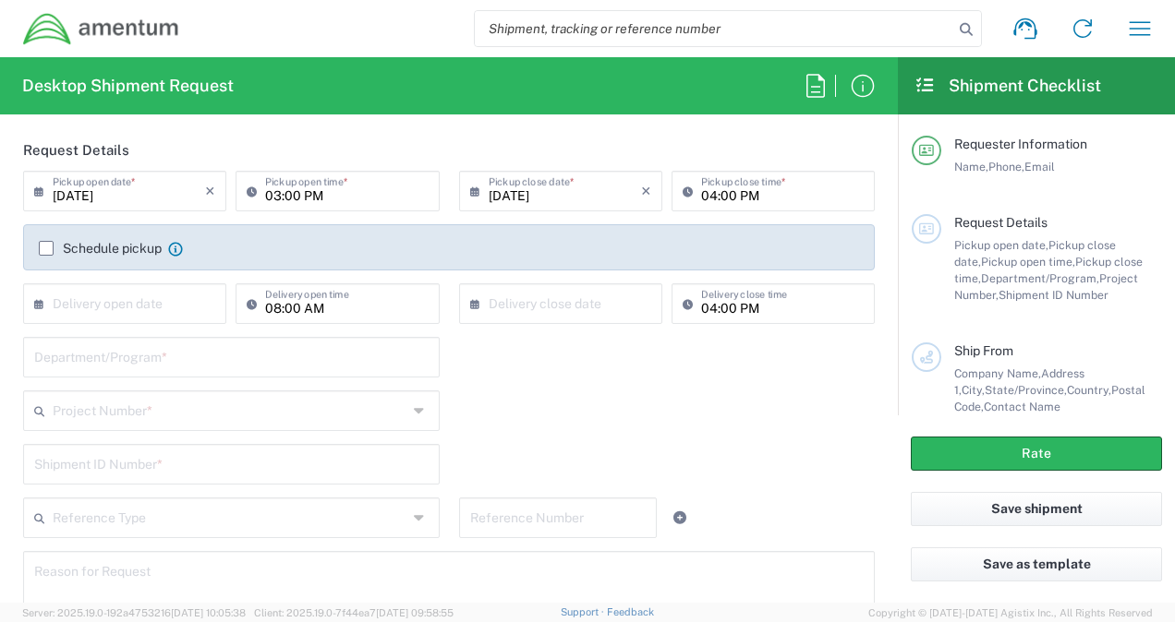
scroll to position [211, 0]
click at [162, 308] on input "text" at bounding box center [129, 301] width 152 height 32
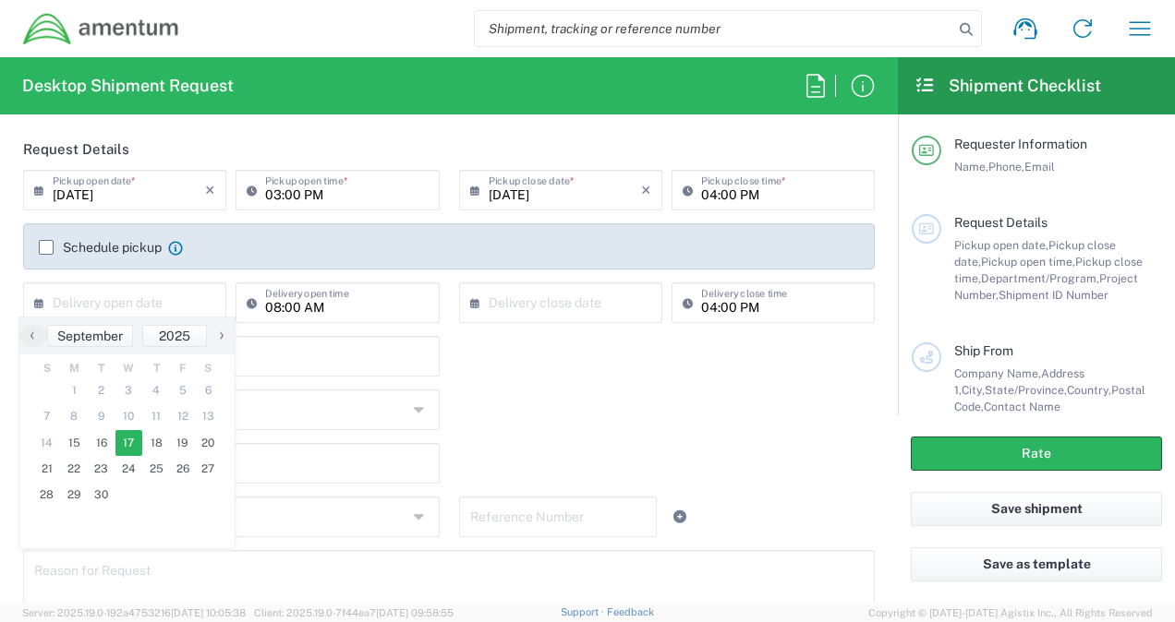
click at [130, 435] on span "17" at bounding box center [129, 443] width 28 height 26
type input "09/17/2025"
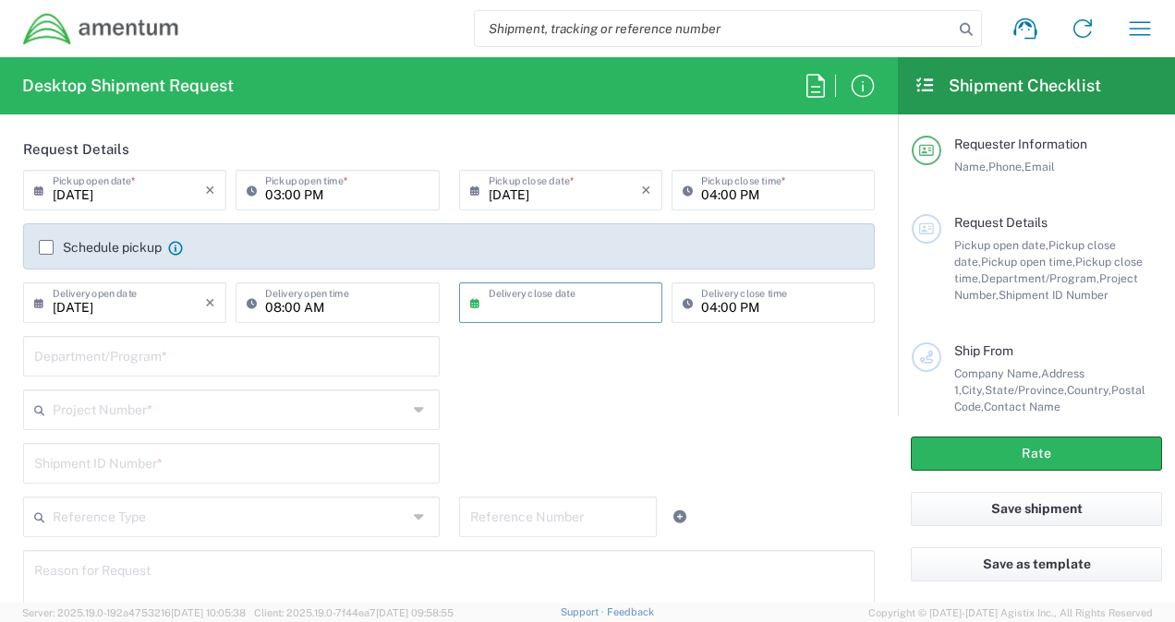
click at [489, 307] on input "text" at bounding box center [565, 301] width 152 height 32
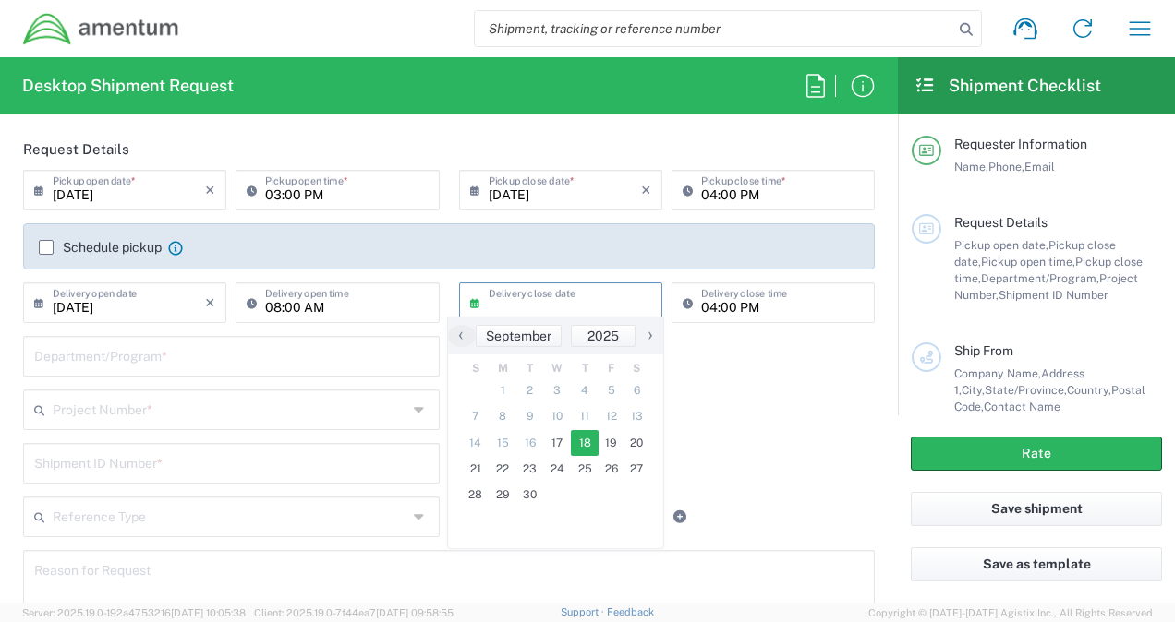
click at [583, 445] on span "18" at bounding box center [585, 443] width 28 height 26
type input "09/18/2025"
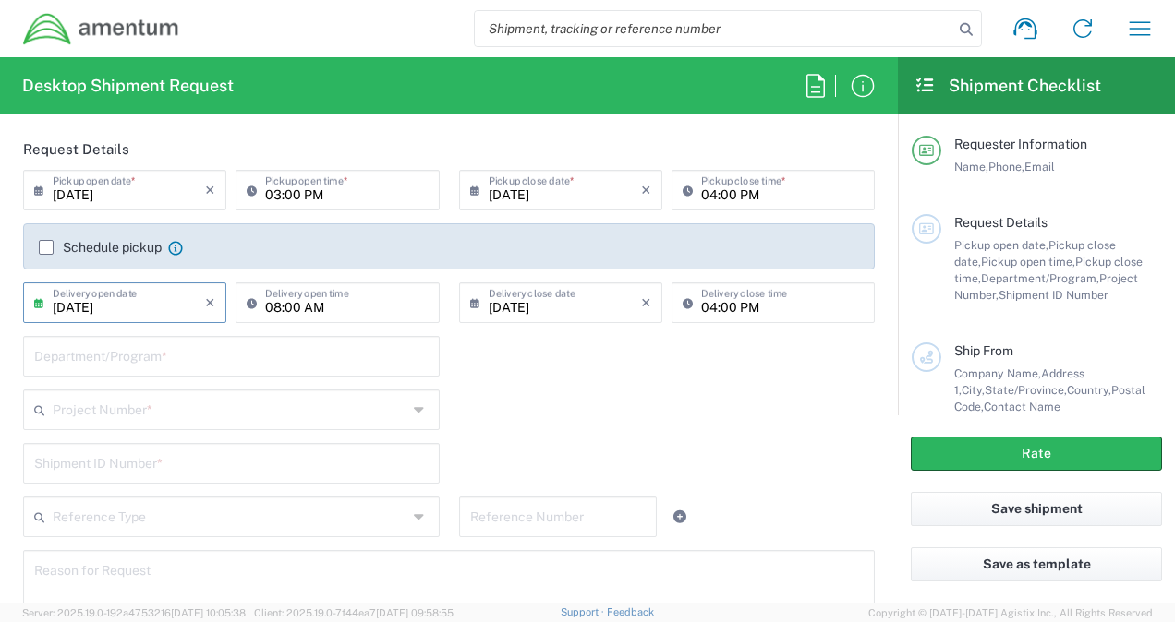
click at [140, 308] on input "09/17/2025" at bounding box center [129, 301] width 152 height 32
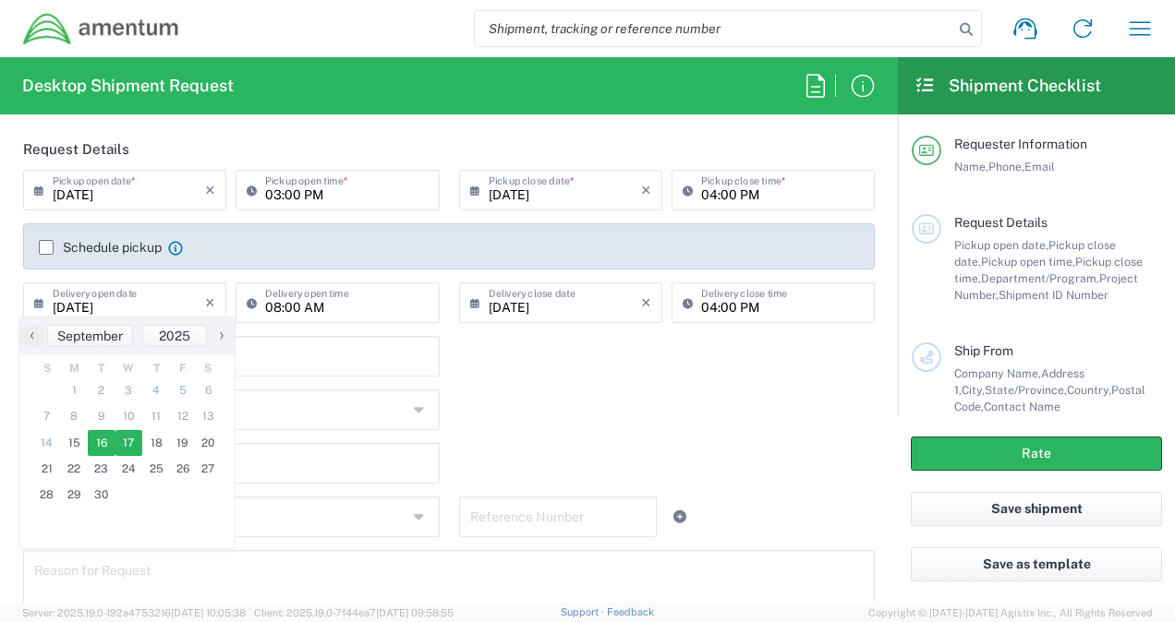
click at [98, 454] on span "16" at bounding box center [102, 443] width 28 height 26
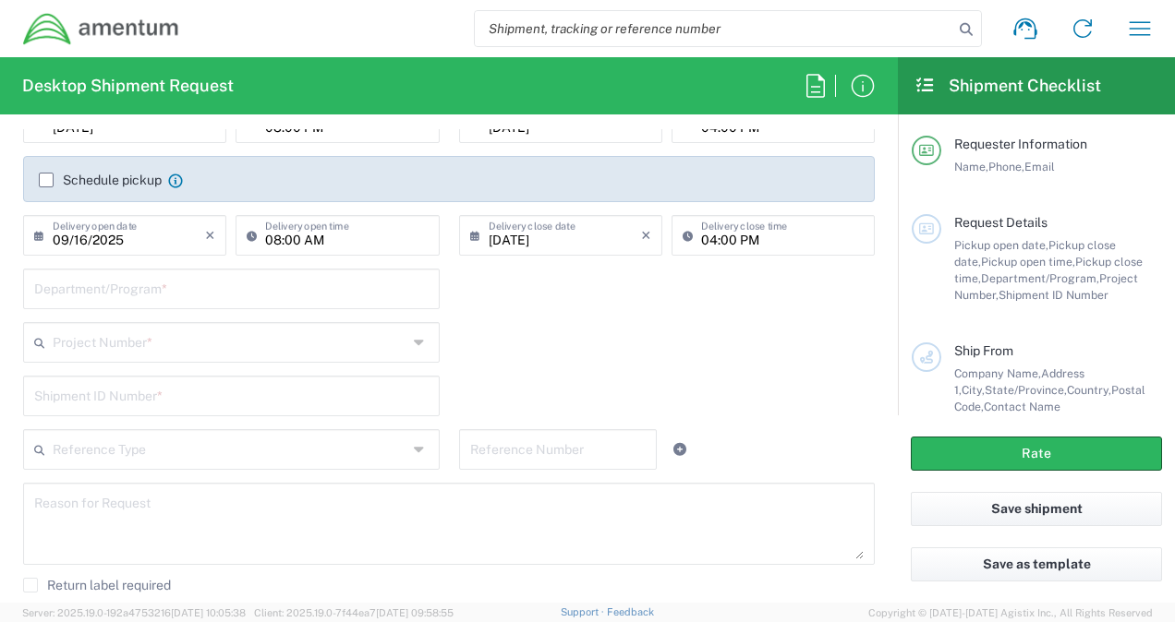
scroll to position [279, 0]
click at [156, 238] on input "09/16/2025" at bounding box center [129, 233] width 152 height 32
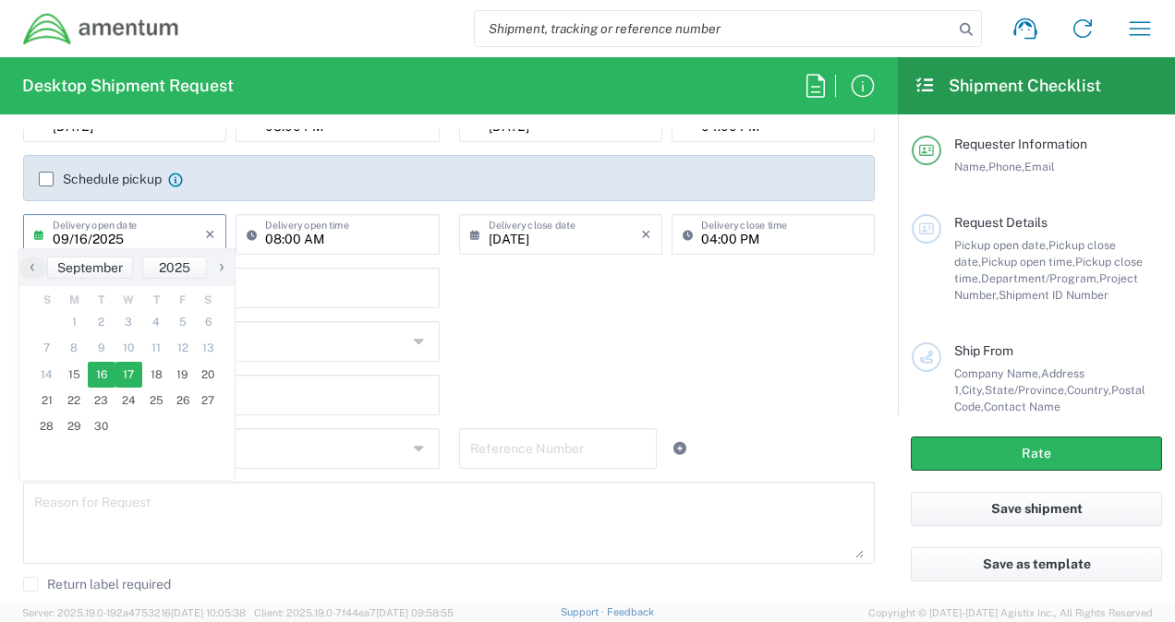
click at [118, 379] on span "17" at bounding box center [129, 375] width 28 height 26
type input "09/17/2025"
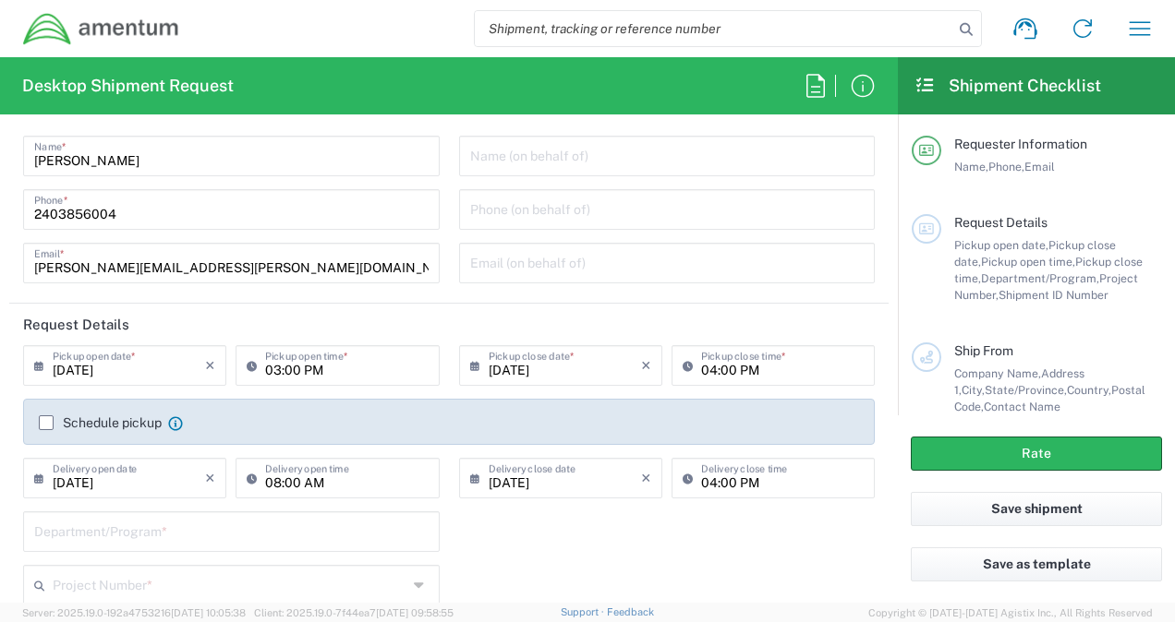
scroll to position [26, 0]
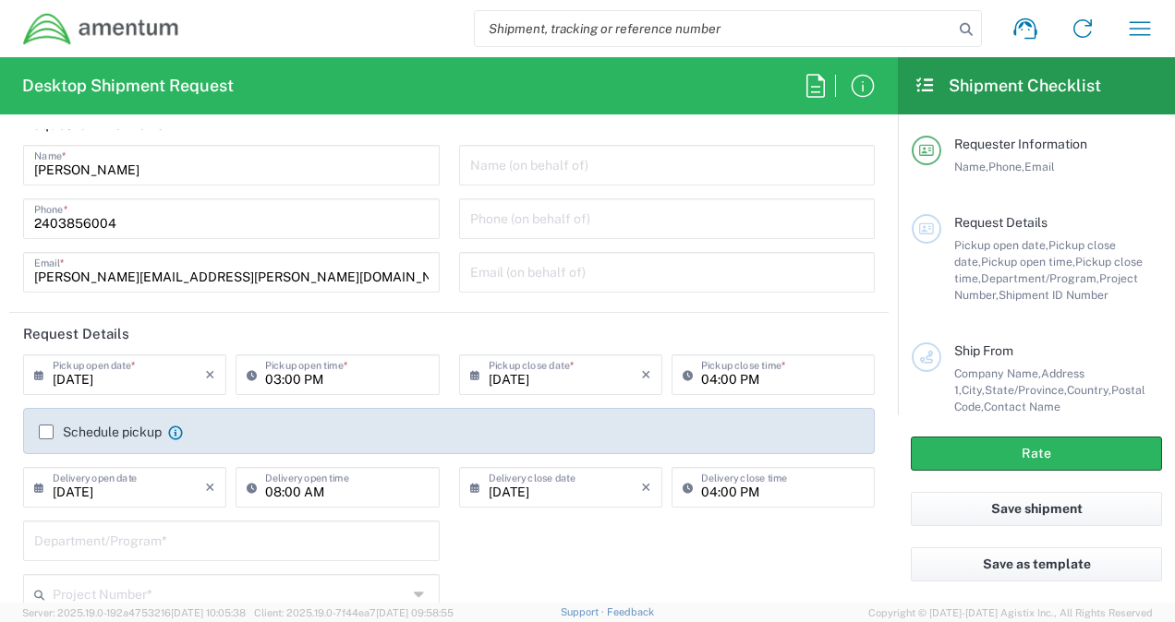
click at [135, 384] on input "09/15/2025" at bounding box center [129, 373] width 152 height 32
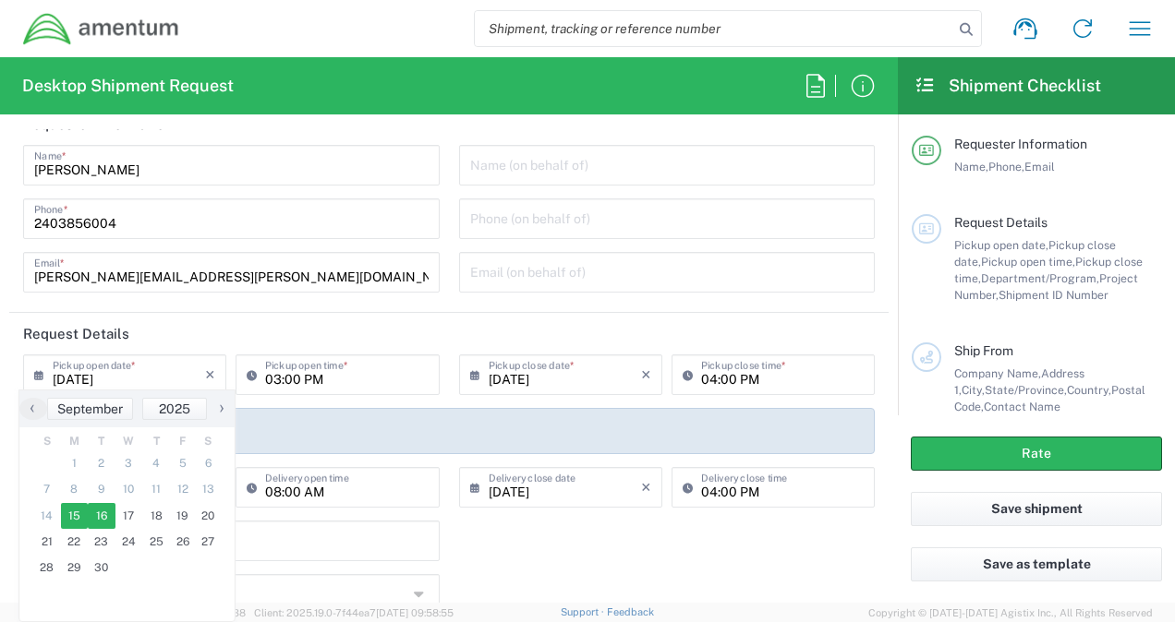
click at [105, 518] on span "16" at bounding box center [102, 516] width 28 height 26
type input "09/16/2025"
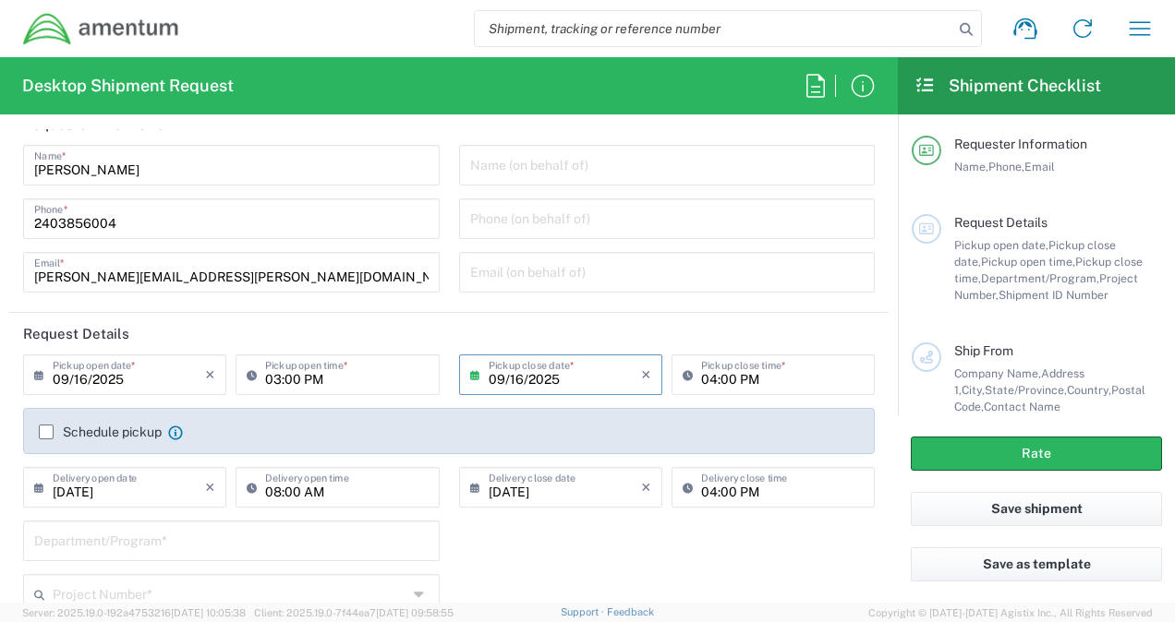
click at [524, 379] on input "09/16/2025" at bounding box center [565, 373] width 152 height 32
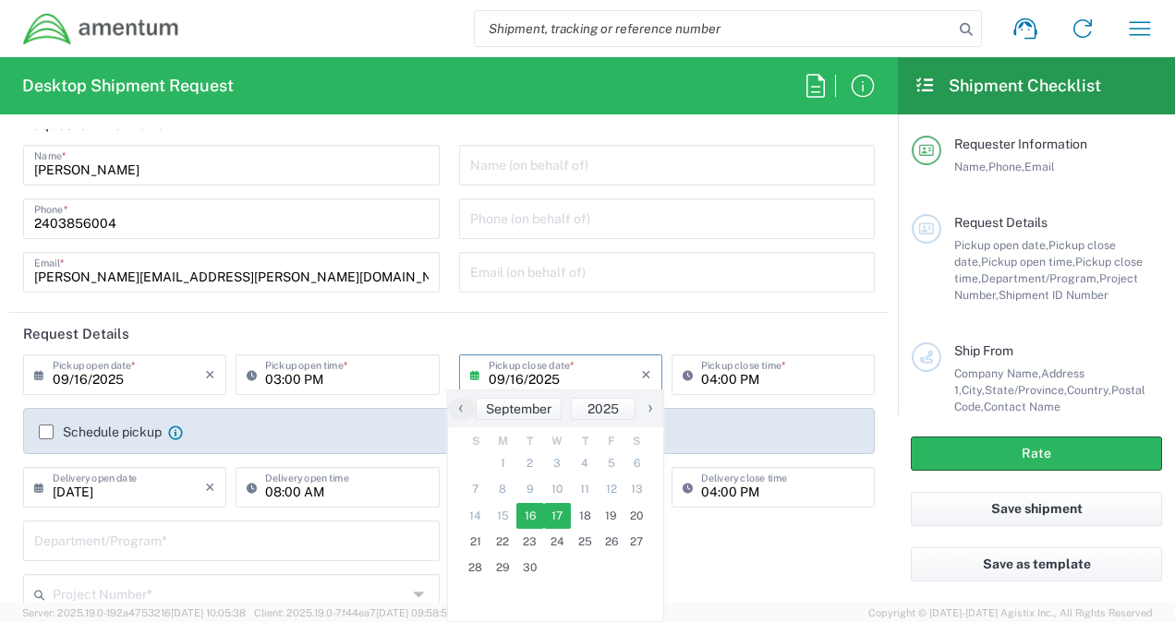
click at [556, 517] on span "17" at bounding box center [558, 516] width 28 height 26
type input "09/17/2025"
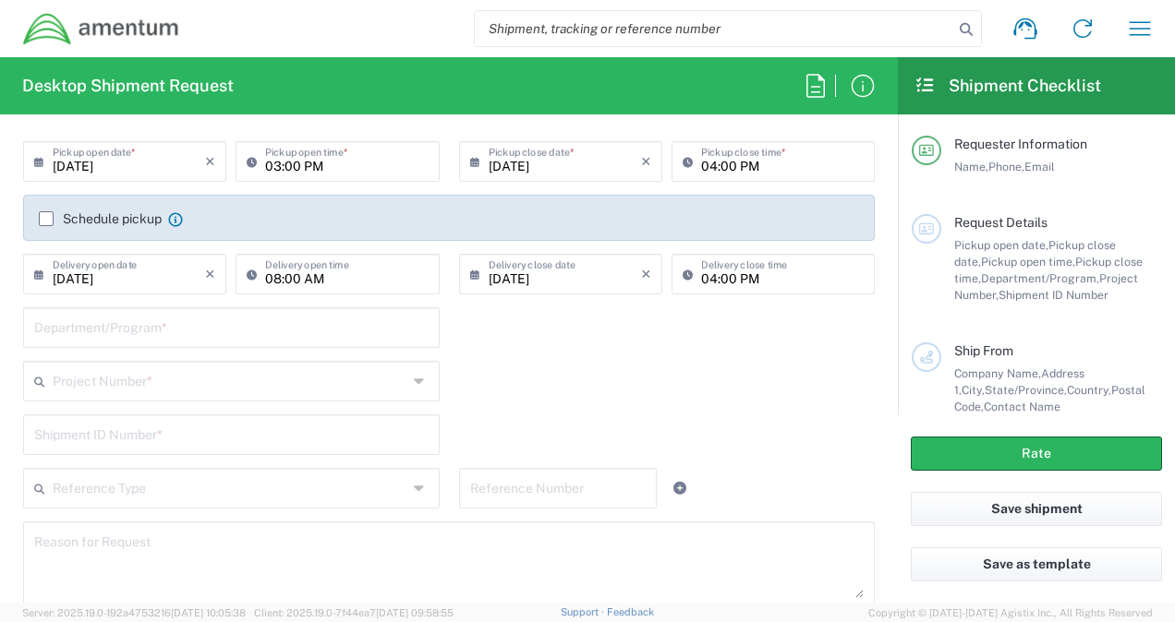
scroll to position [242, 0]
click at [300, 345] on div "Department/Program *" at bounding box center [232, 332] width 436 height 54
click at [300, 332] on input "text" at bounding box center [231, 324] width 394 height 32
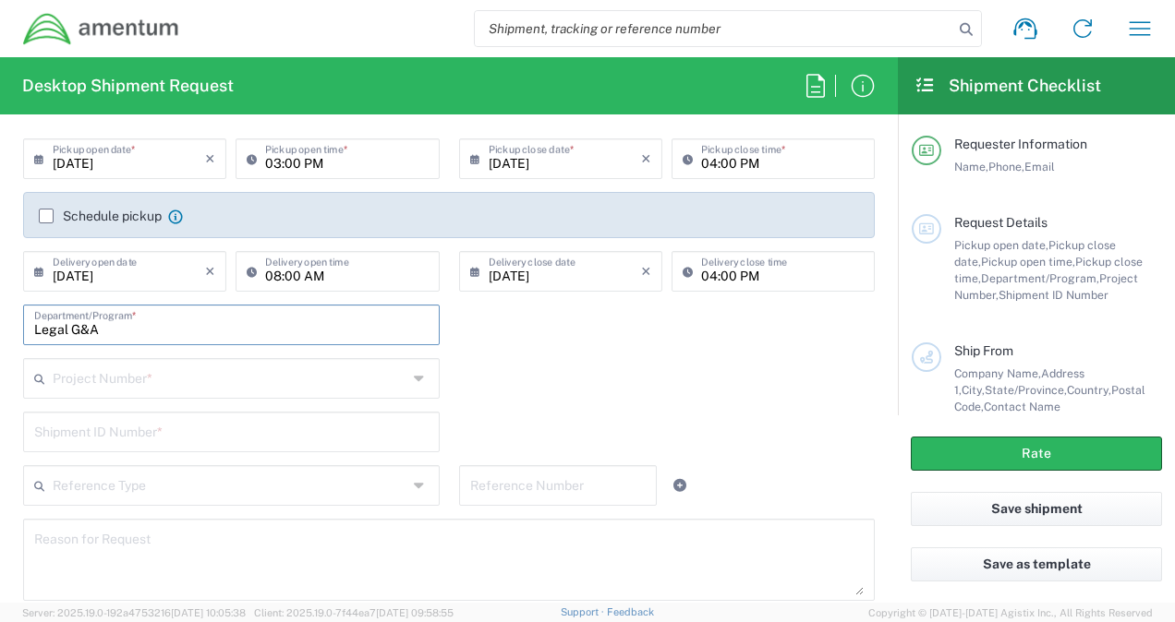
type input "Legal G&A"
click at [252, 373] on input "text" at bounding box center [230, 377] width 355 height 32
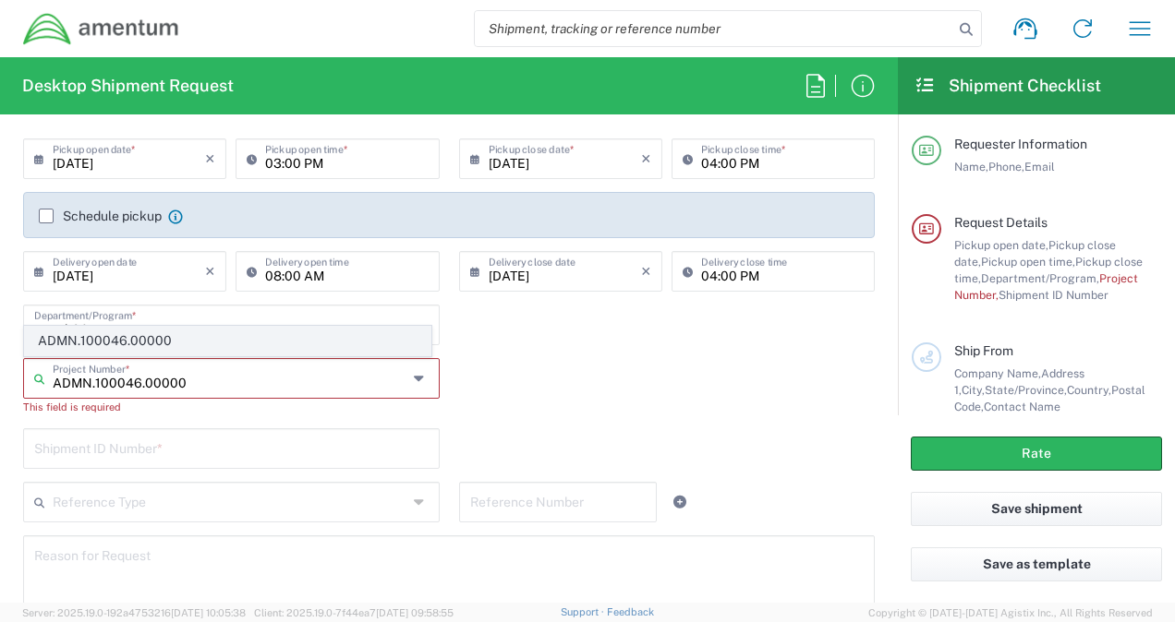
type input "ADMN.100046.00000"
click at [178, 344] on span "ADMN.100046.00000" at bounding box center [227, 341] width 405 height 29
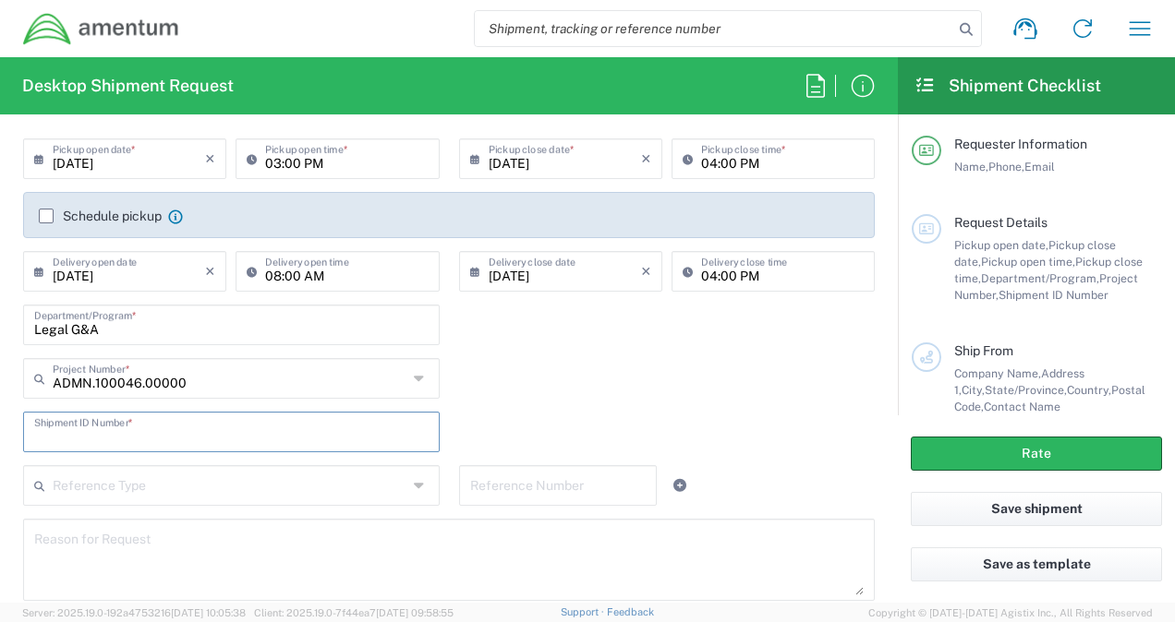
click at [218, 437] on input "text" at bounding box center [231, 431] width 394 height 32
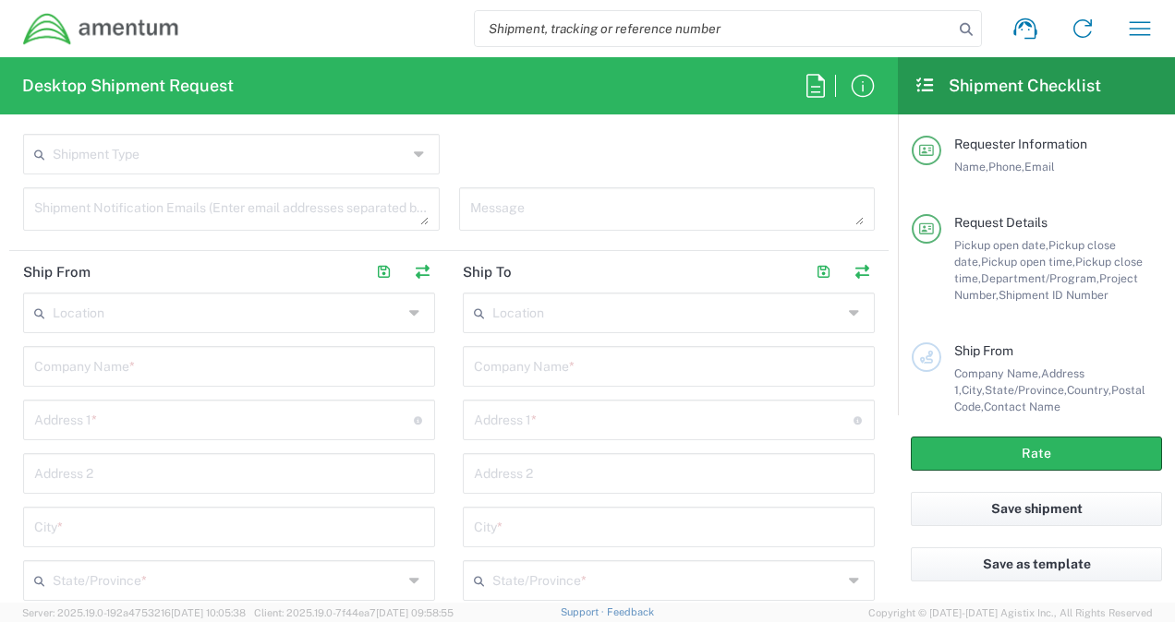
scroll to position [754, 0]
type input "0001"
click at [222, 367] on input "text" at bounding box center [229, 361] width 390 height 32
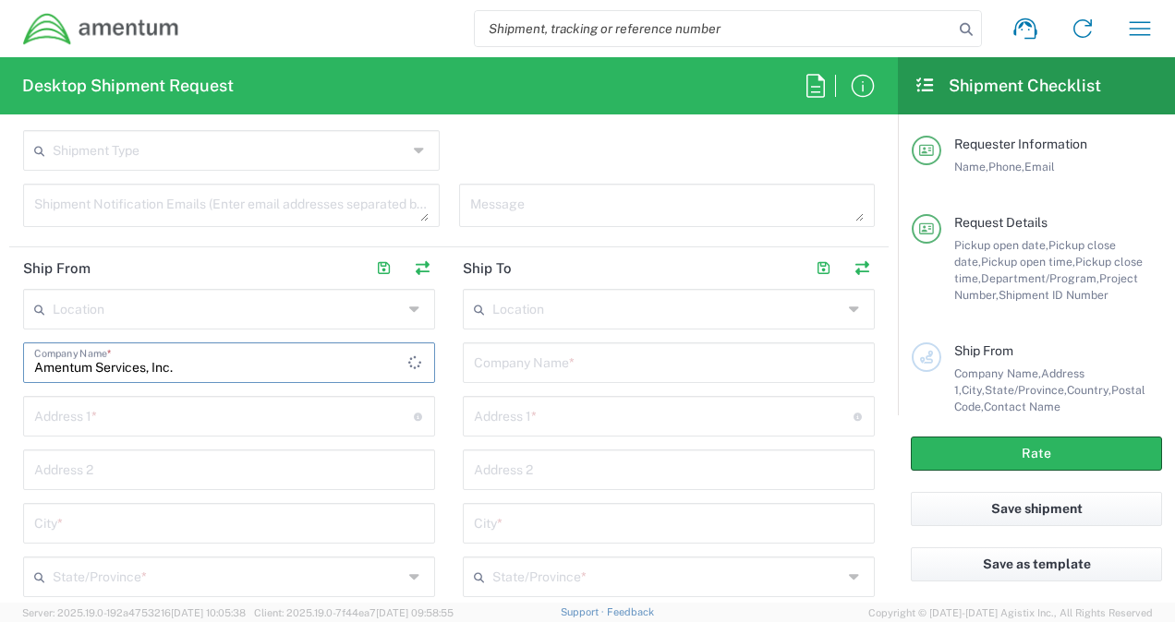
type input "Amentum Services, Inc."
type input "13500 Heritage Parkway"
type input "Fort Worth"
type input "Texas"
type input "76177"
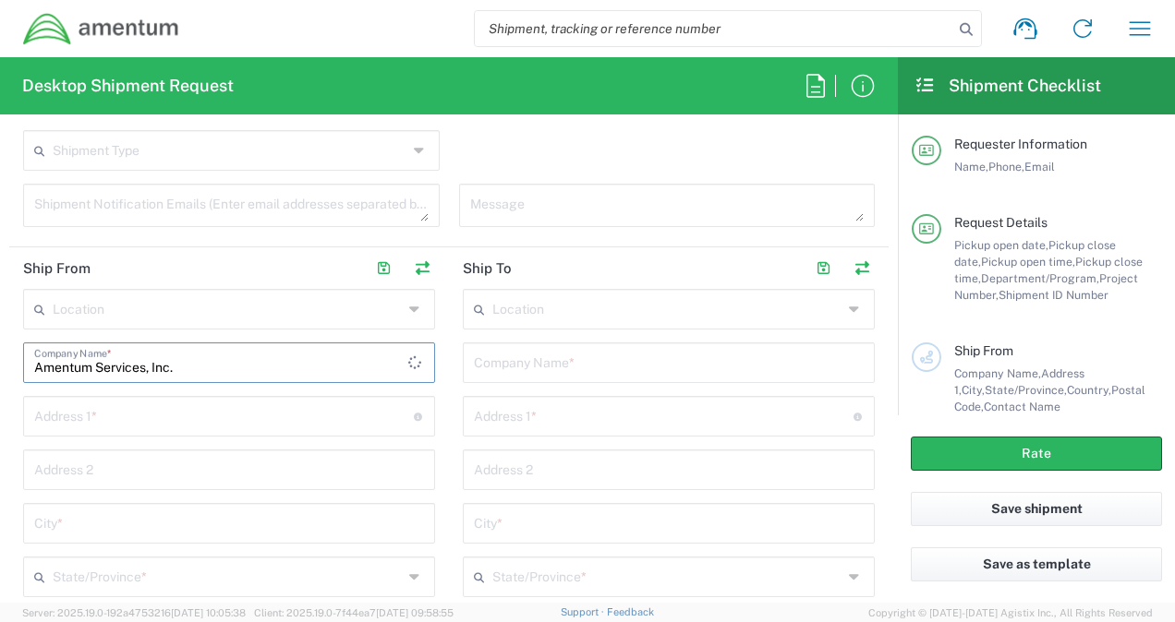
type input "Accounts Payable"
type input "+1-817-224-6642"
type input "edmtransport@dyn-intl.com"
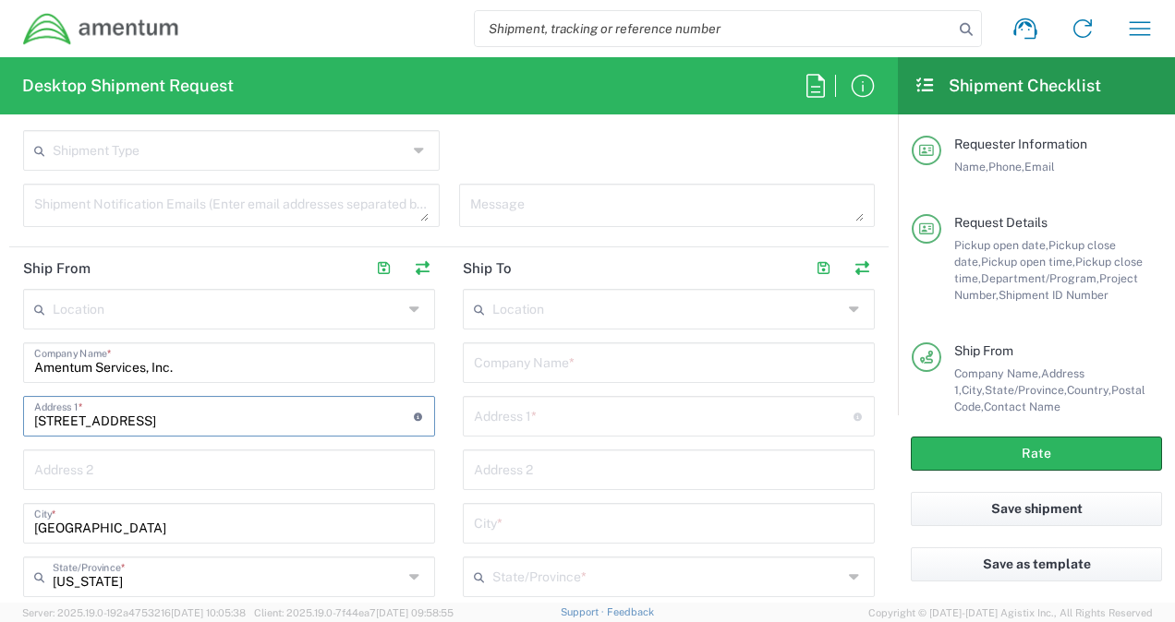
drag, startPoint x: 199, startPoint y: 421, endPoint x: 2, endPoint y: 438, distance: 197.4
click at [2, 438] on form "Requester Information Alexander Byrd Name * 2403856004 Phone * alexander.byrd@a…" at bounding box center [449, 366] width 898 height 474
type input "2"
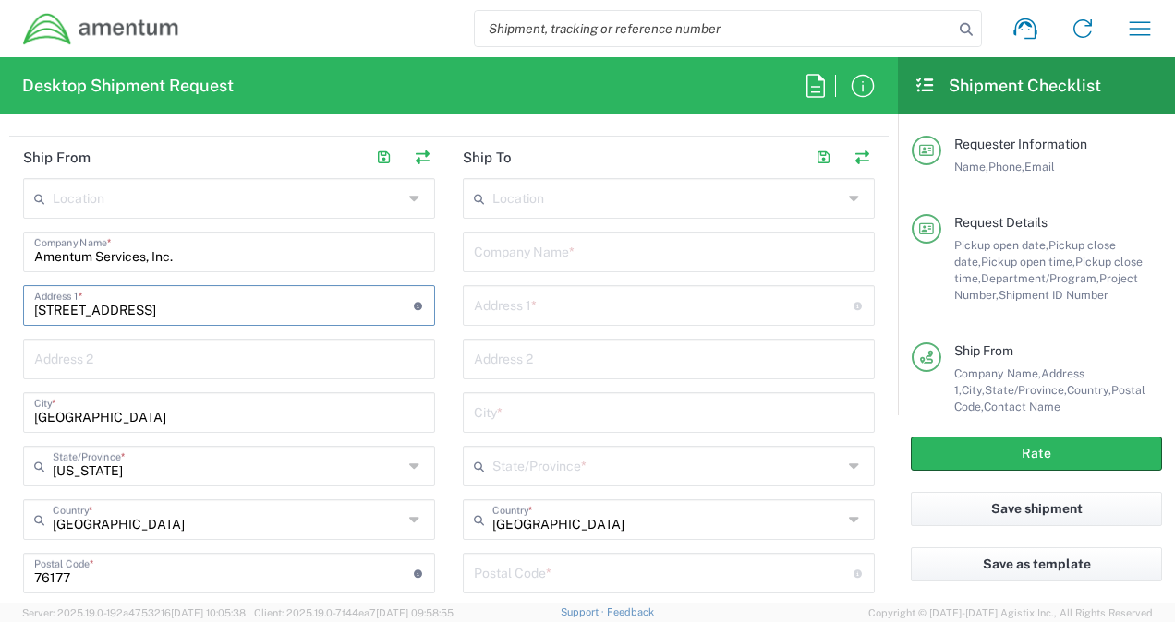
scroll to position [869, 0]
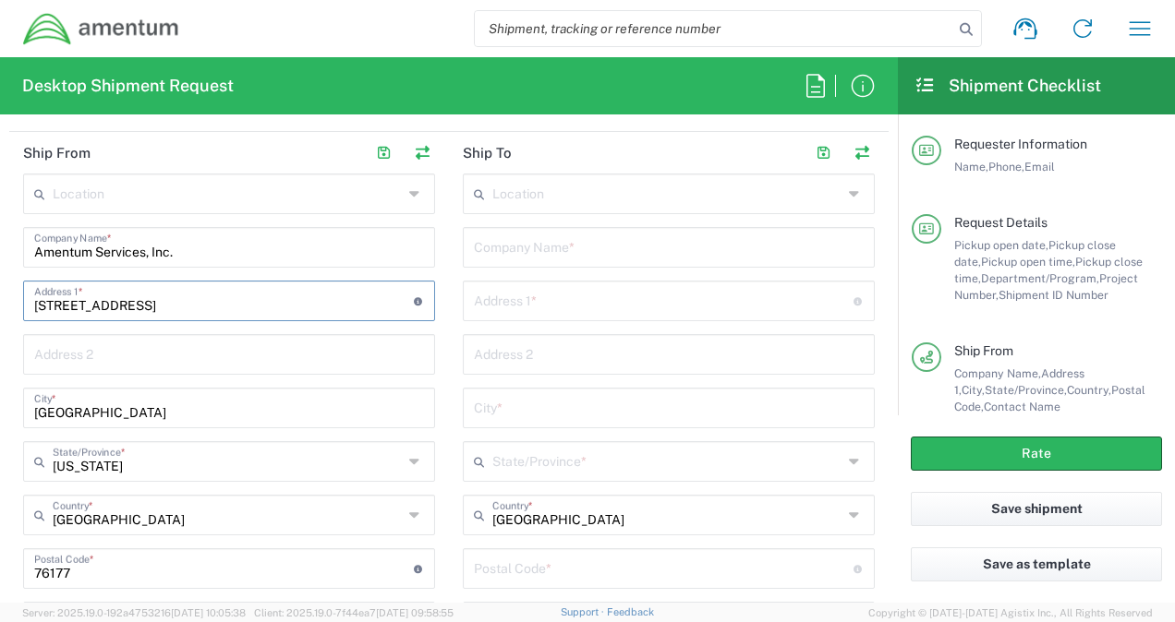
type input "4017 Broadstone St."
click at [109, 412] on input "Fort Worth" at bounding box center [229, 407] width 390 height 32
type input "F"
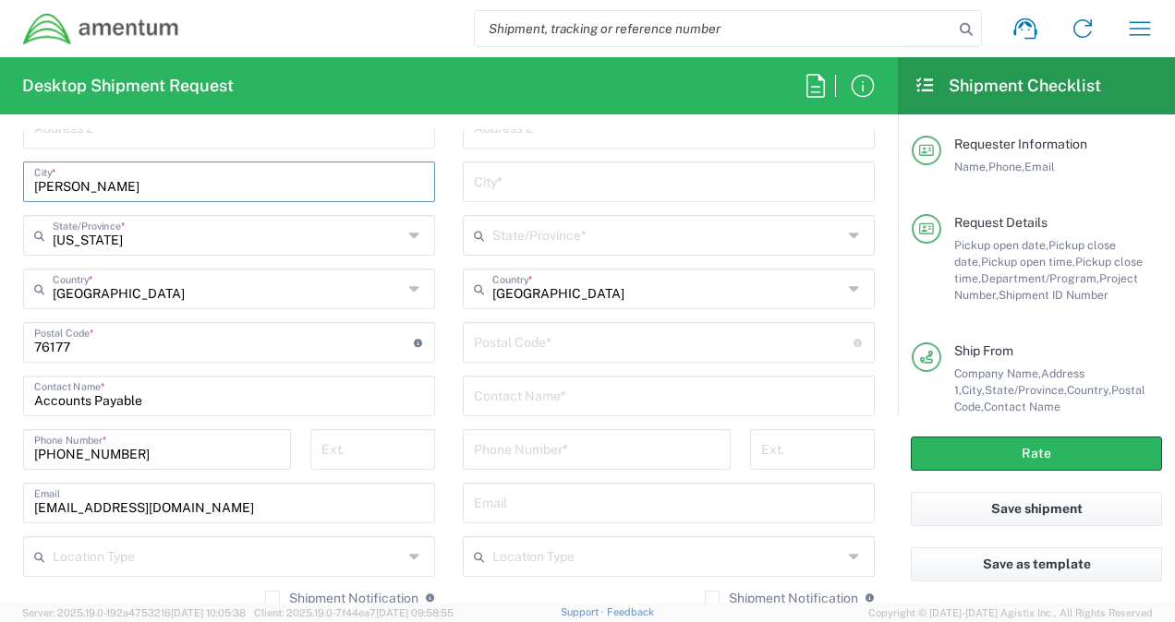
scroll to position [1097, 0]
type input "Frederick"
click at [155, 238] on input "Texas" at bounding box center [228, 232] width 350 height 32
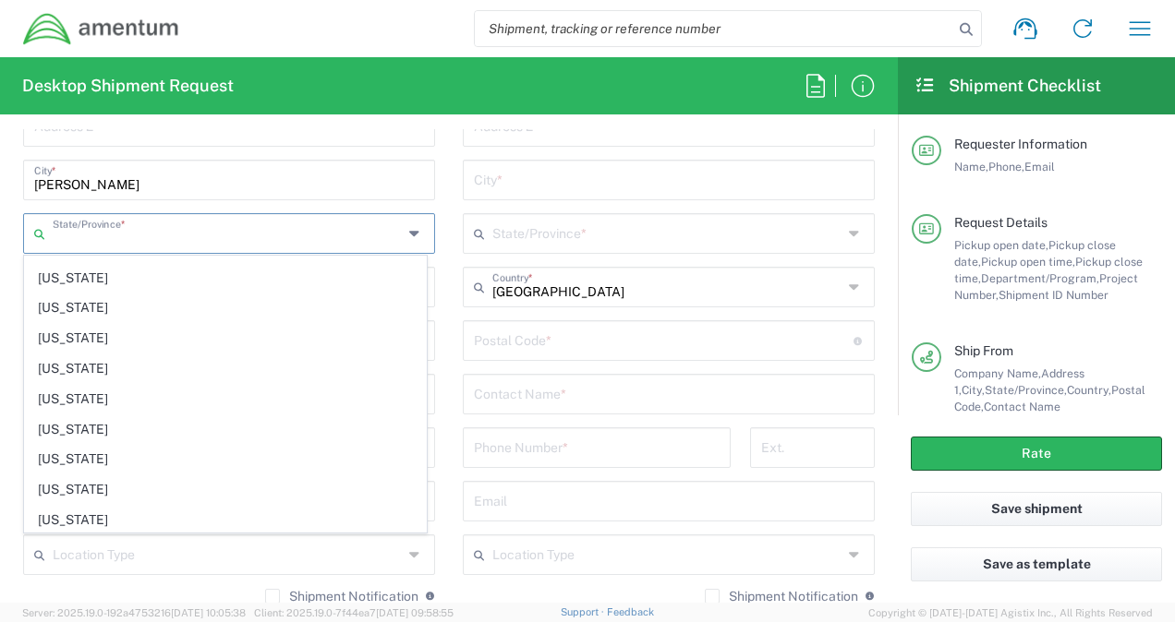
scroll to position [539, 0]
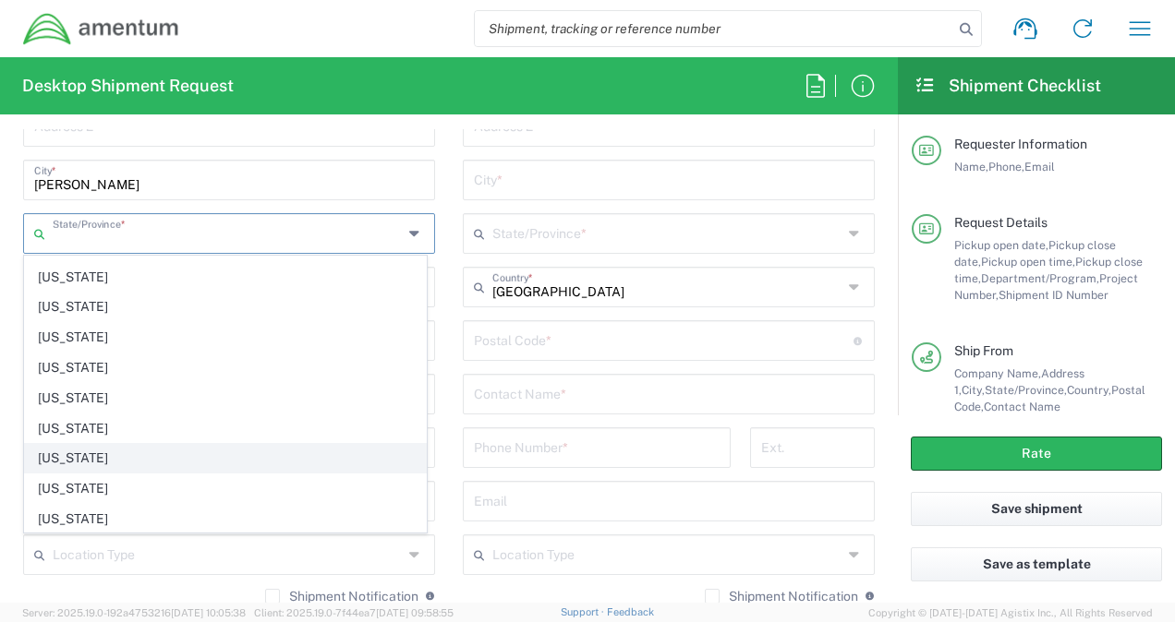
click at [81, 444] on span "Maryland" at bounding box center [225, 458] width 401 height 29
type input "Maryland"
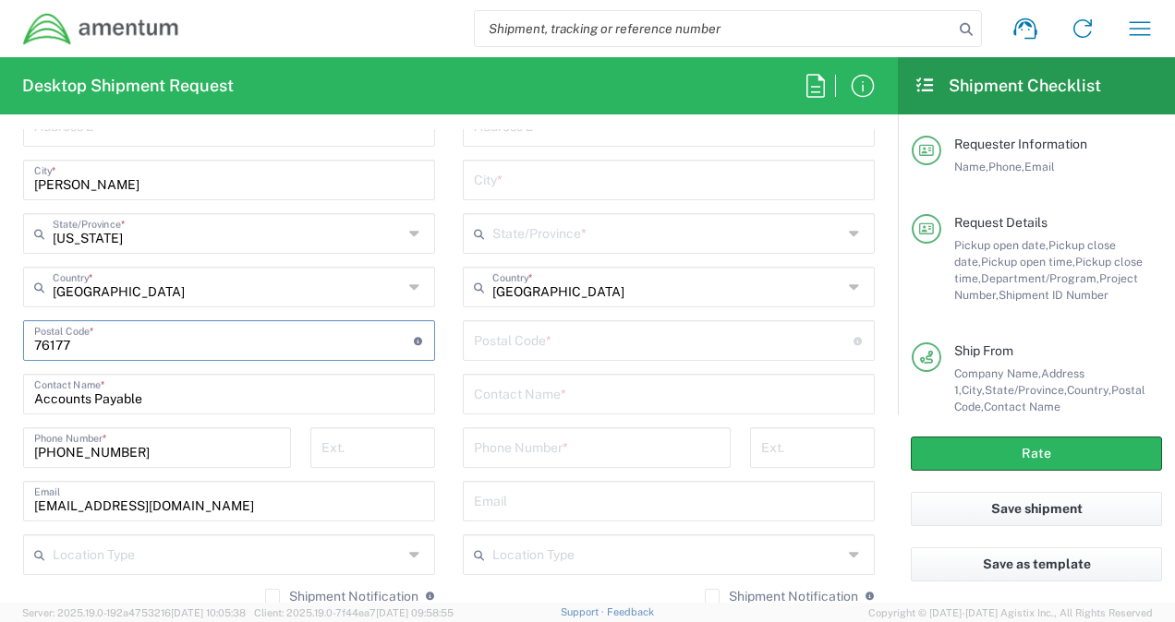
click at [168, 342] on input "undefined" at bounding box center [224, 339] width 380 height 32
type input "7"
type input "21704"
click at [223, 308] on div "Location 1002-4122-6 1006-5256-0 1026-8910-0 1281-0560-3 1369-6441-0 1402-6962-…" at bounding box center [229, 282] width 412 height 672
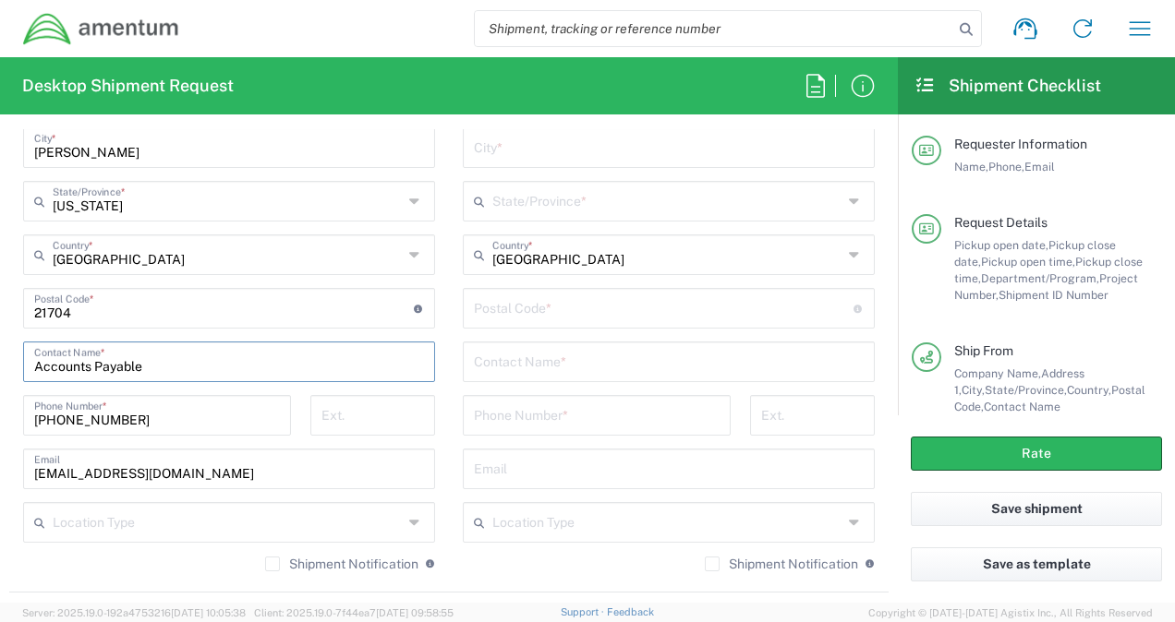
drag, startPoint x: 175, startPoint y: 361, endPoint x: -4, endPoint y: 372, distance: 179.5
click at [0, 372] on html "Shipment request Shipment tracking Shipment estimator Desktop shipment request …" at bounding box center [587, 311] width 1175 height 622
type input "Mark Esposiot"
drag, startPoint x: 139, startPoint y: 417, endPoint x: 0, endPoint y: 403, distance: 140.2
click at [0, 403] on html "Shipment request Shipment tracking Shipment estimator Desktop shipment request …" at bounding box center [587, 311] width 1175 height 622
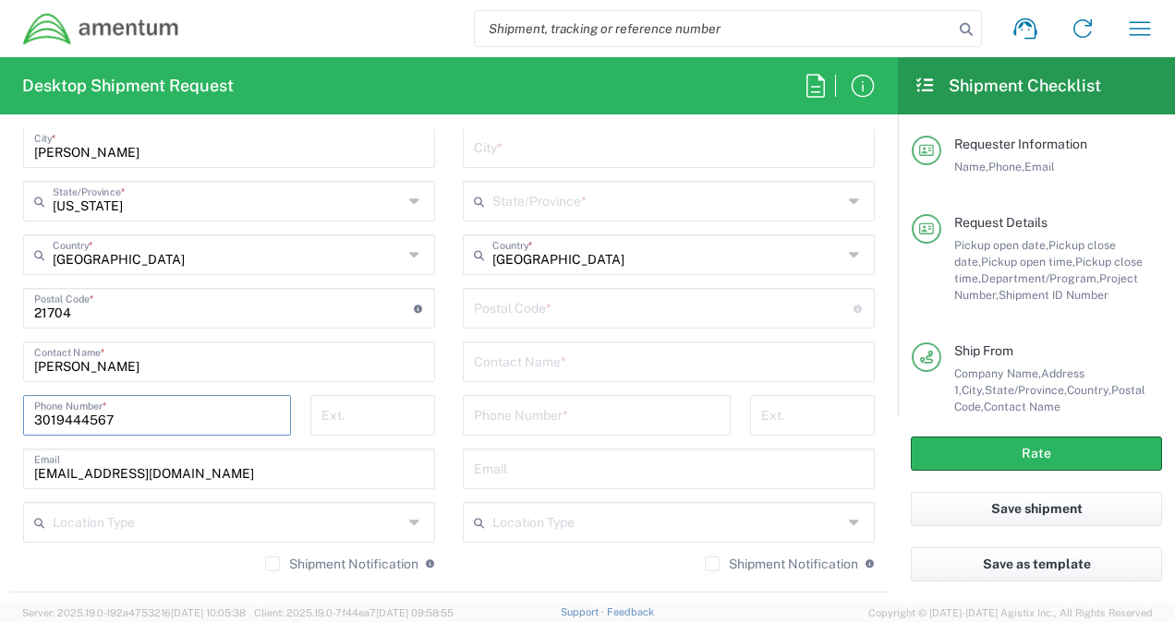
type input "3019444567"
drag, startPoint x: 0, startPoint y: 403, endPoint x: 4, endPoint y: 438, distance: 35.3
click at [4, 438] on form "Requester Information Alexander Byrd Name * 2403856004 Phone * alexander.byrd@a…" at bounding box center [449, 366] width 898 height 474
drag, startPoint x: 206, startPoint y: 474, endPoint x: 0, endPoint y: 456, distance: 206.7
click at [0, 456] on html "Shipment request Shipment tracking Shipment estimator Desktop shipment request …" at bounding box center [587, 311] width 1175 height 622
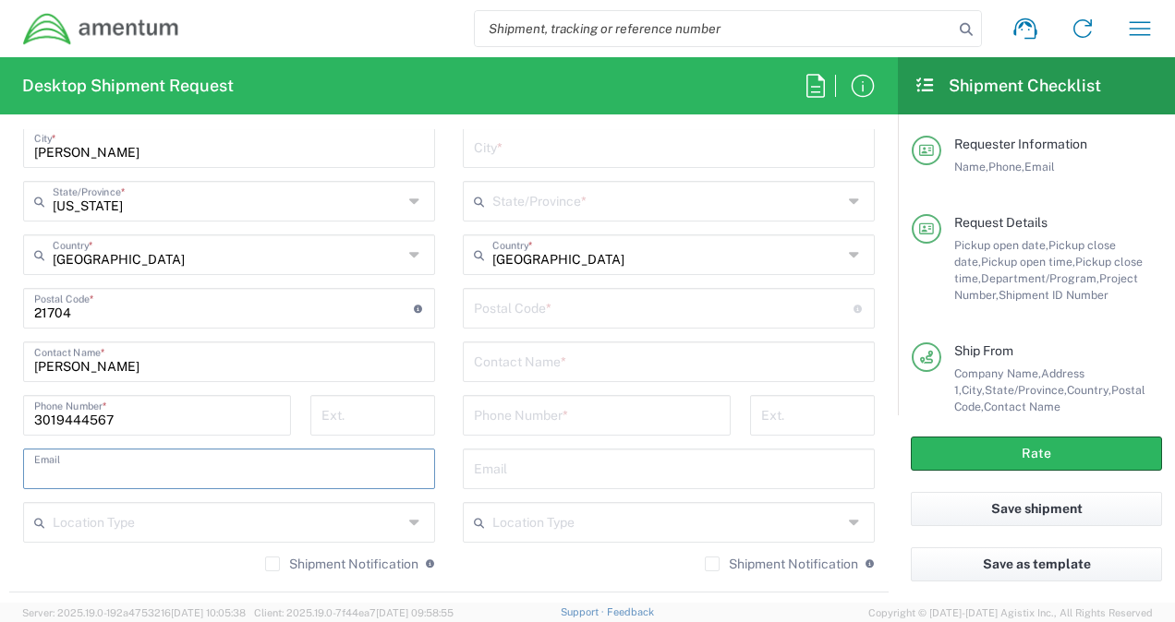
click at [152, 365] on input "Mark Esposiot" at bounding box center [229, 360] width 390 height 32
type input "Mark Esposito"
click at [15, 401] on div "3019444567 Phone Number *" at bounding box center [157, 422] width 287 height 54
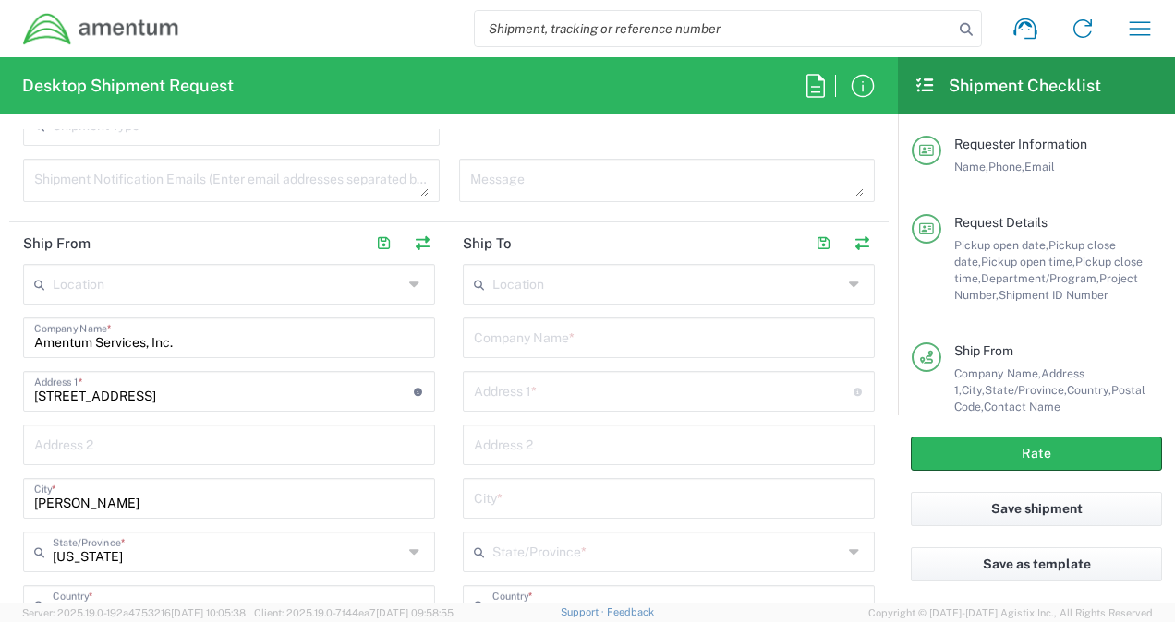
scroll to position [777, 0]
click at [616, 347] on input "text" at bounding box center [669, 338] width 390 height 32
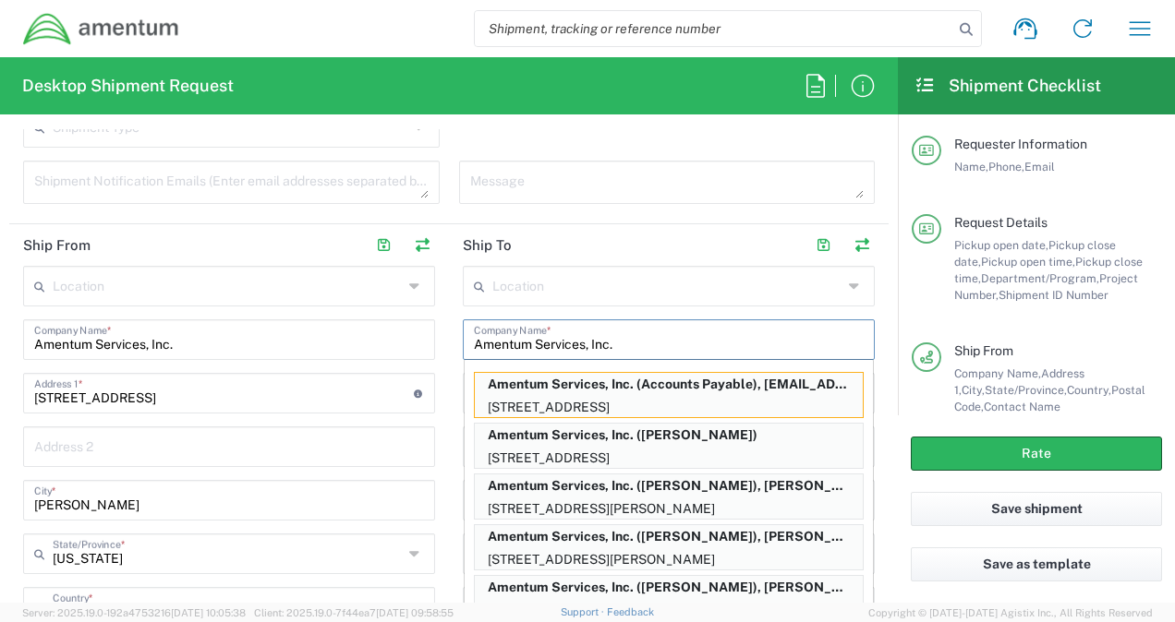
type input "Amentum Services, Inc."
click at [438, 405] on main "Location 1002-4122-6 1006-5256-0 1026-8910-0 1281-0560-3 1369-6441-0 1402-6962-…" at bounding box center [229, 602] width 440 height 672
click at [618, 274] on input "text" at bounding box center [667, 285] width 350 height 32
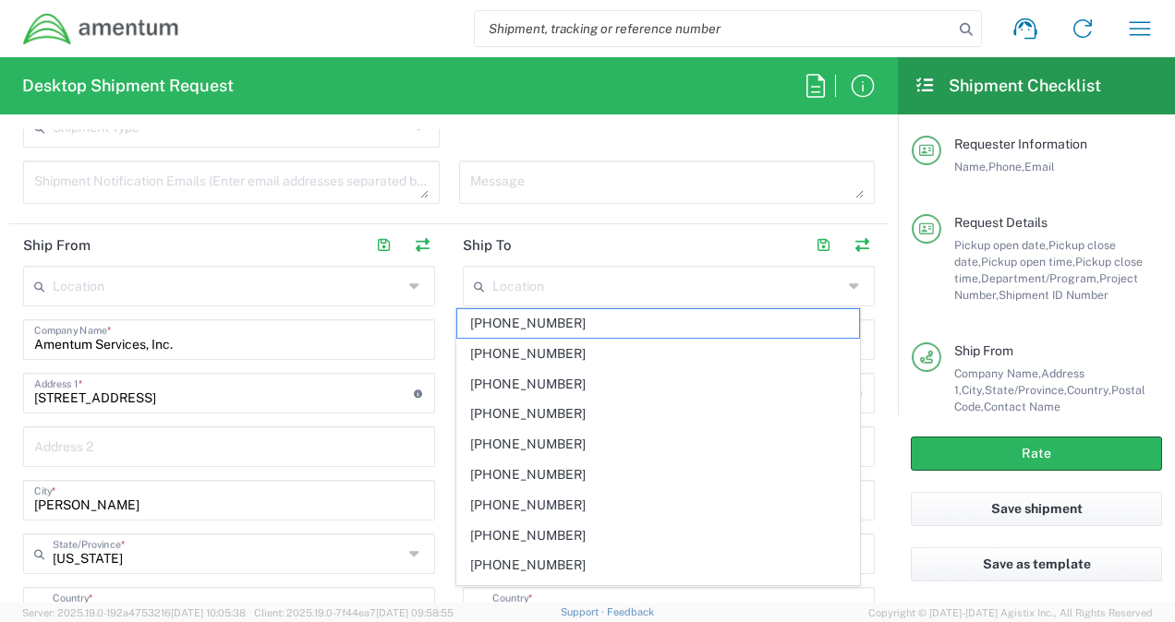
click at [437, 314] on main "Location 1002-4122-6 1006-5256-0 1026-8910-0 1281-0560-3 1369-6441-0 1402-6962-…" at bounding box center [229, 602] width 440 height 672
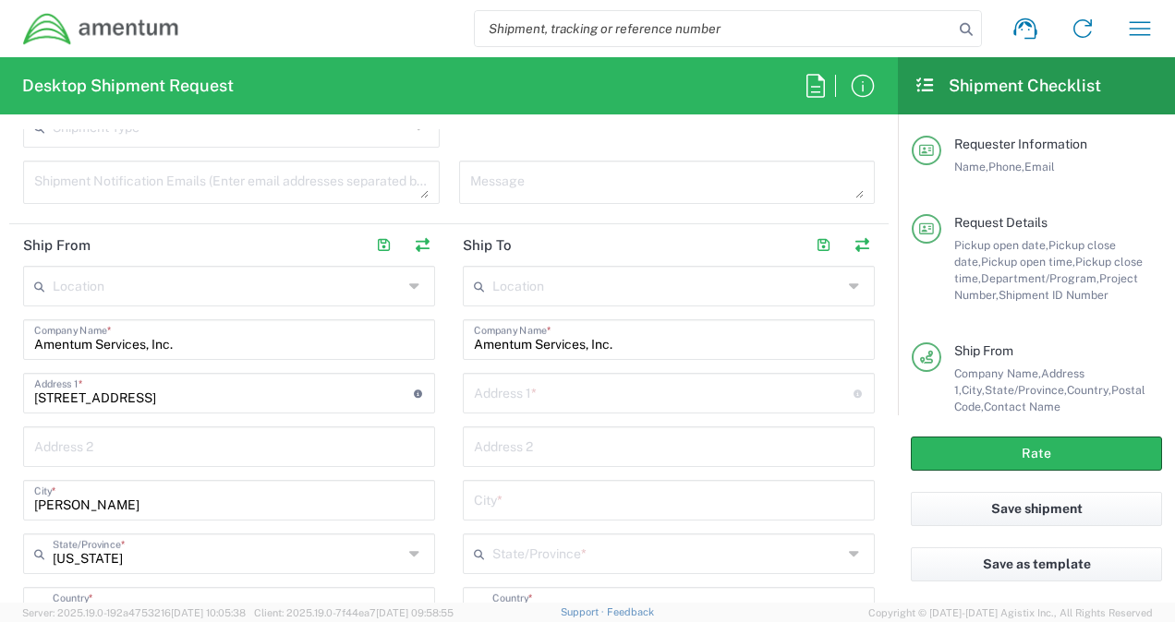
click at [549, 394] on input "text" at bounding box center [664, 392] width 380 height 32
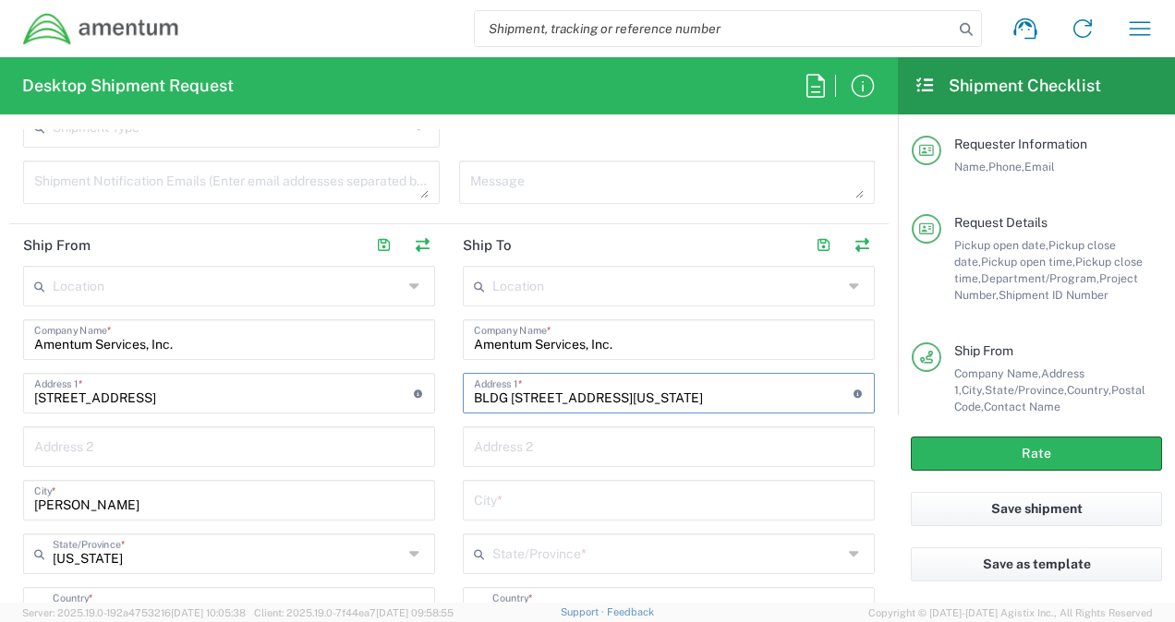
click at [553, 403] on input "BLDG 25, Olde Maine St." at bounding box center [664, 392] width 380 height 32
type input "BLDG 25, Old Maine St."
click at [531, 449] on input "text" at bounding box center [669, 445] width 390 height 32
type input "Mayport Naval Station"
click at [513, 491] on input "text" at bounding box center [669, 499] width 390 height 32
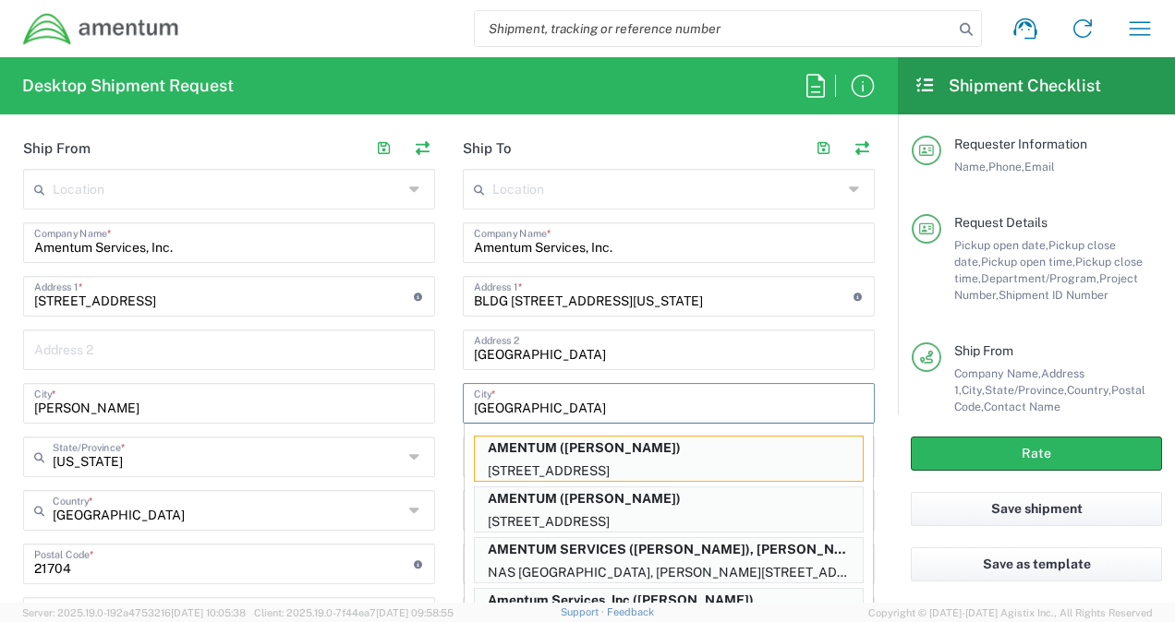
scroll to position [876, 0]
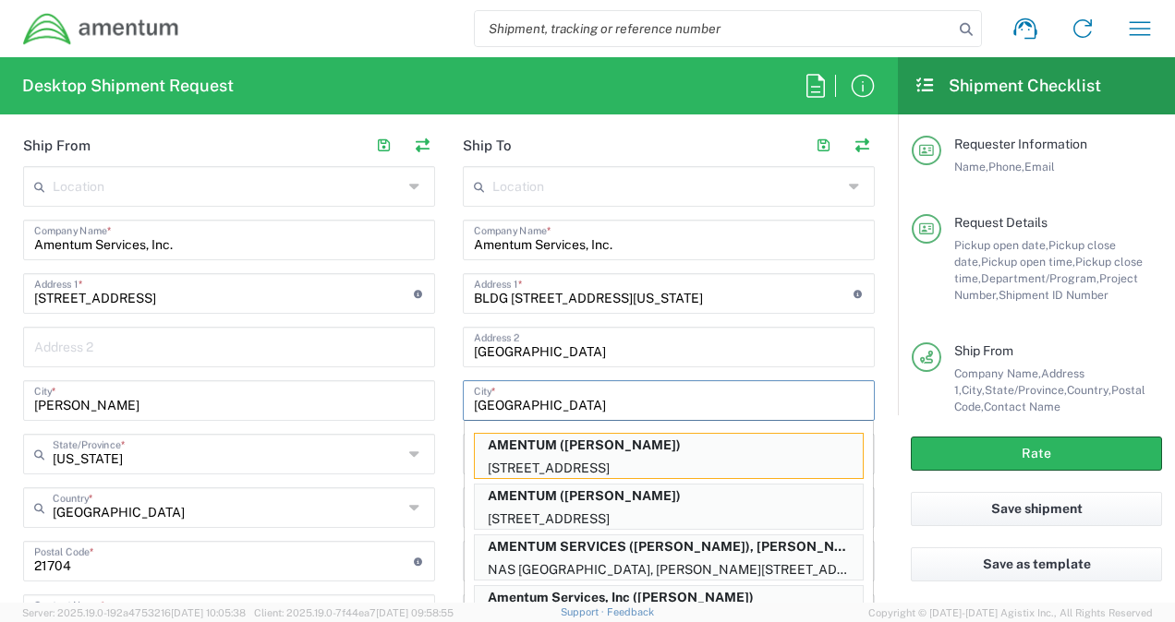
type input "Jacksonville"
click at [449, 390] on main "Location 1002-4122-6 1006-5256-0 1026-8910-0 1281-0560-3 1369-6441-0 1402-6962-…" at bounding box center [669, 502] width 440 height 672
click at [550, 405] on input "Jacksonville" at bounding box center [669, 399] width 390 height 32
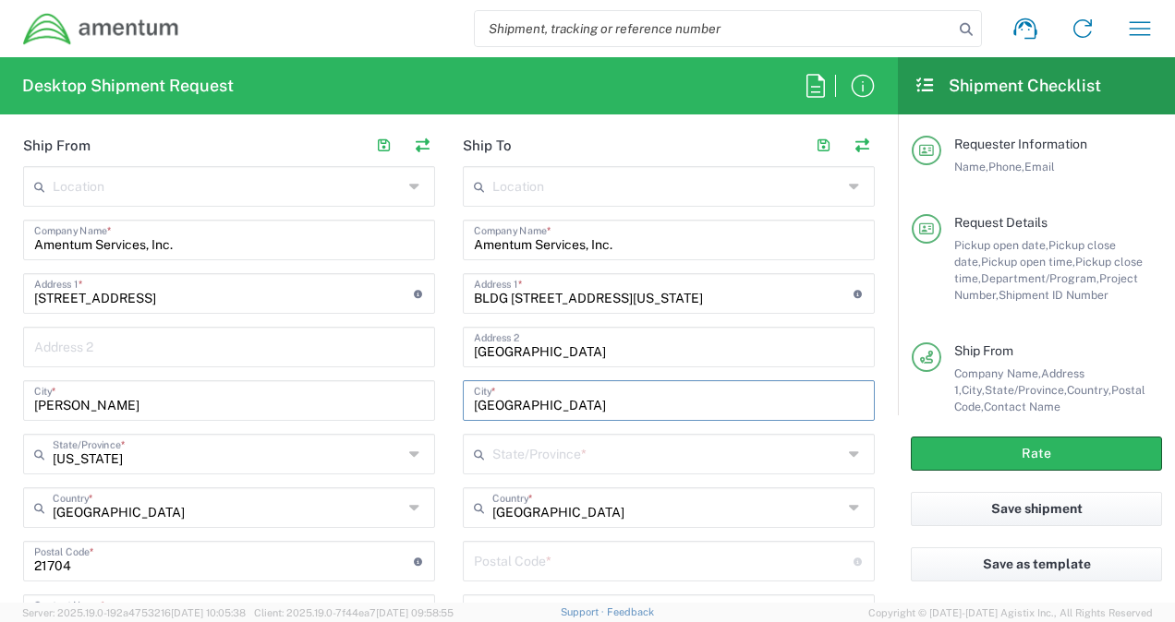
click at [495, 450] on input "text" at bounding box center [667, 453] width 350 height 32
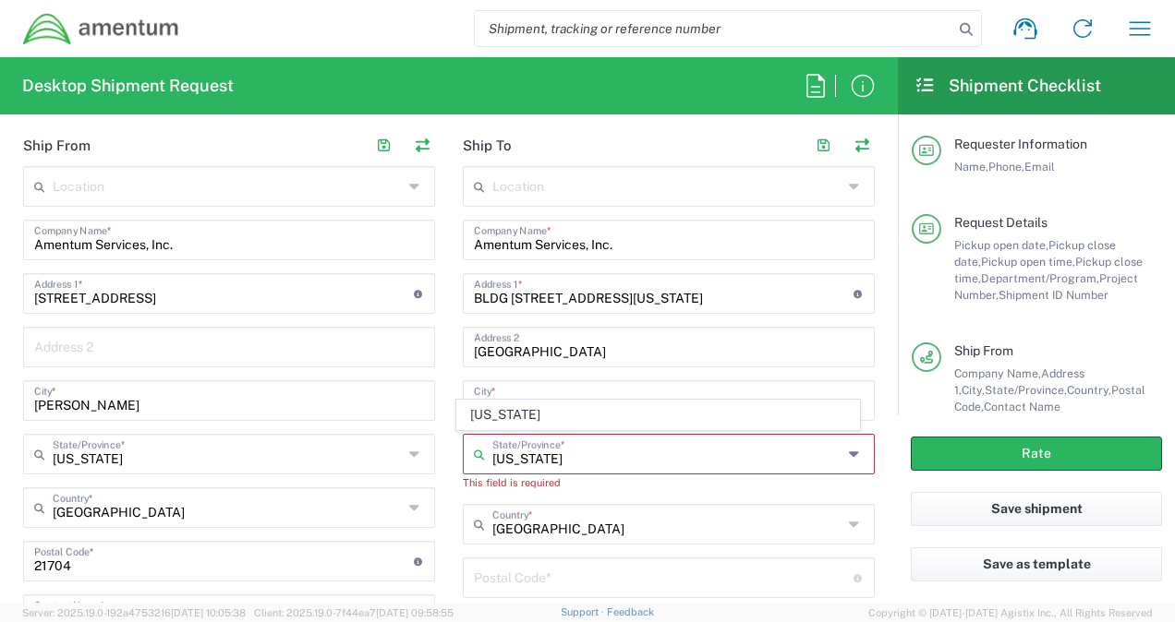
type input "Florida"
click at [437, 462] on main "Location 1002-4122-6 1006-5256-0 1026-8910-0 1281-0560-3 1369-6441-0 1402-6962-…" at bounding box center [229, 502] width 440 height 672
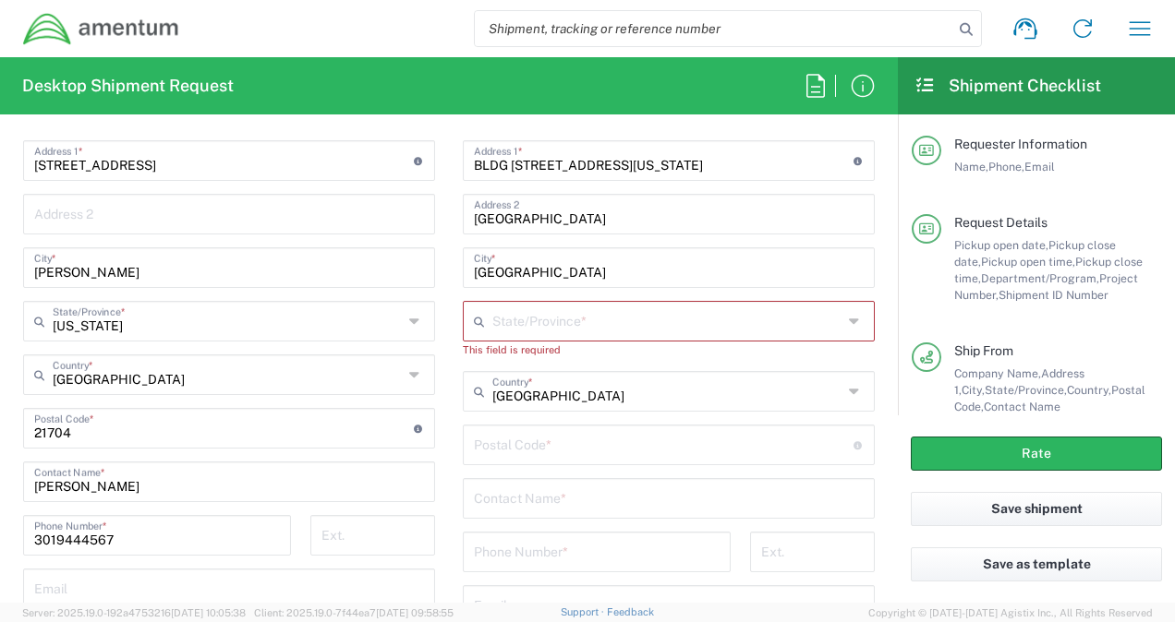
scroll to position [1010, 0]
click at [513, 441] on input "undefined" at bounding box center [664, 443] width 380 height 32
click at [492, 305] on input "text" at bounding box center [667, 319] width 350 height 32
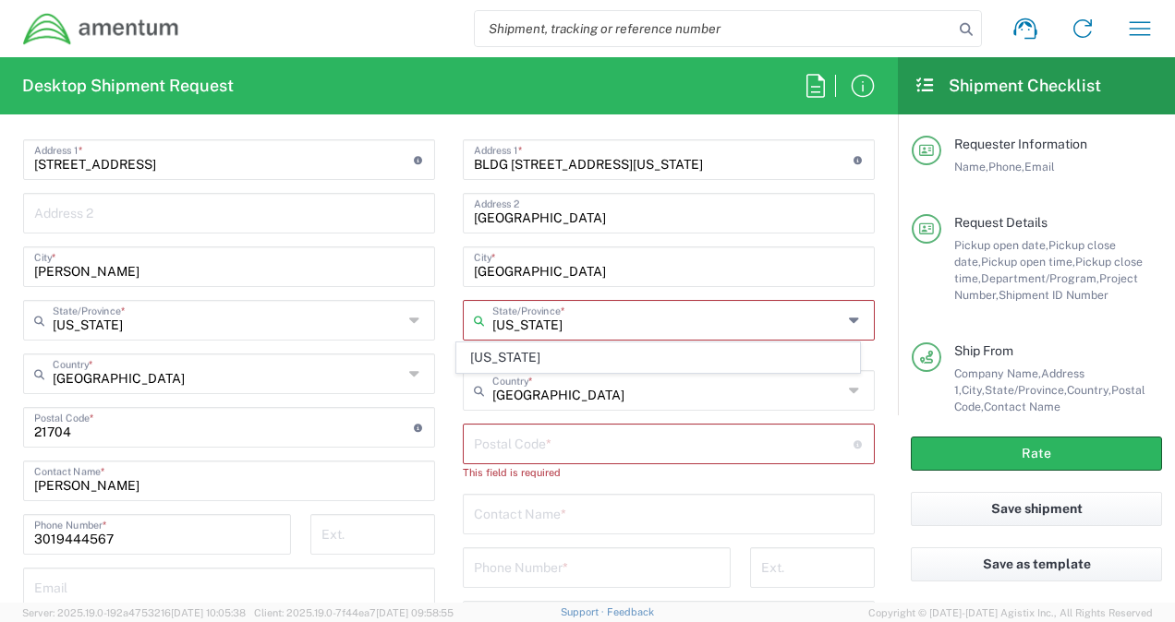
type input "Florida"
click at [496, 438] on input "undefined" at bounding box center [664, 443] width 380 height 32
click at [480, 313] on icon at bounding box center [483, 321] width 18 height 30
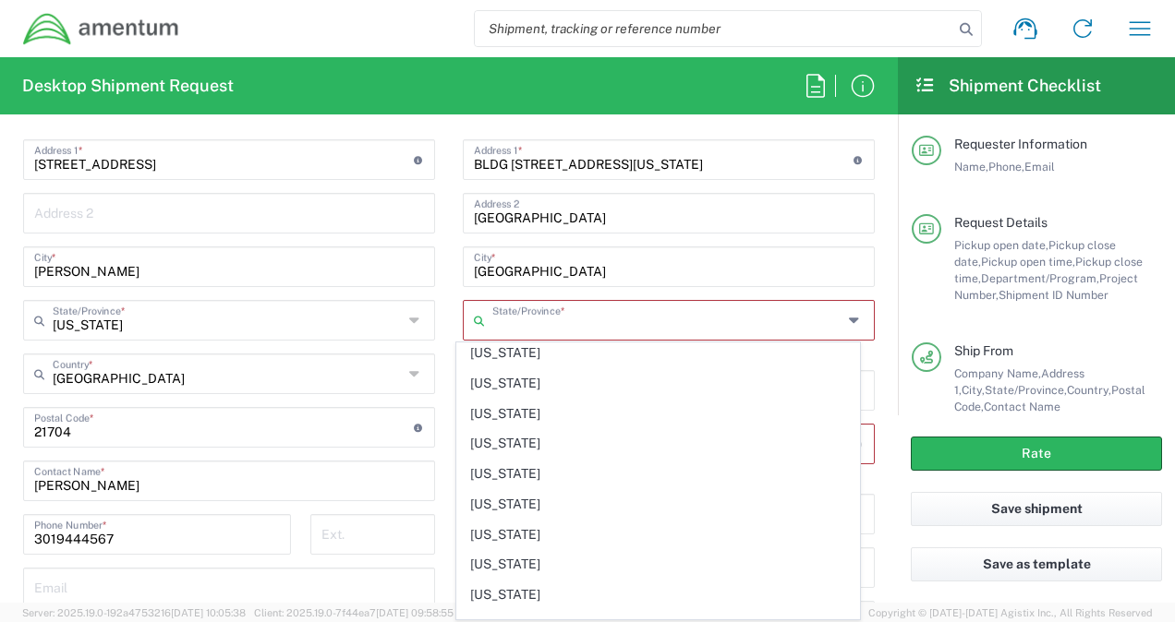
scroll to position [218, 0]
click at [499, 496] on span "Florida" at bounding box center [657, 503] width 401 height 29
type input "Florida"
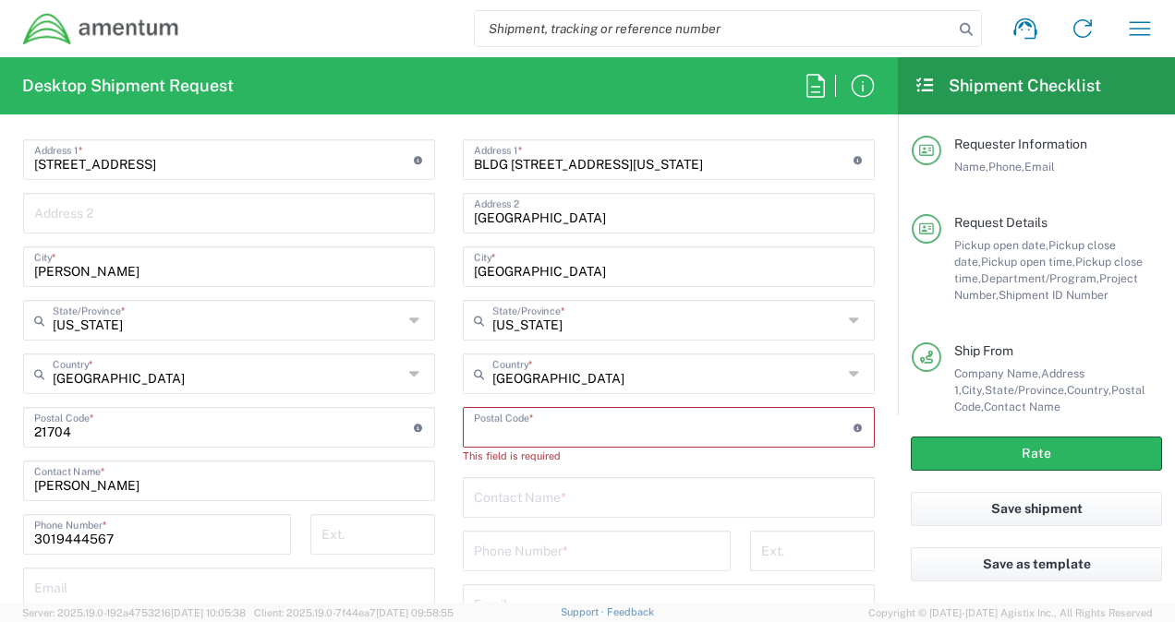
click at [536, 427] on input "undefined" at bounding box center [664, 426] width 380 height 32
type input "32228"
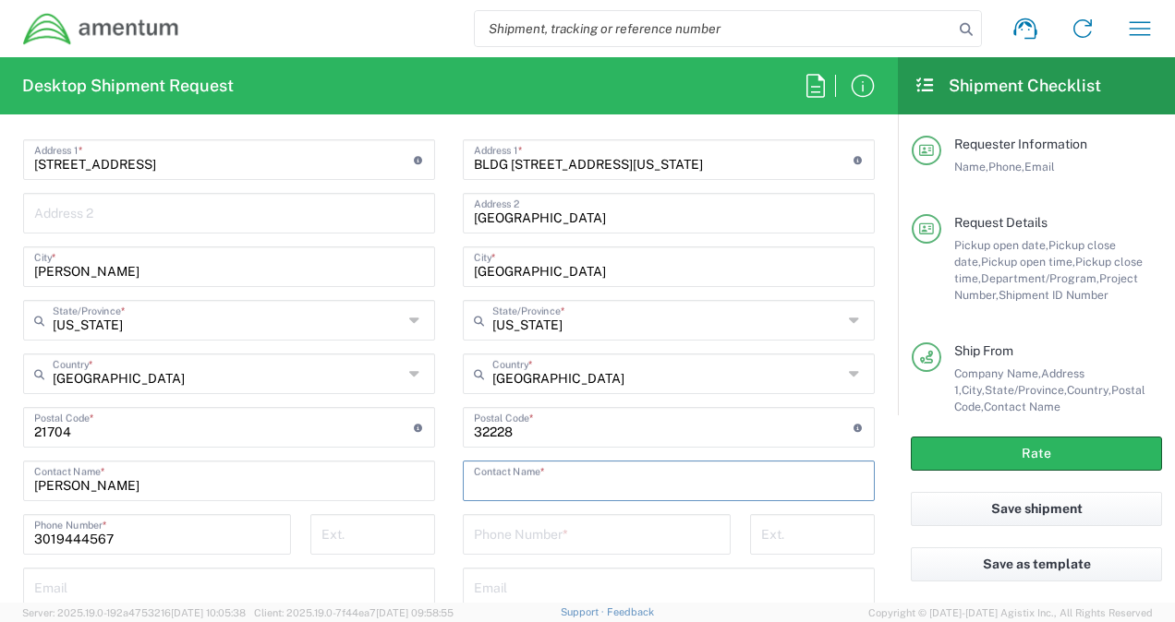
click at [568, 487] on input "text" at bounding box center [669, 480] width 390 height 32
type input "Dawn Rowe"
click at [510, 547] on div "Phone Number *" at bounding box center [597, 534] width 268 height 41
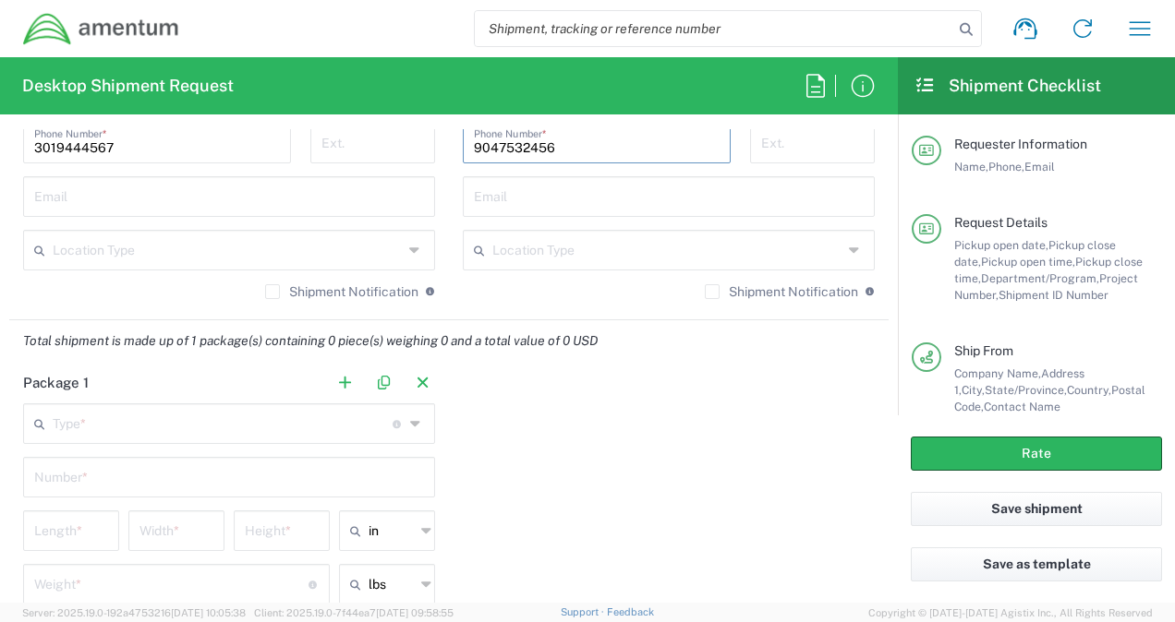
scroll to position [1404, 0]
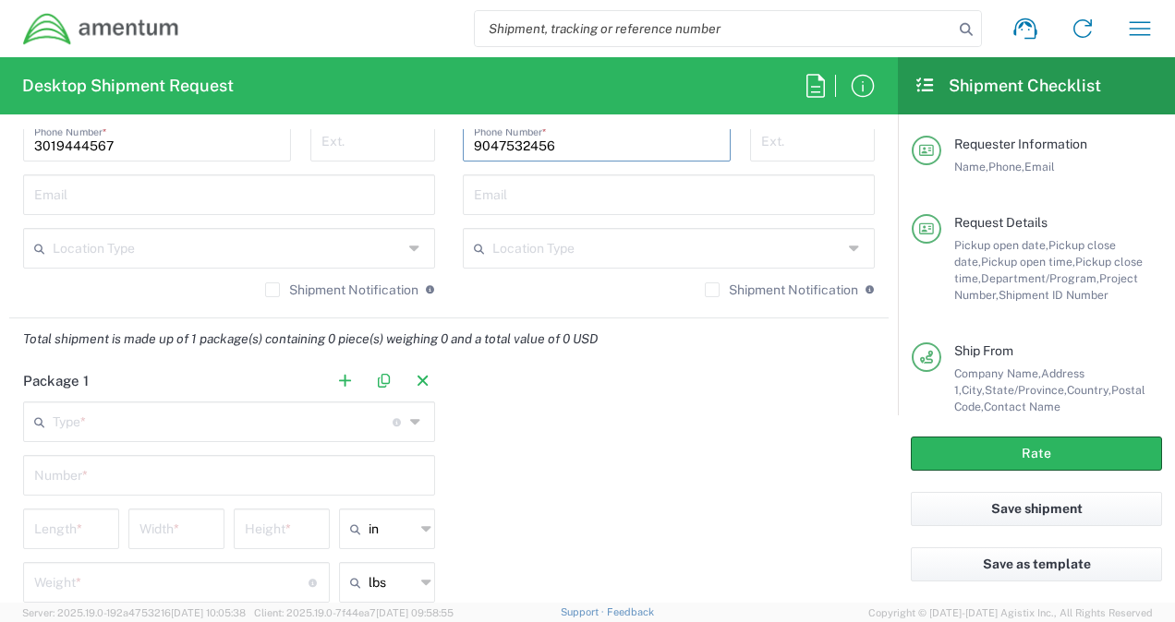
type input "9047532456"
click at [360, 423] on input "text" at bounding box center [223, 421] width 340 height 32
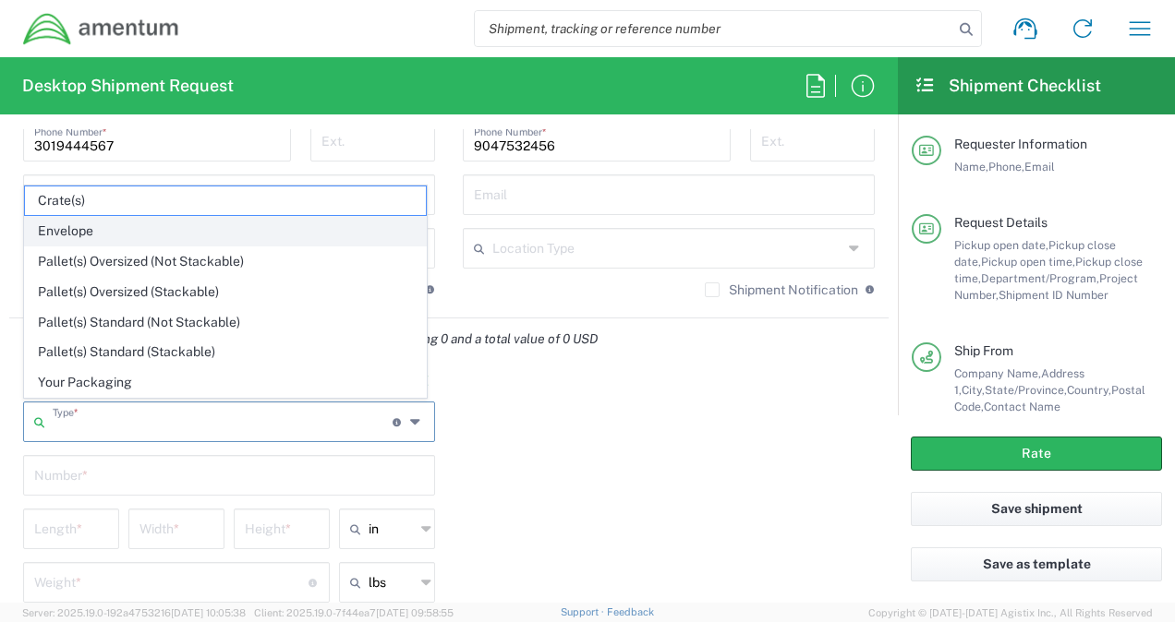
click at [91, 240] on span "Envelope" at bounding box center [225, 231] width 401 height 29
type input "Envelope"
type input "1"
type input "9.5"
type input "12.5"
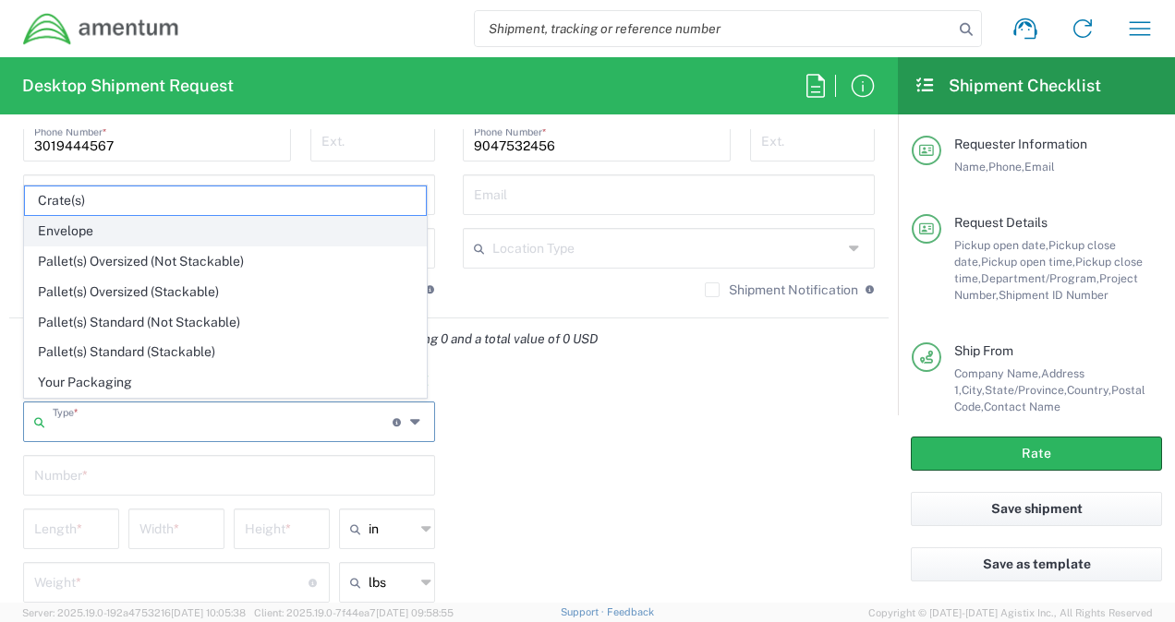
type input "0.25"
type input "1"
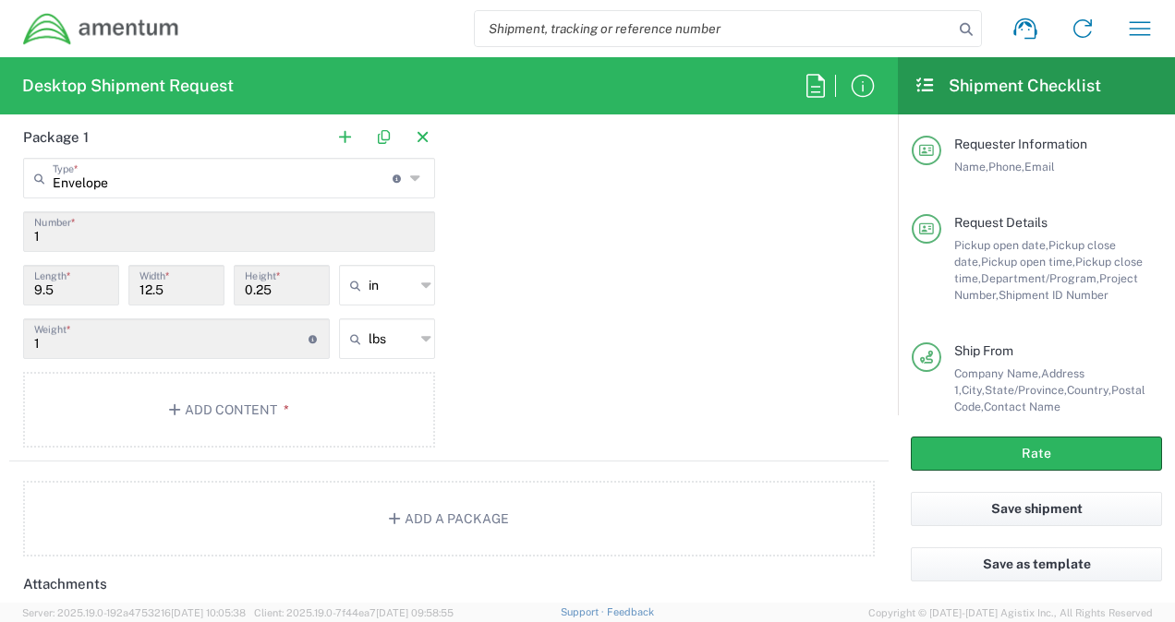
scroll to position [1698, 0]
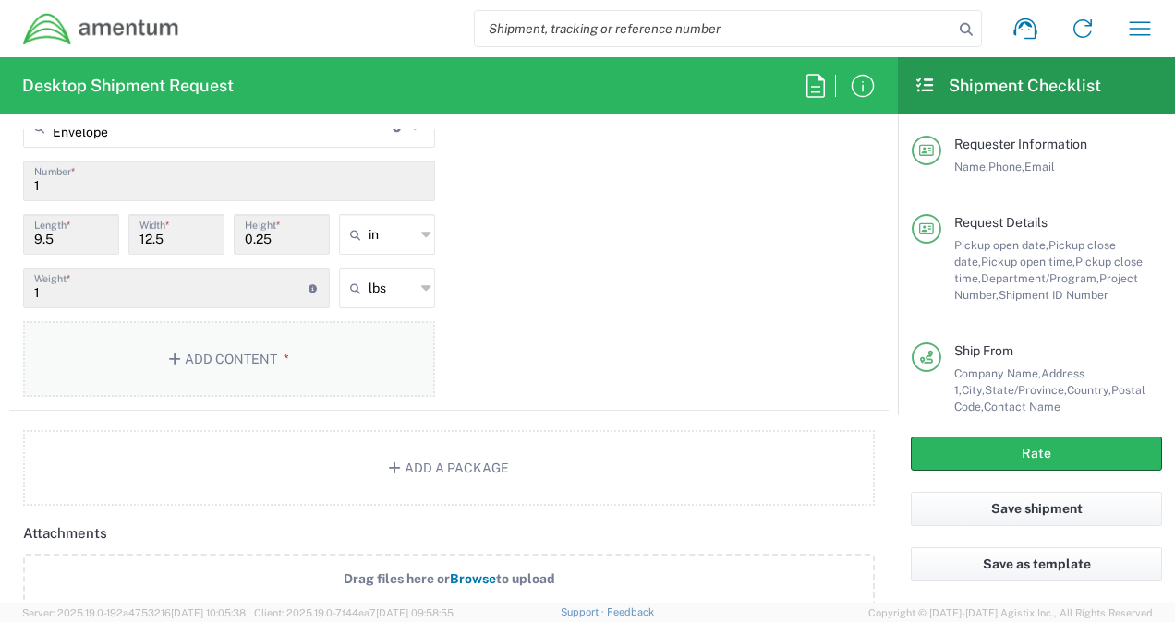
click at [229, 373] on button "Add Content *" at bounding box center [229, 359] width 412 height 76
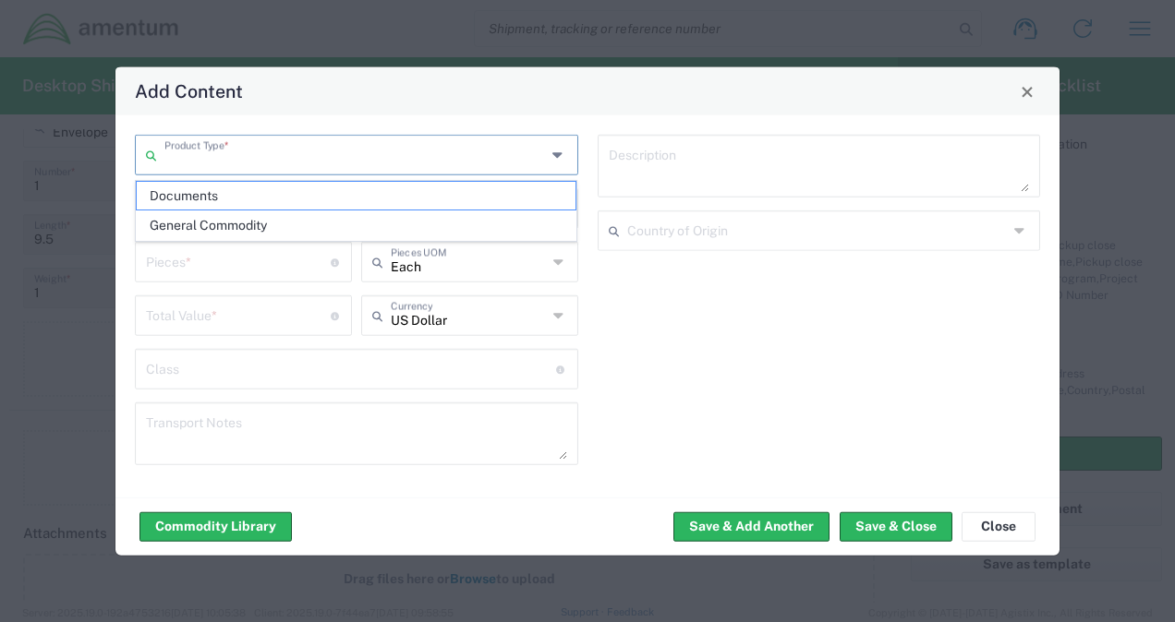
click at [214, 153] on input "text" at bounding box center [354, 154] width 381 height 32
click at [199, 198] on span "Documents" at bounding box center [357, 196] width 440 height 29
type input "Documents"
type input "1"
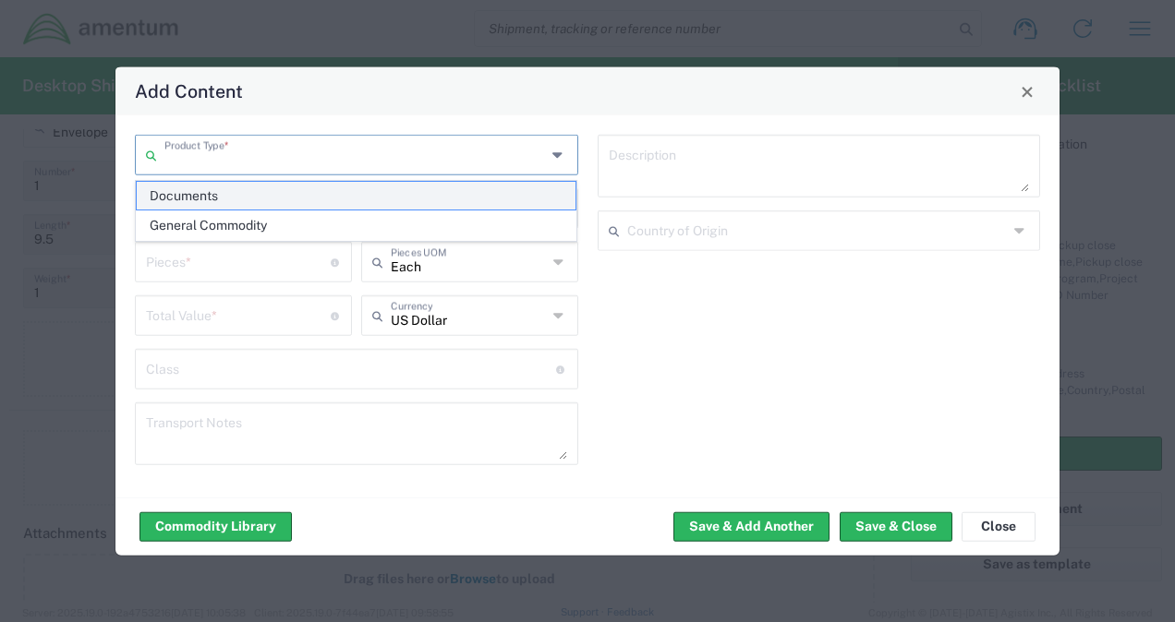
type input "1"
type textarea "Documents"
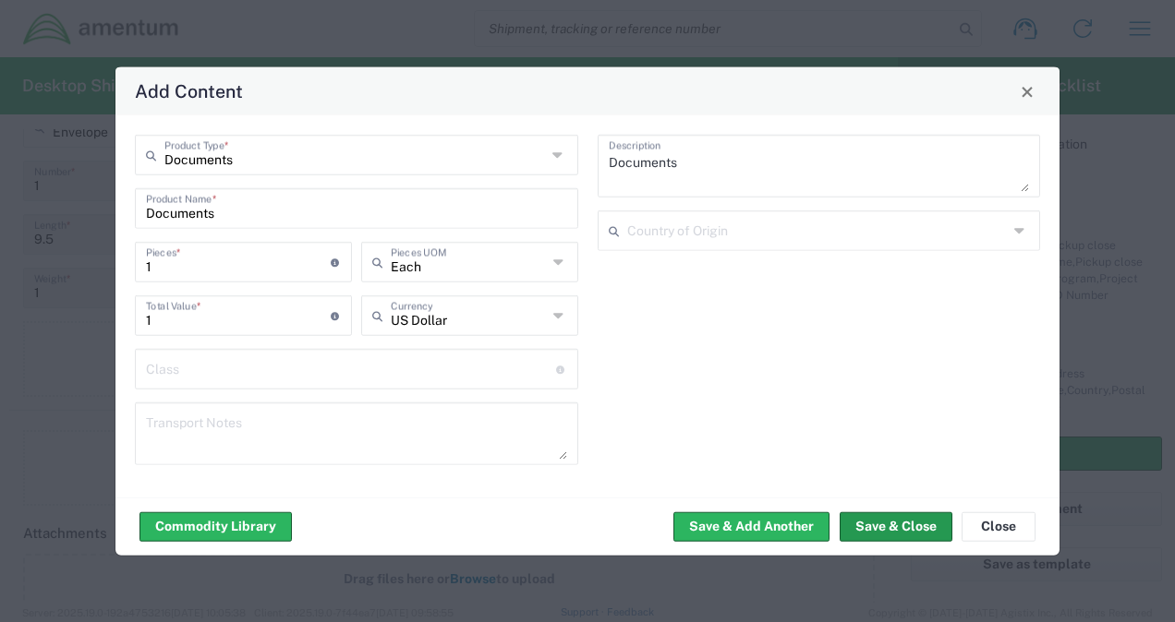
click at [911, 534] on button "Save & Close" at bounding box center [896, 527] width 113 height 30
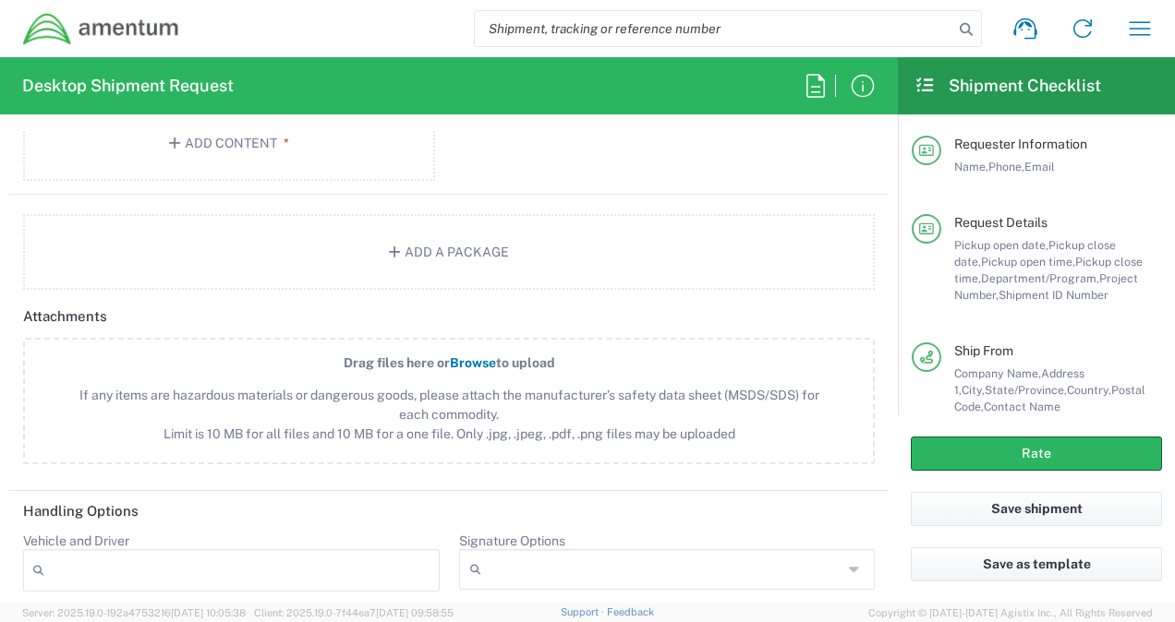
scroll to position [2014, 0]
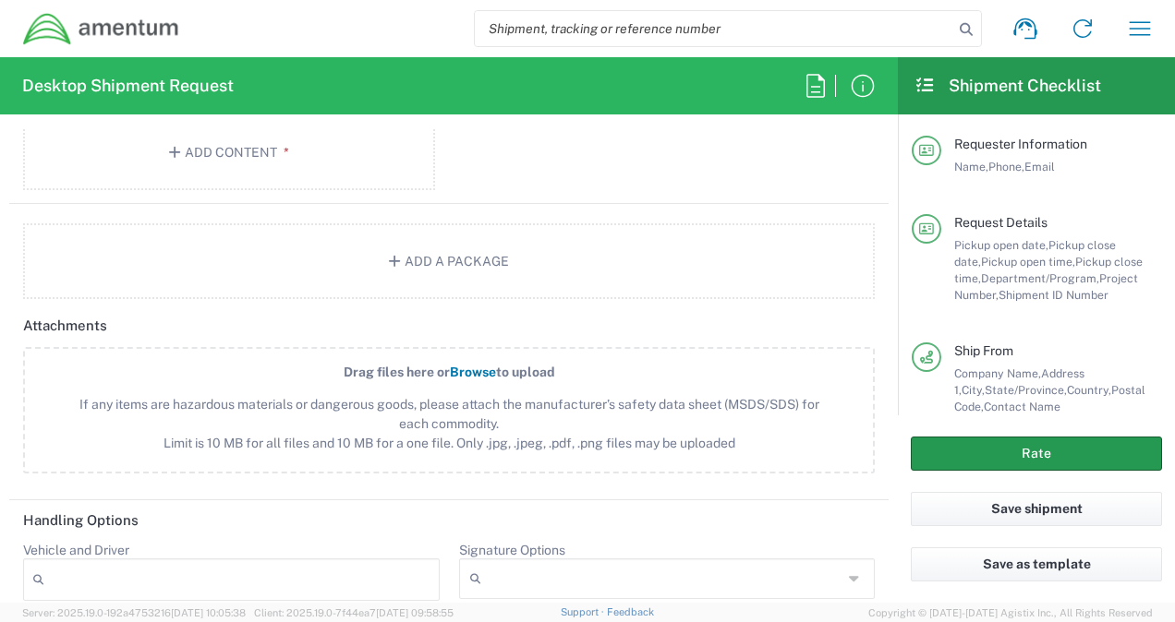
click at [946, 459] on button "Rate" at bounding box center [1036, 454] width 251 height 34
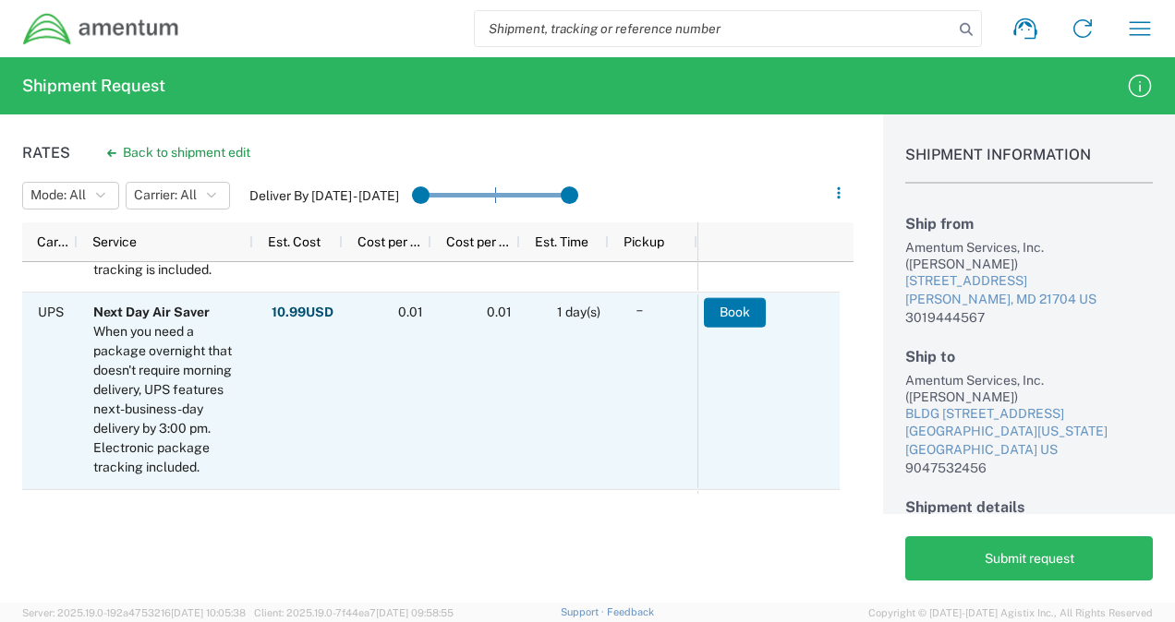
scroll to position [329, 0]
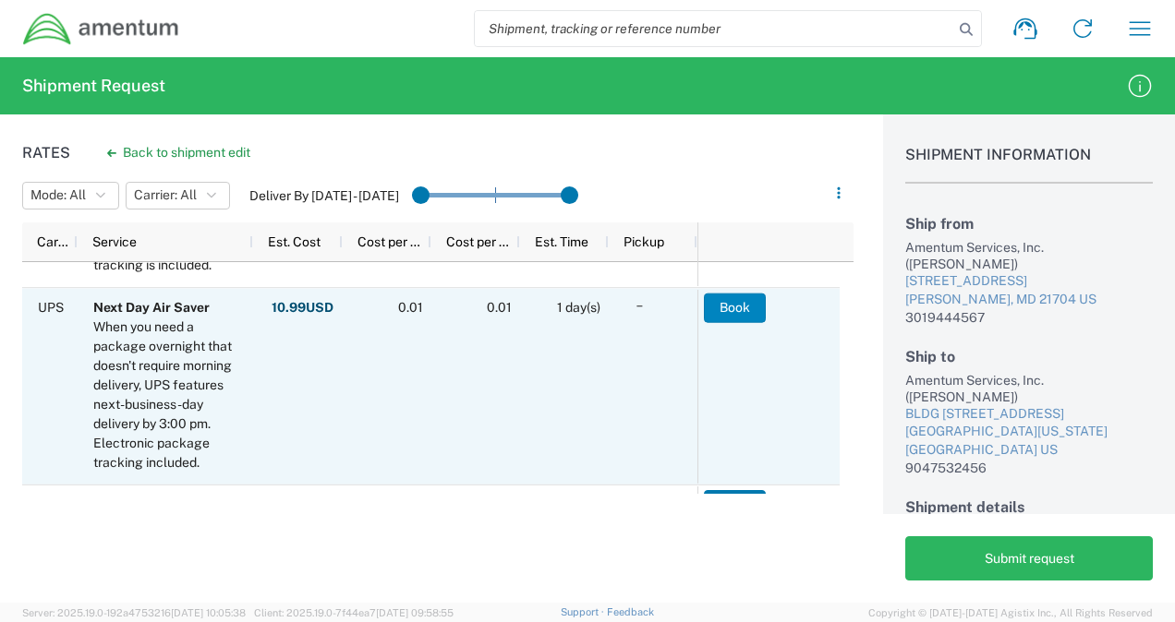
click at [739, 301] on button "Book" at bounding box center [735, 308] width 62 height 30
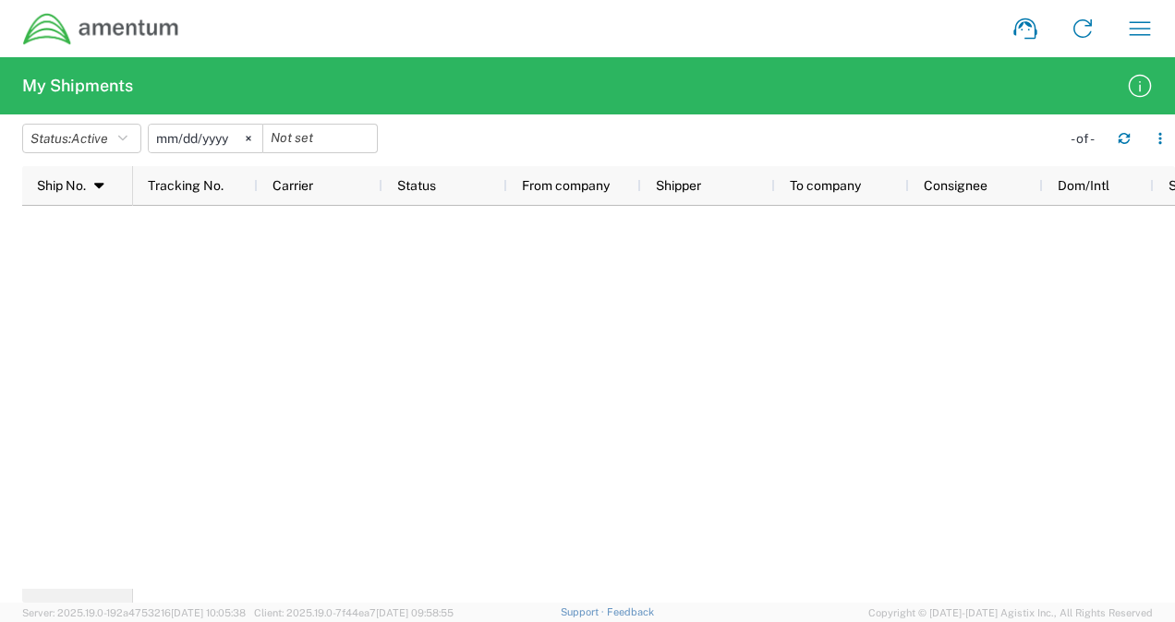
scroll to position [0, 90]
